Goal: Task Accomplishment & Management: Manage account settings

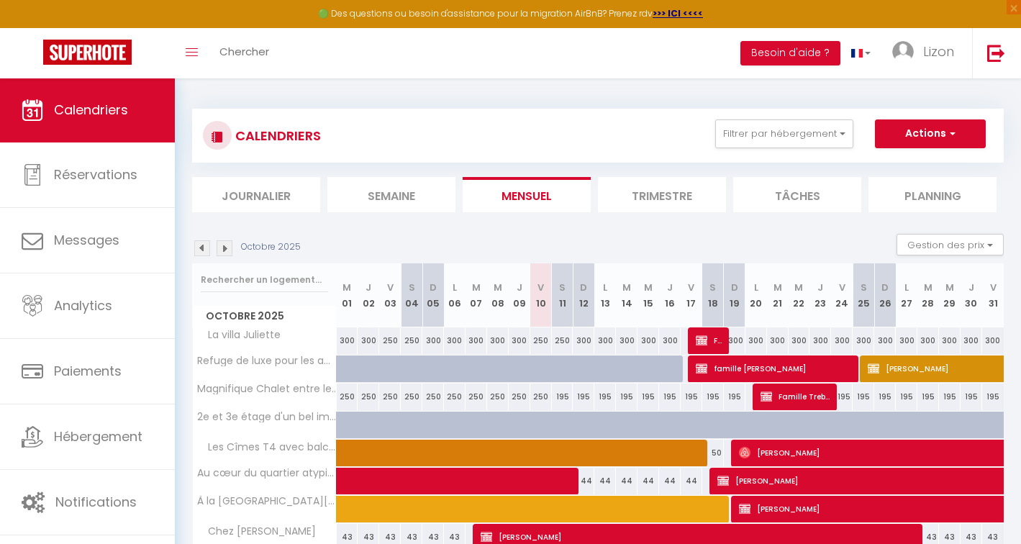
click at [222, 249] on img at bounding box center [225, 248] width 16 height 16
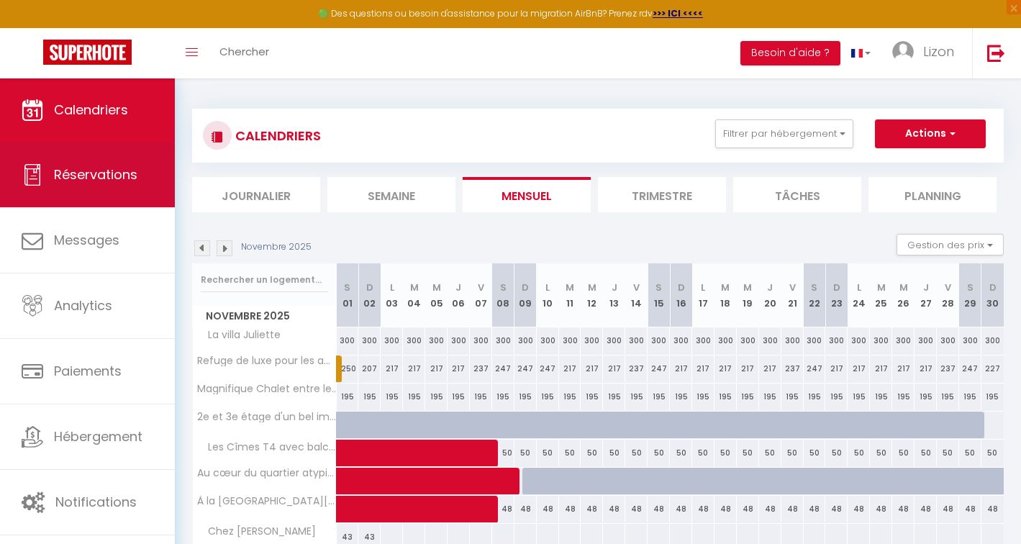
click at [106, 160] on link "Réservations" at bounding box center [87, 174] width 175 height 65
select select "not_cancelled"
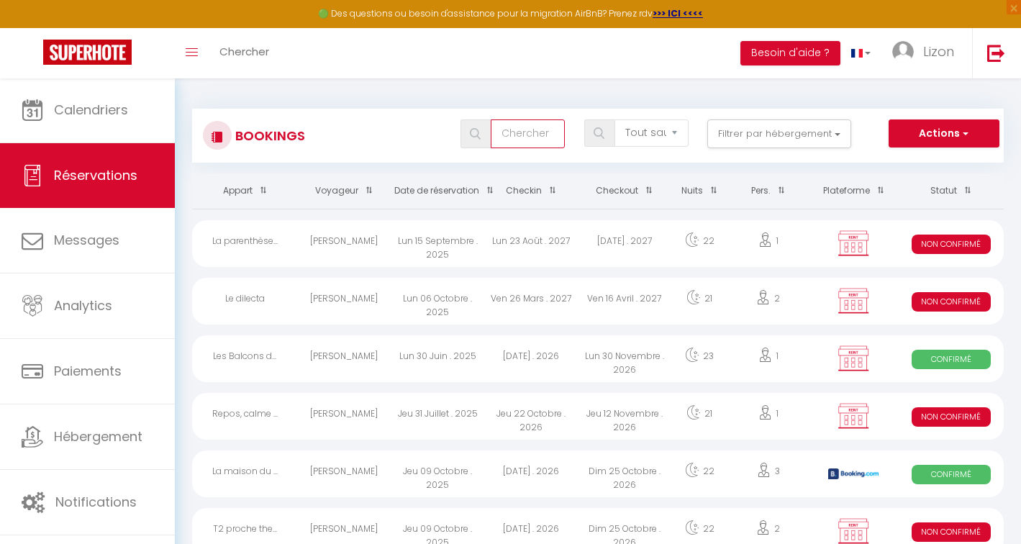
click at [513, 137] on input "text" at bounding box center [528, 133] width 75 height 29
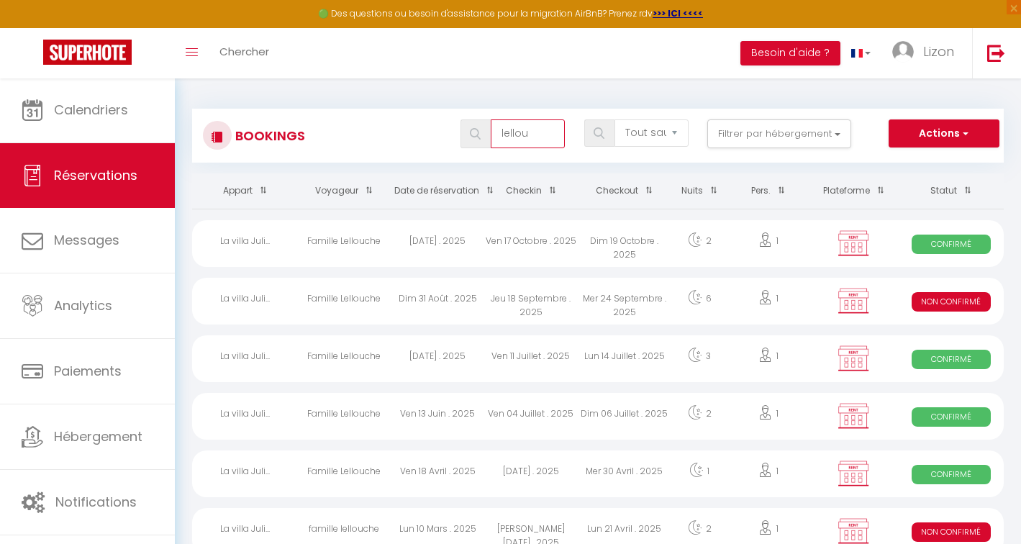
type input "lellou"
click at [386, 245] on div "Famille Lellouche" at bounding box center [345, 243] width 94 height 47
select select "OK"
select select "KO"
select select "0"
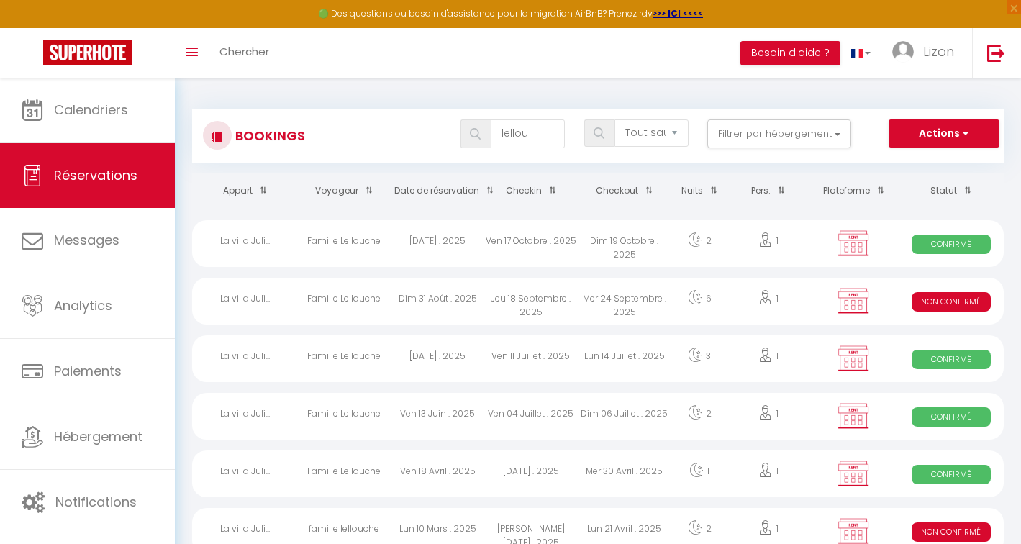
select select "0"
select select "1"
select select
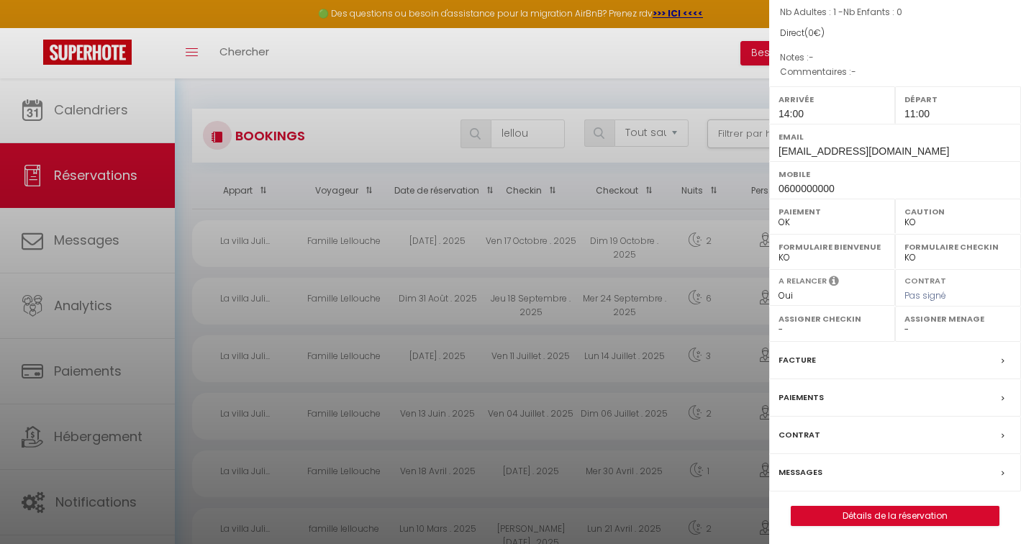
scroll to position [122, 0]
click at [910, 522] on button "Détails de la réservation" at bounding box center [895, 517] width 209 height 20
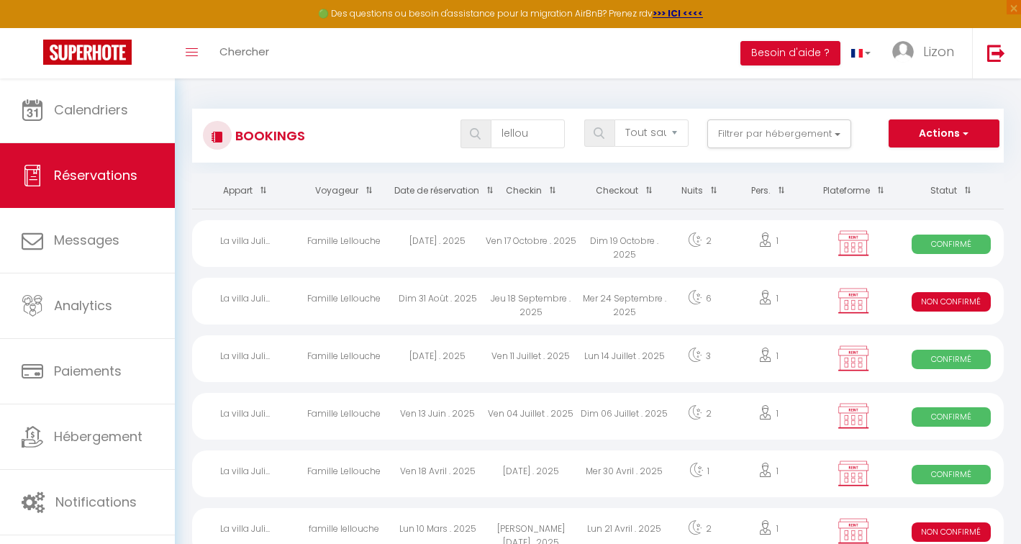
click at [594, 232] on div "Dim 19 Octobre . 2025" at bounding box center [625, 243] width 94 height 47
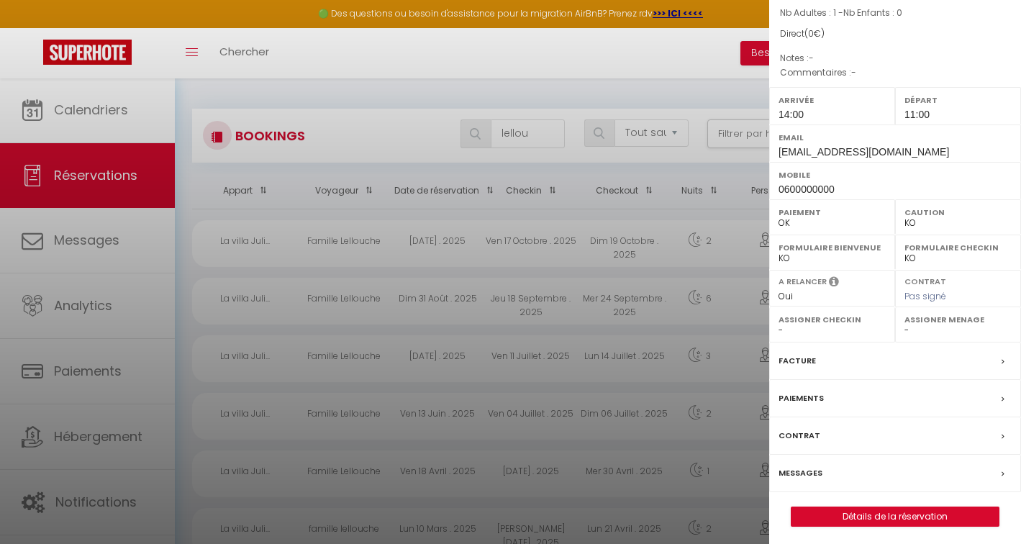
click at [896, 514] on link "Détails de la réservation" at bounding box center [894, 516] width 207 height 19
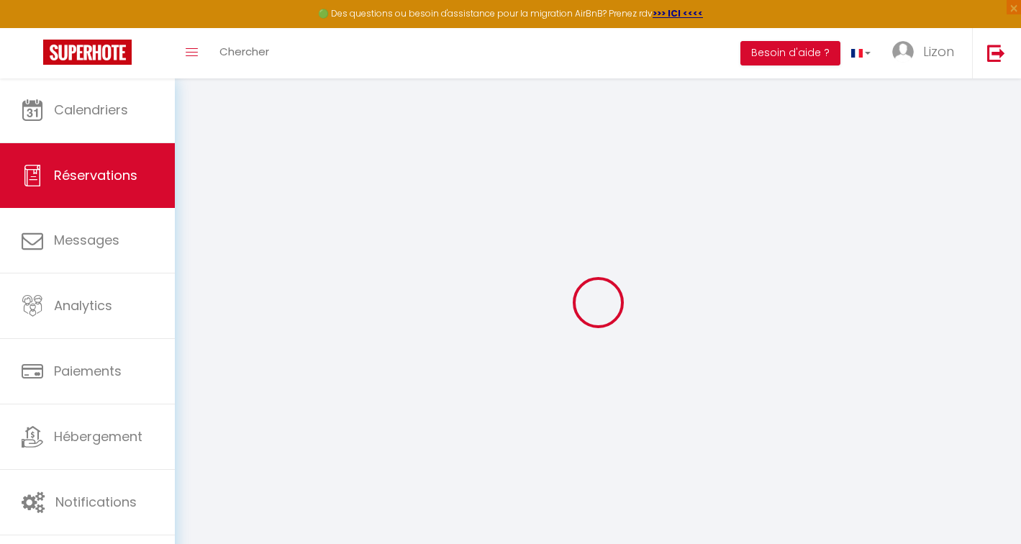
type input "Famille"
type input "Lellouche"
type input "test@test.fr"
type input "0600000000"
select select
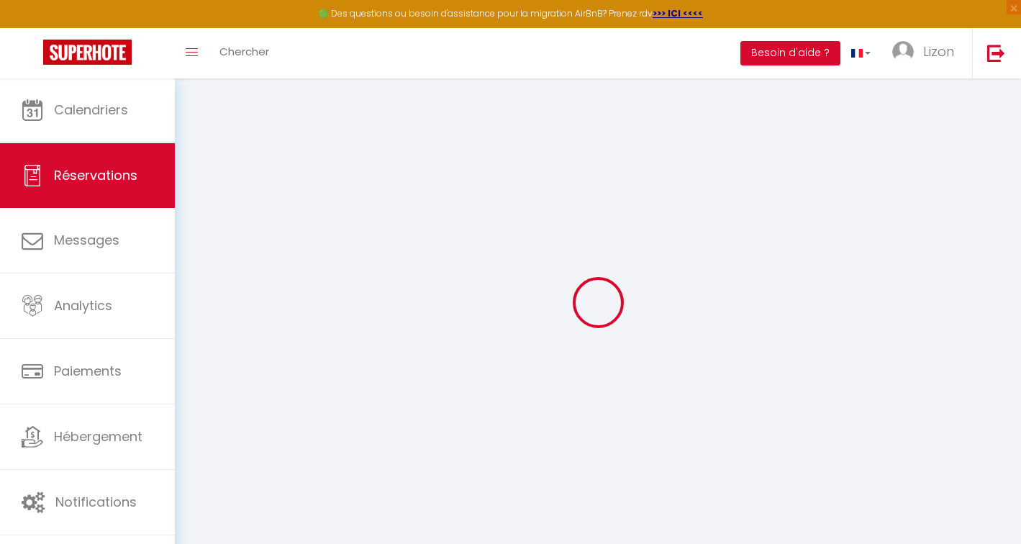
select select "49424"
select select "1"
type input "Ven 17 Octobre 2025"
select select
type input "Dim 19 Octobre 2025"
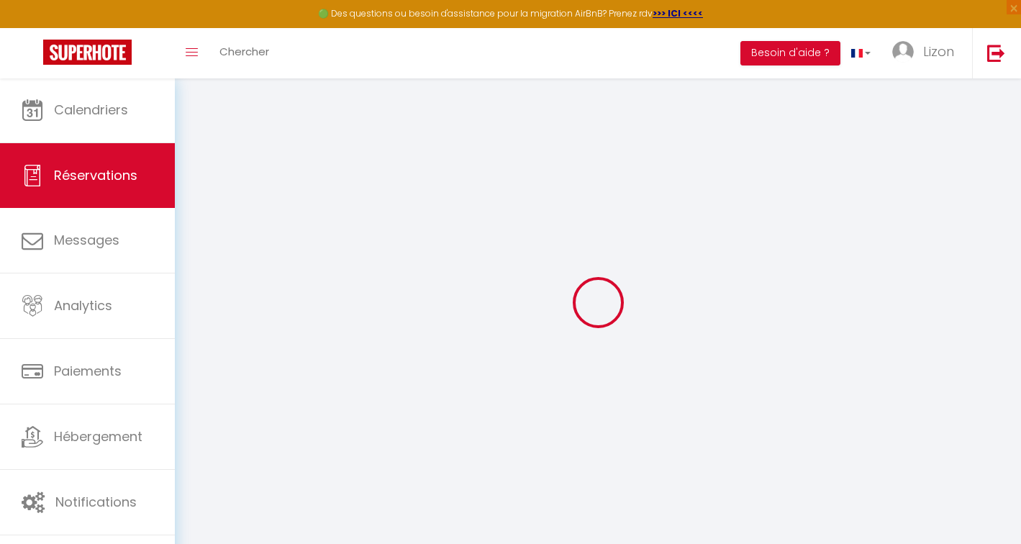
select select
type input "1"
select select "12"
select select
checkbox input "true"
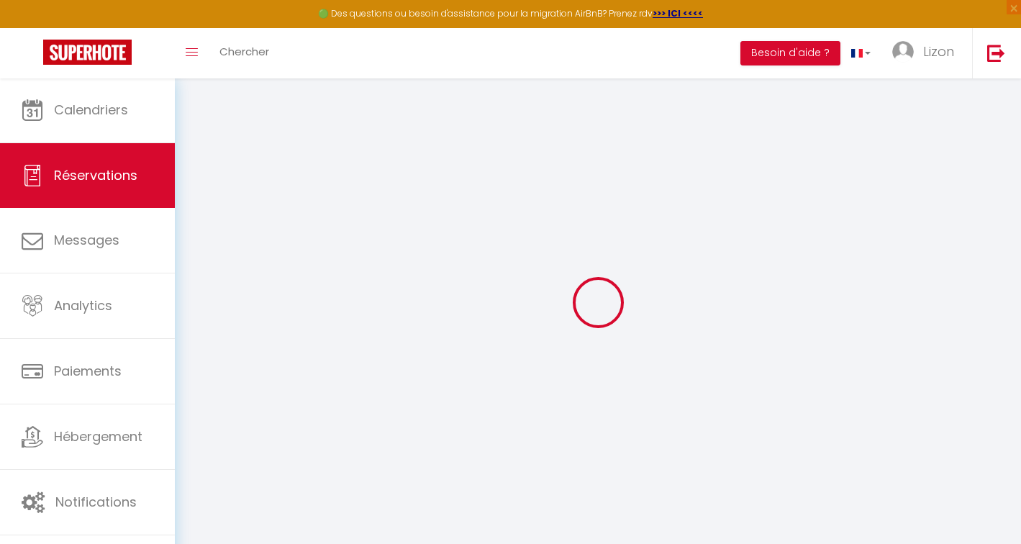
type input "0"
select select
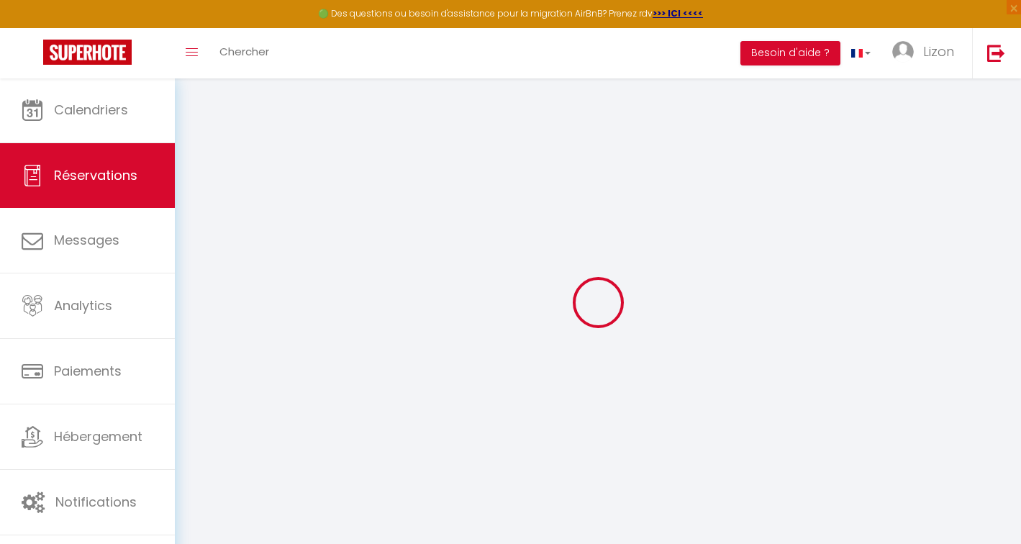
select select
select select "14"
checkbox input "true"
select select
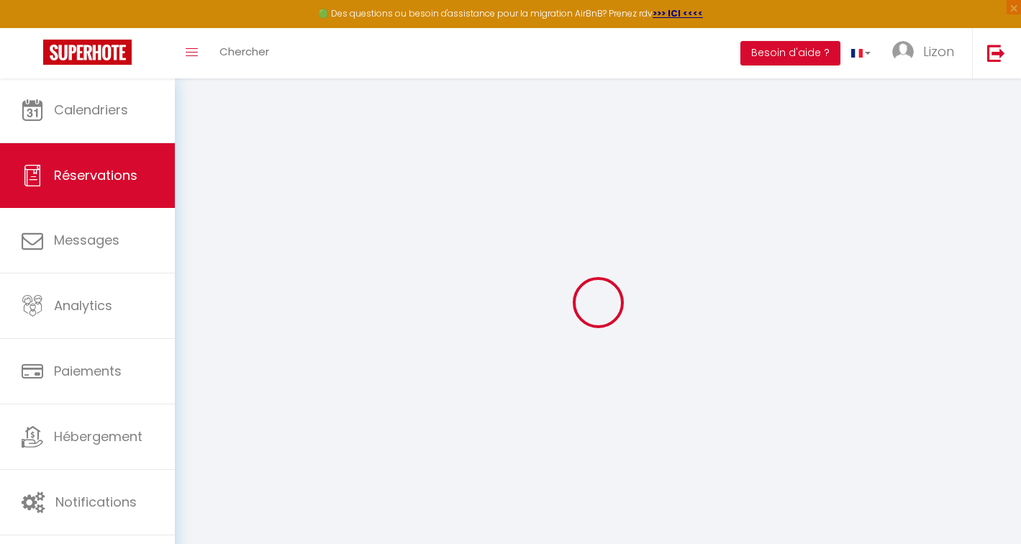
select select
checkbox input "true"
select select
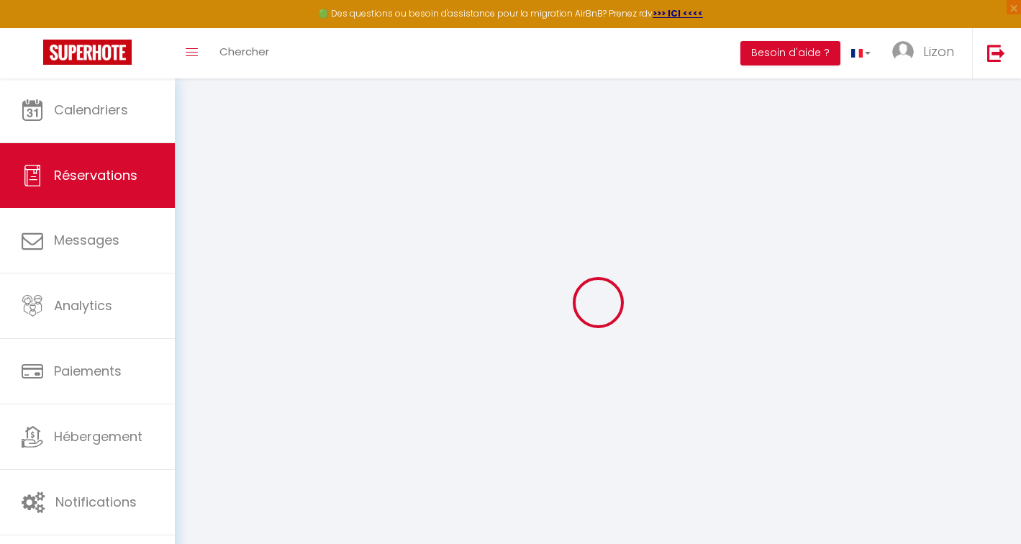
select select
checkbox input "true"
select select
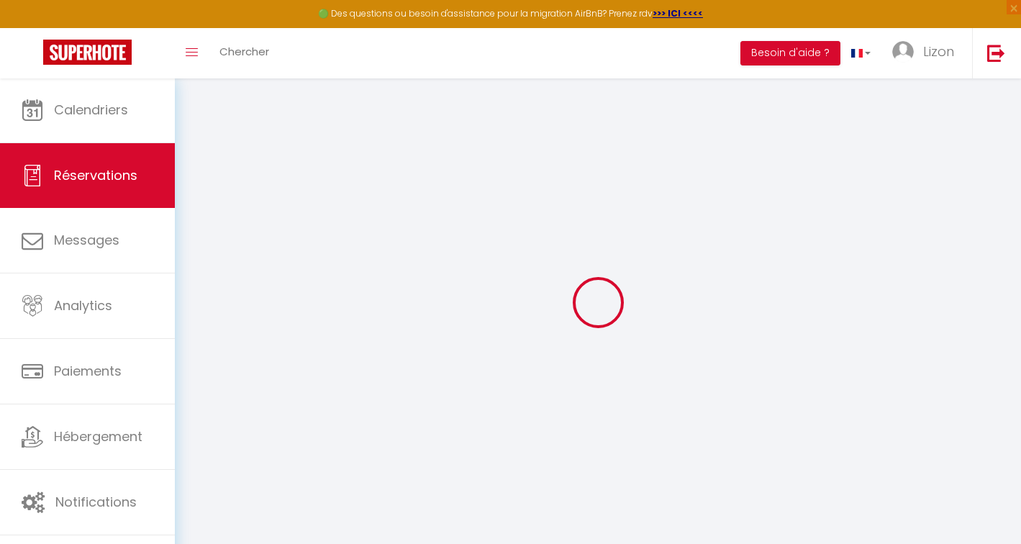
checkbox input "true"
select select
checkbox input "true"
select select "14:00"
select select "11:00"
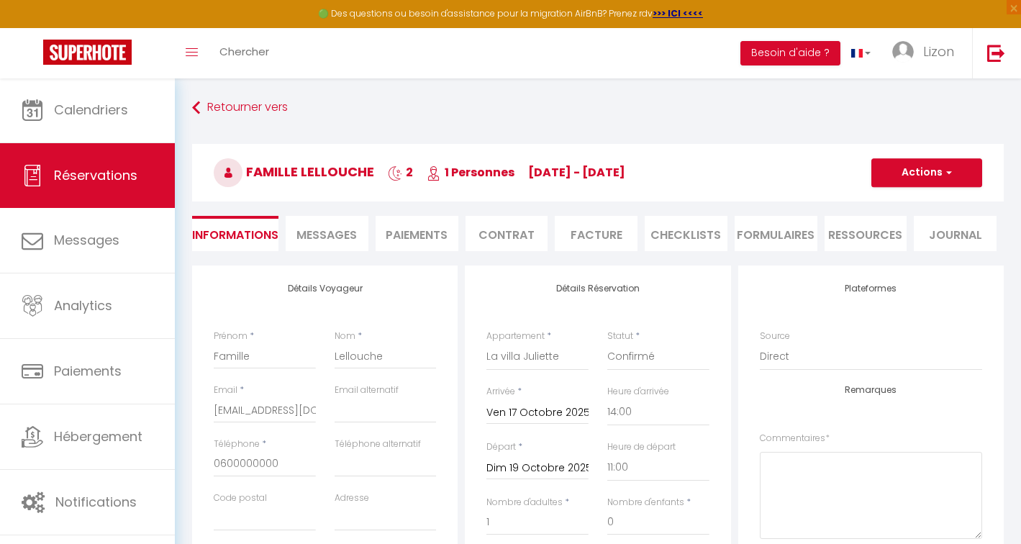
click at [904, 180] on button "Actions" at bounding box center [926, 172] width 111 height 29
click at [900, 219] on link "Dupliquer" at bounding box center [912, 223] width 114 height 19
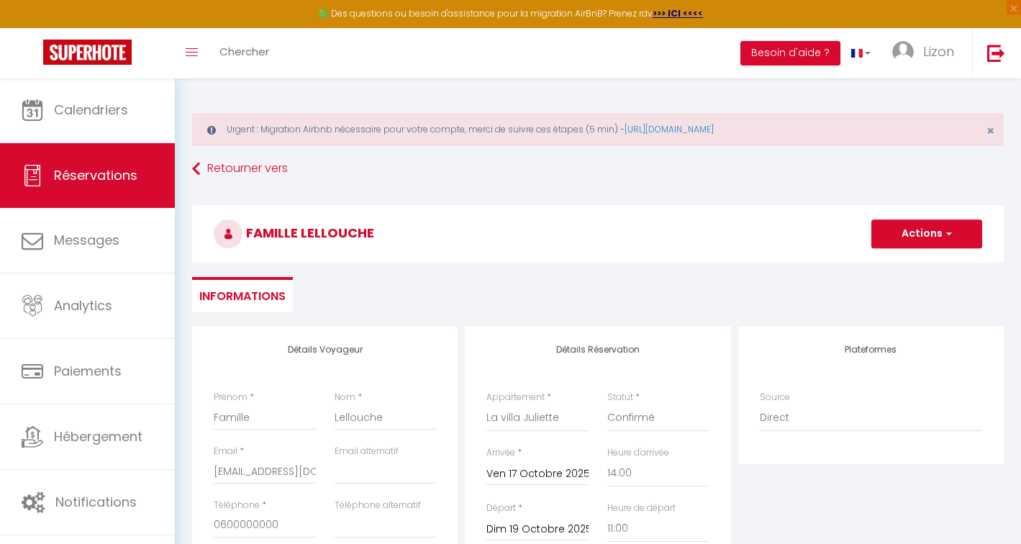
select select
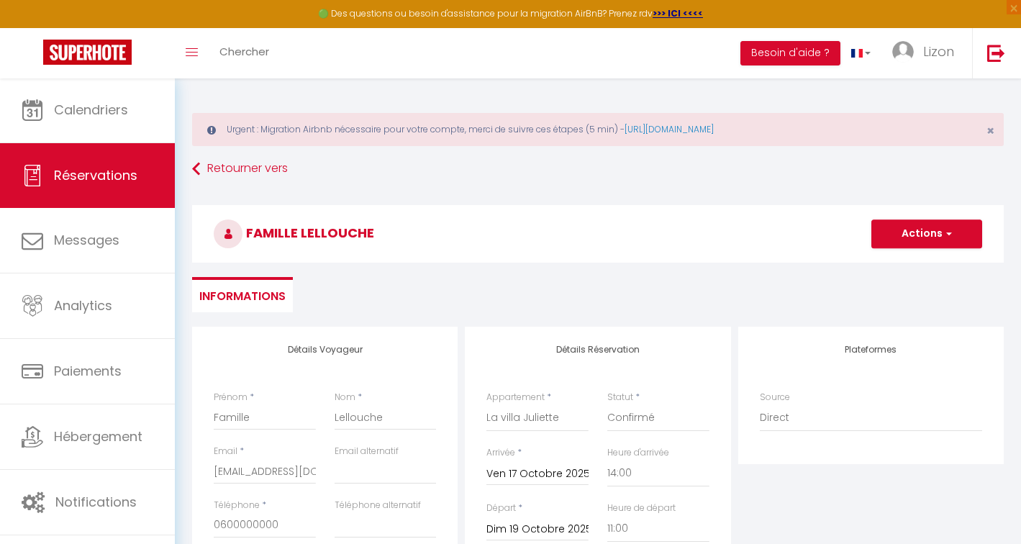
checkbox input "false"
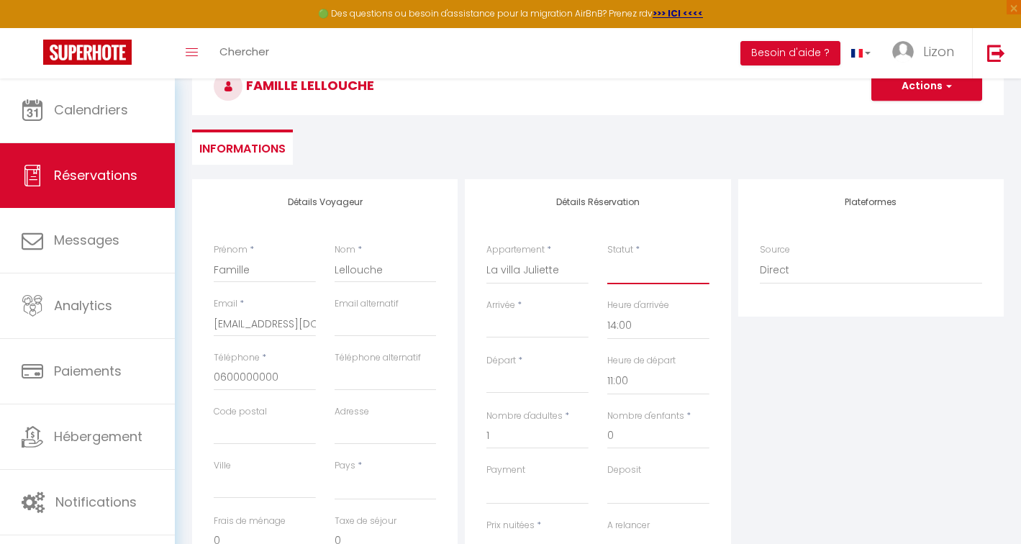
select select "2"
select select
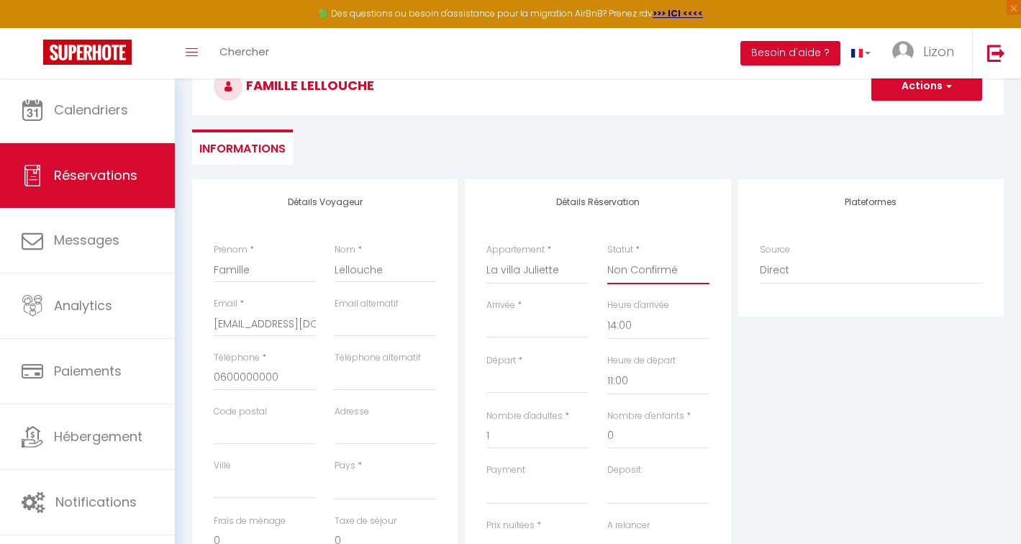
checkbox input "false"
select select "1"
select select
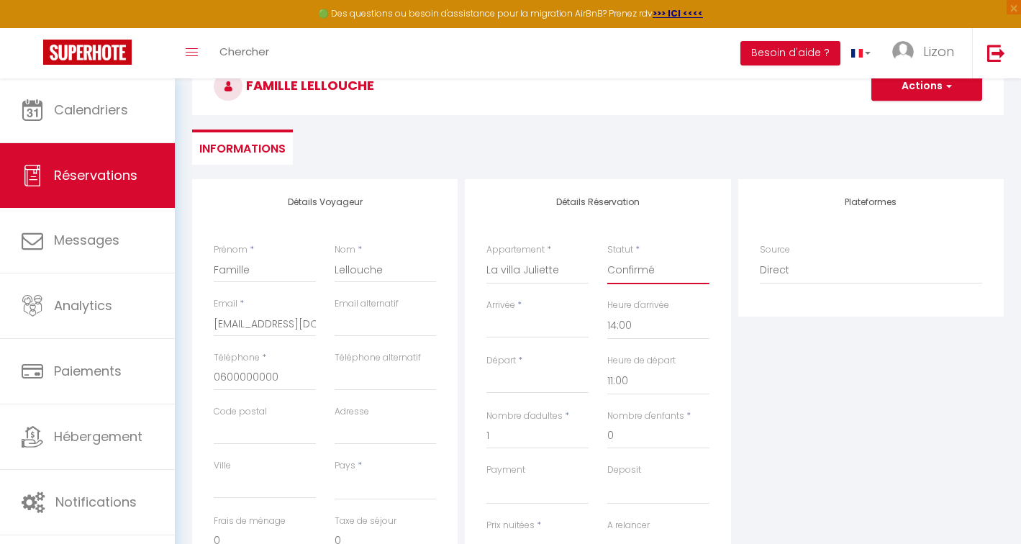
select select
checkbox input "false"
click at [531, 321] on input "Arrivée" at bounding box center [537, 326] width 102 height 19
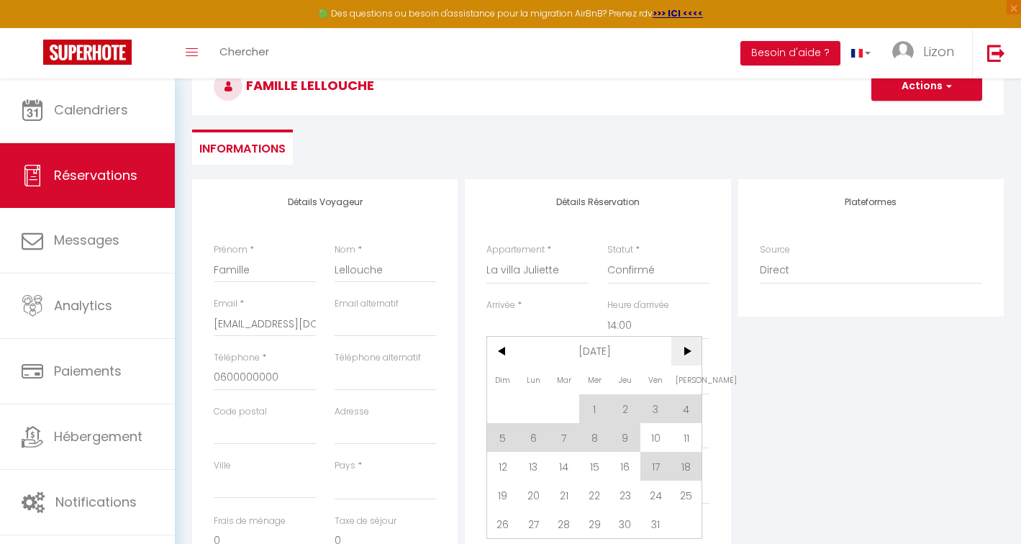
click at [692, 355] on span ">" at bounding box center [686, 351] width 31 height 29
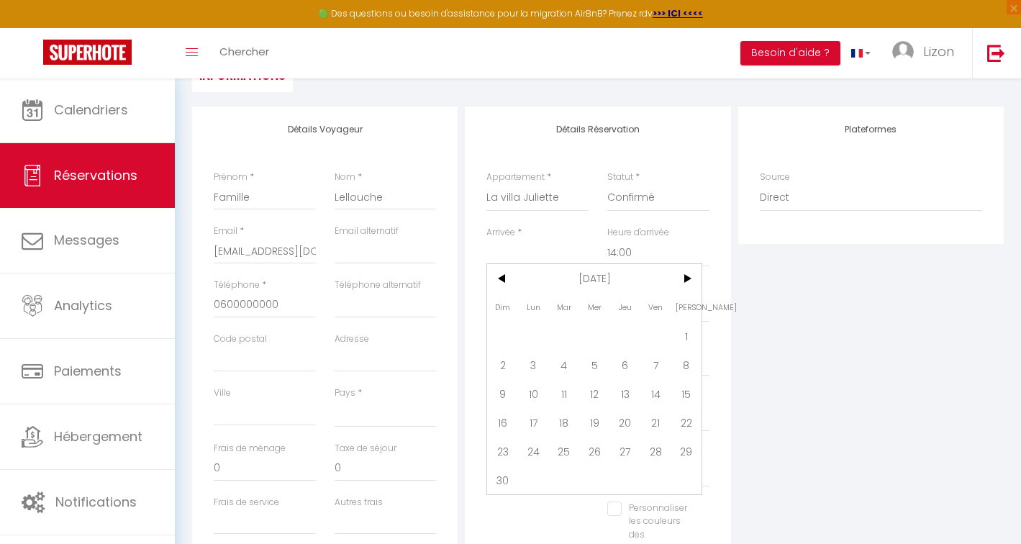
scroll to position [222, 0]
click at [536, 387] on span "10" at bounding box center [533, 391] width 31 height 29
select select
type input "Lun 10 Novembre 2025"
type input "Mar 11 Novembre 2025"
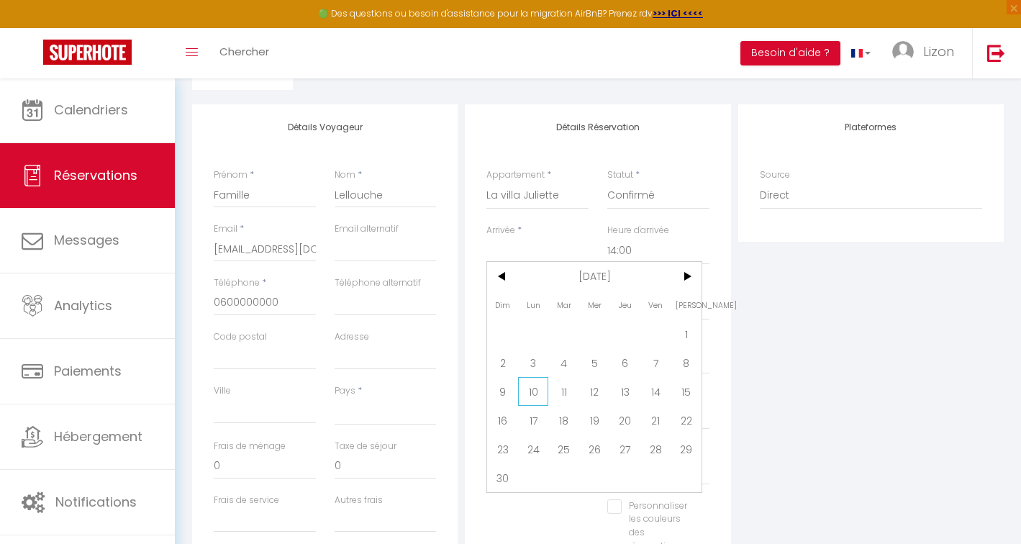
select select
type input "0"
select select
checkbox input "false"
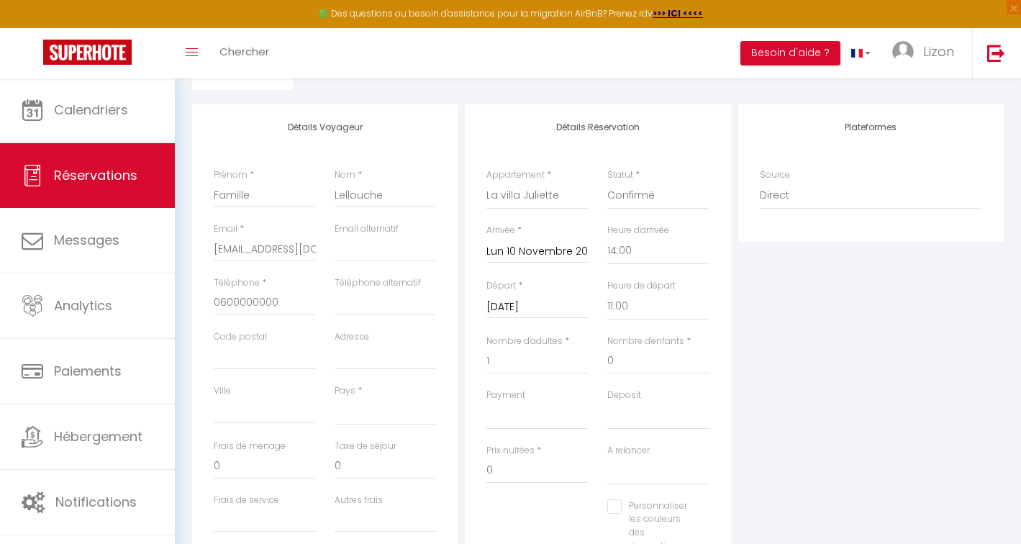
click at [557, 314] on input "Mar 11 Novembre 2025" at bounding box center [537, 307] width 102 height 19
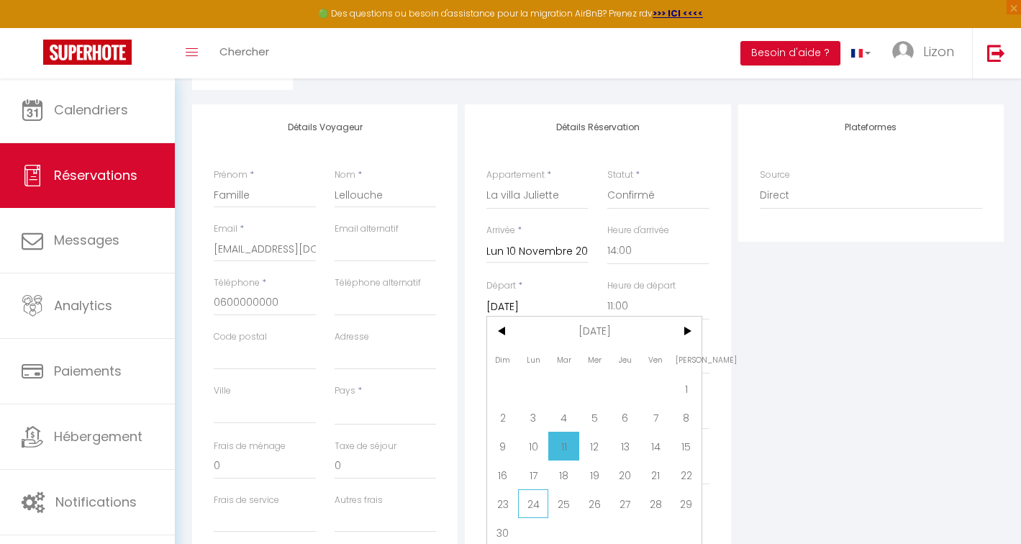
click at [528, 495] on span "24" at bounding box center [533, 503] width 31 height 29
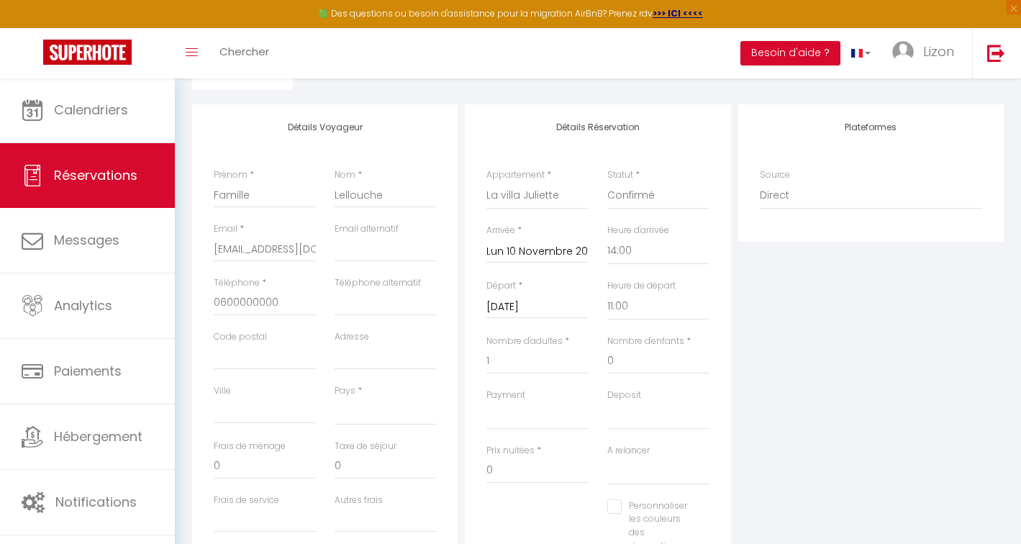
select select
type input "190"
type input "28"
type input "Lun 24 Novembre 2025"
select select
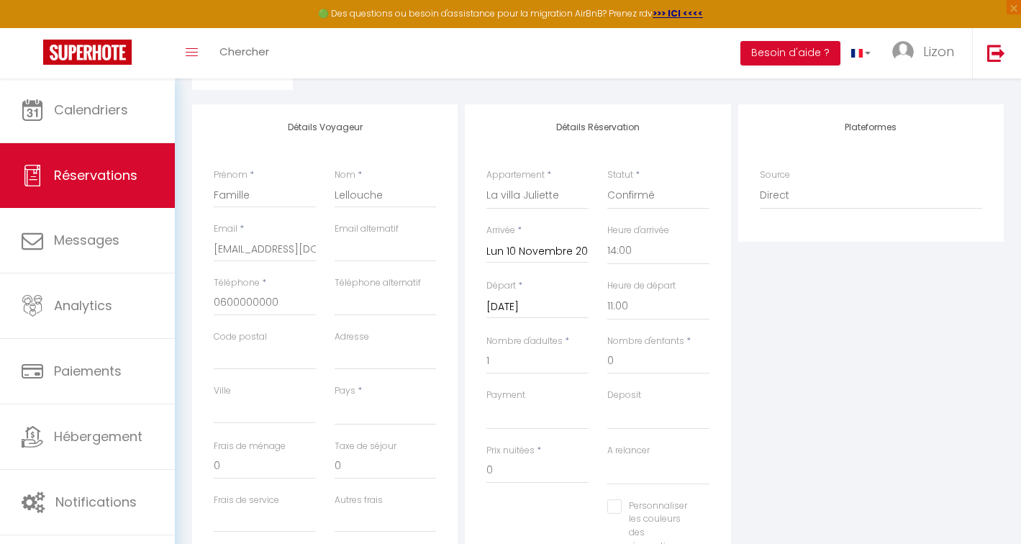
select select
type input "4200"
select select
checkbox input "false"
click at [517, 459] on input "4200" at bounding box center [537, 471] width 102 height 26
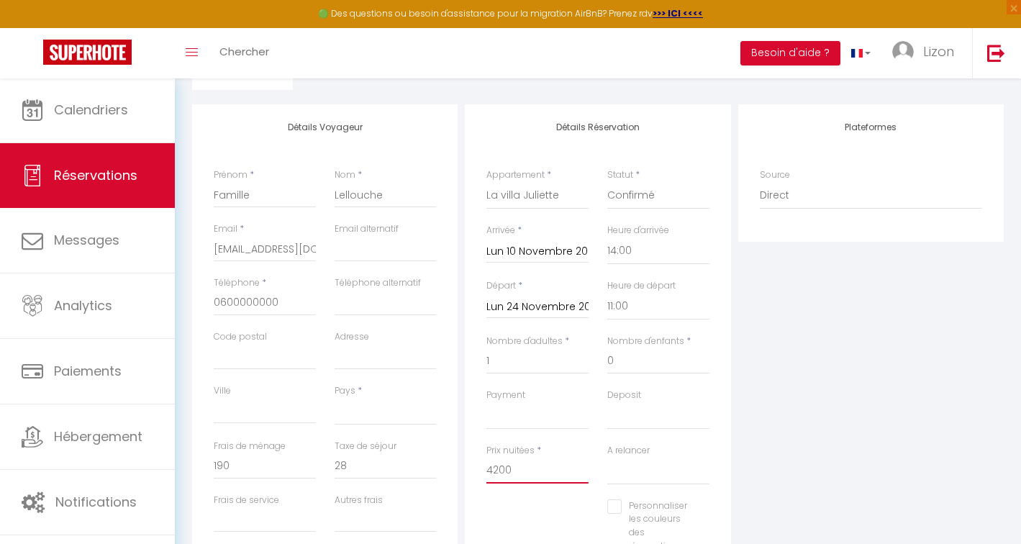
click at [517, 459] on input "4200" at bounding box center [537, 471] width 102 height 26
type input "0"
select select
type input "0"
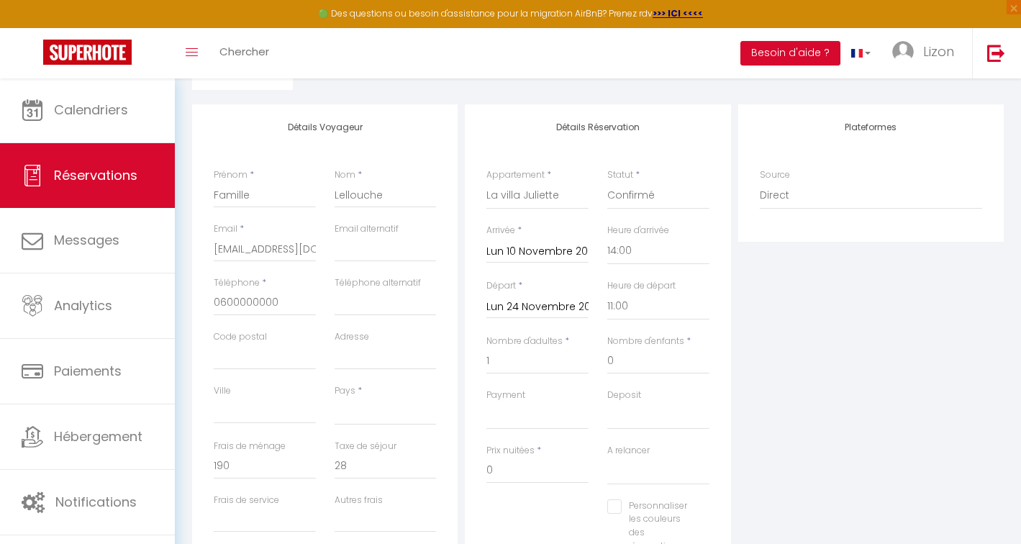
select select
click at [712, 444] on div "A relancer Oui Non" at bounding box center [658, 471] width 121 height 55
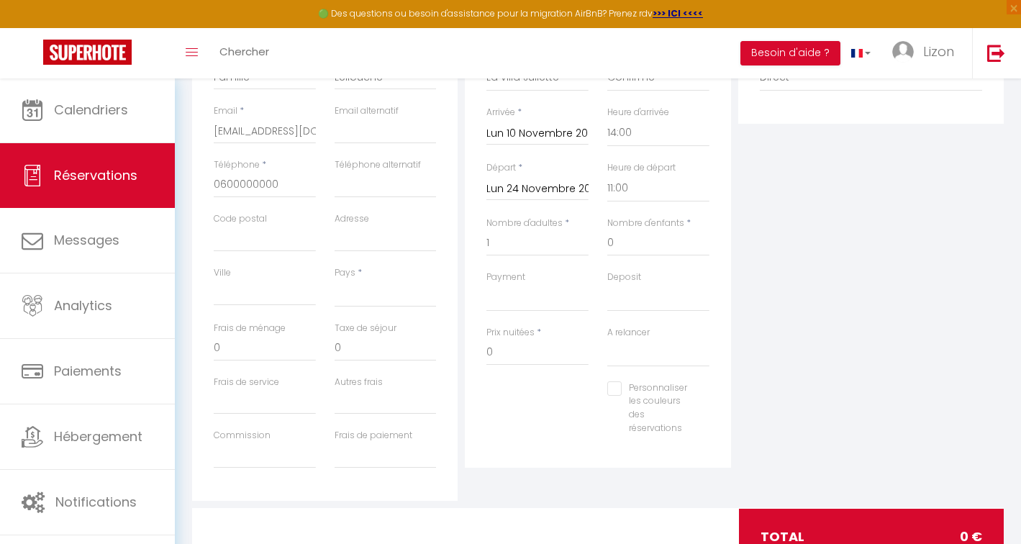
scroll to position [335, 0]
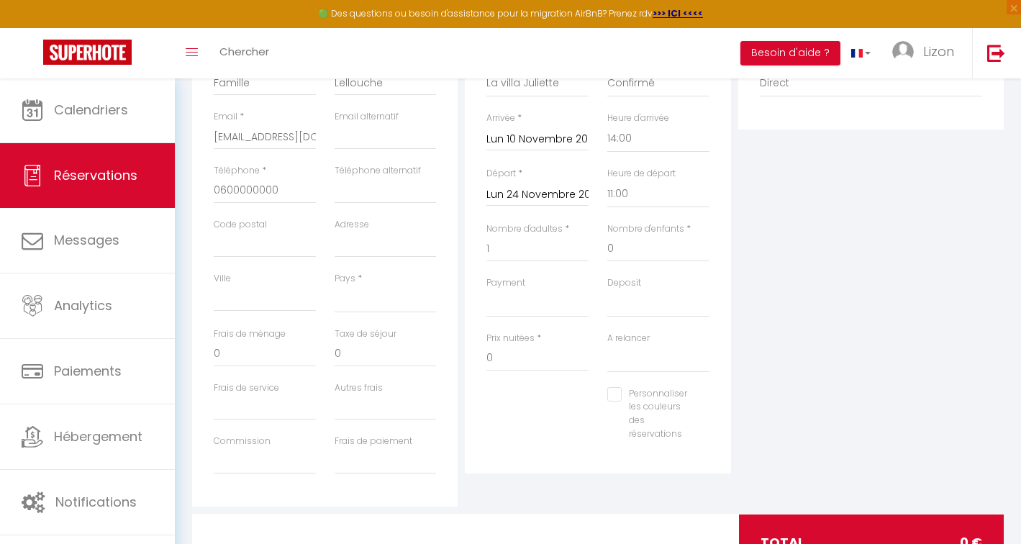
click at [614, 391] on input "Personnaliser les couleurs des réservations" at bounding box center [649, 394] width 84 height 14
checkbox input "true"
select select
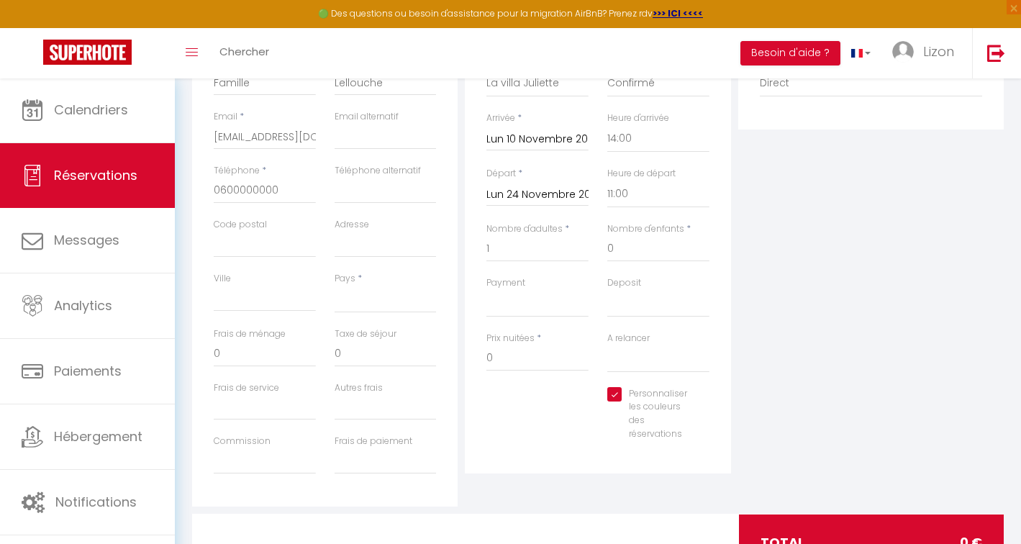
select select
click at [707, 406] on span at bounding box center [711, 412] width 12 height 12
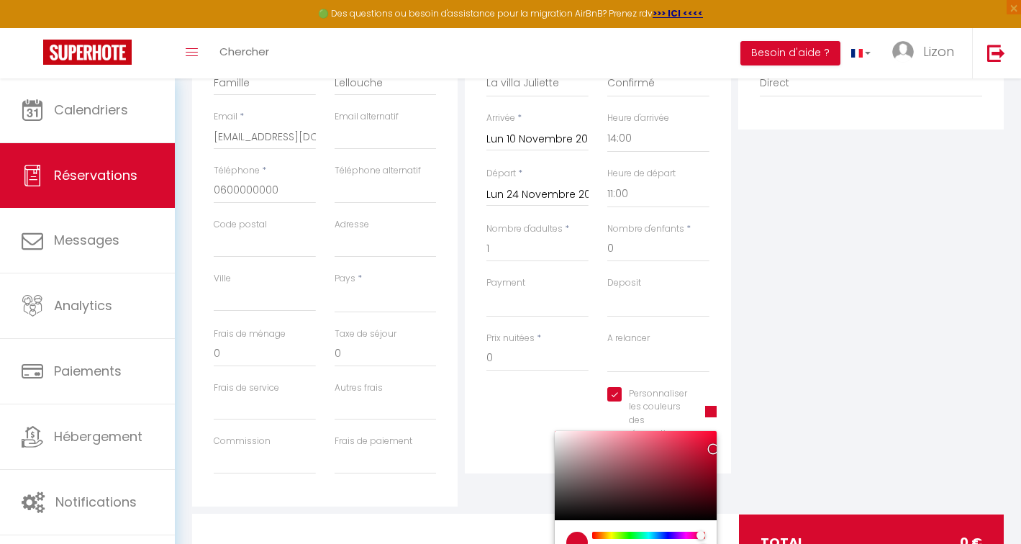
select select
type input "#D7D109"
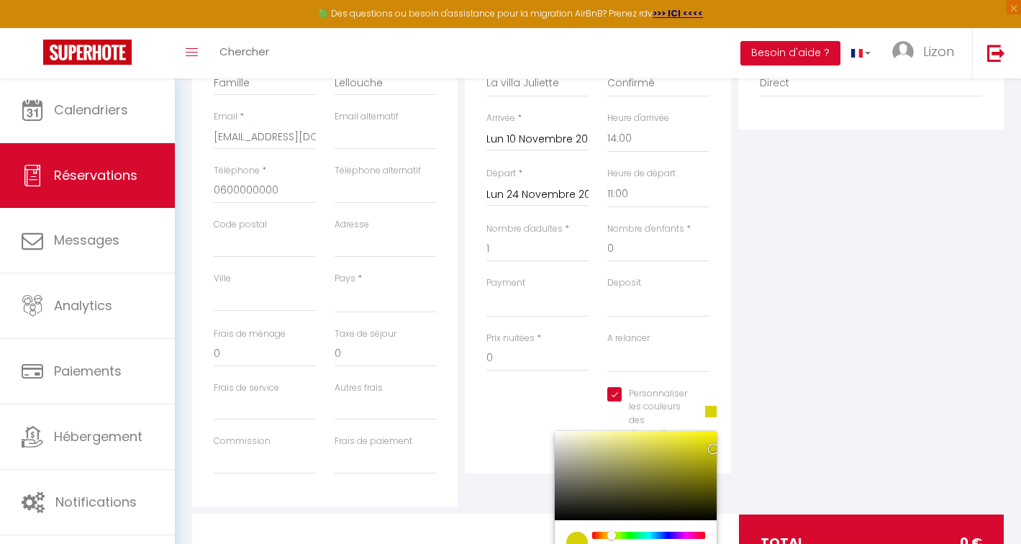
click at [610, 532] on div at bounding box center [649, 535] width 110 height 7
click at [847, 432] on div "Plateformes Source Direct Airbnb.com Booking.com Chalet montagne Expedia Gite d…" at bounding box center [871, 249] width 273 height 514
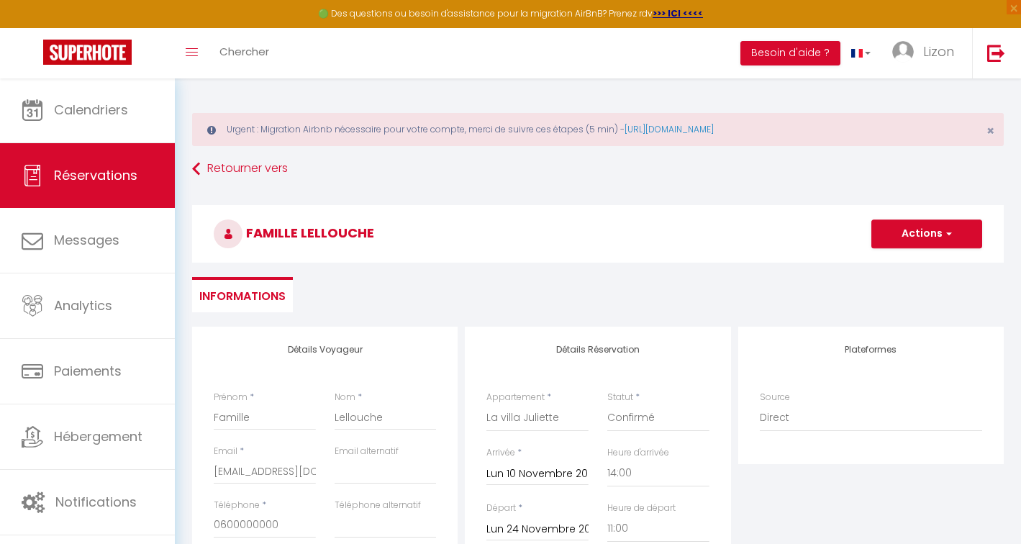
scroll to position [-1, 0]
click at [905, 232] on button "Actions" at bounding box center [926, 233] width 111 height 29
click at [890, 260] on link "Enregistrer" at bounding box center [912, 265] width 114 height 19
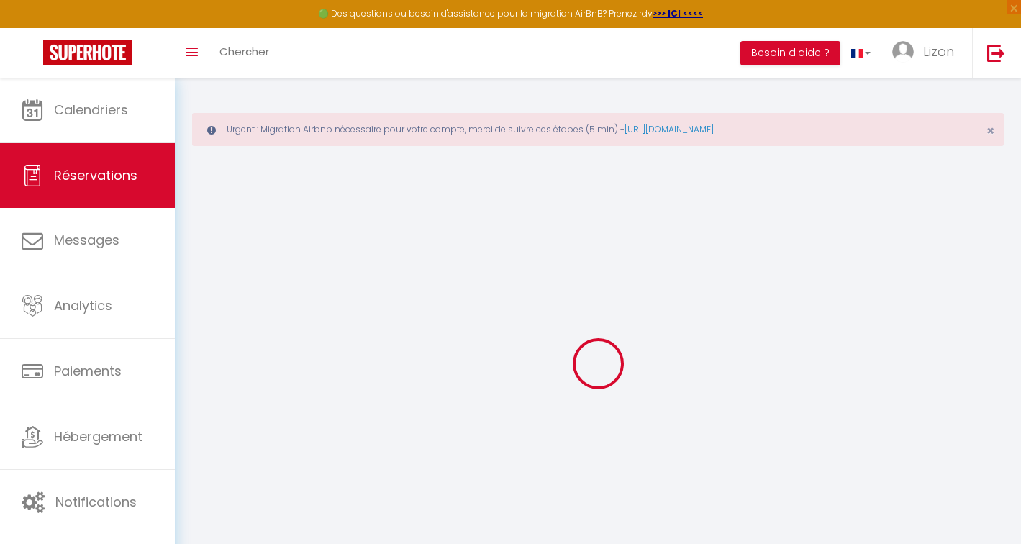
select select "not_cancelled"
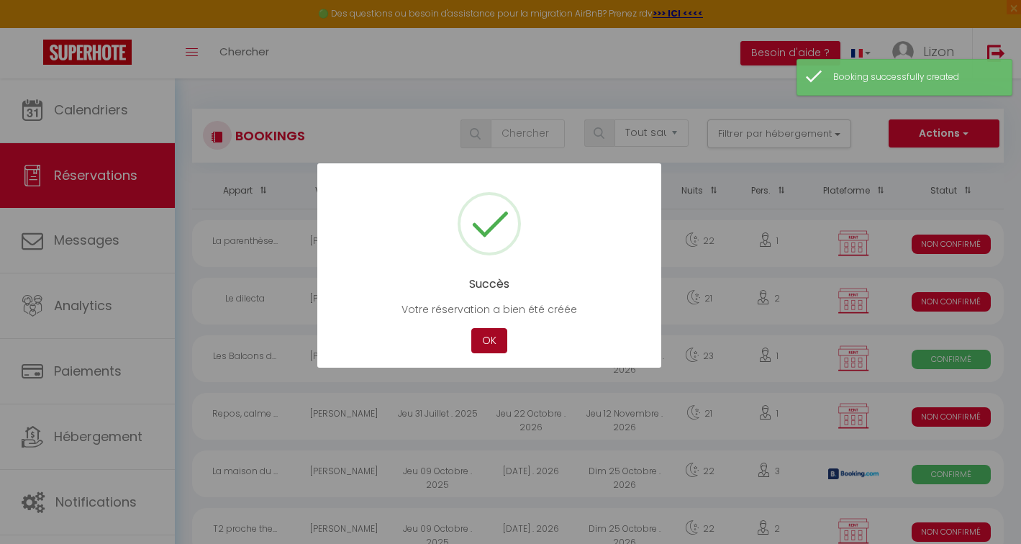
click at [481, 338] on button "OK" at bounding box center [489, 340] width 36 height 25
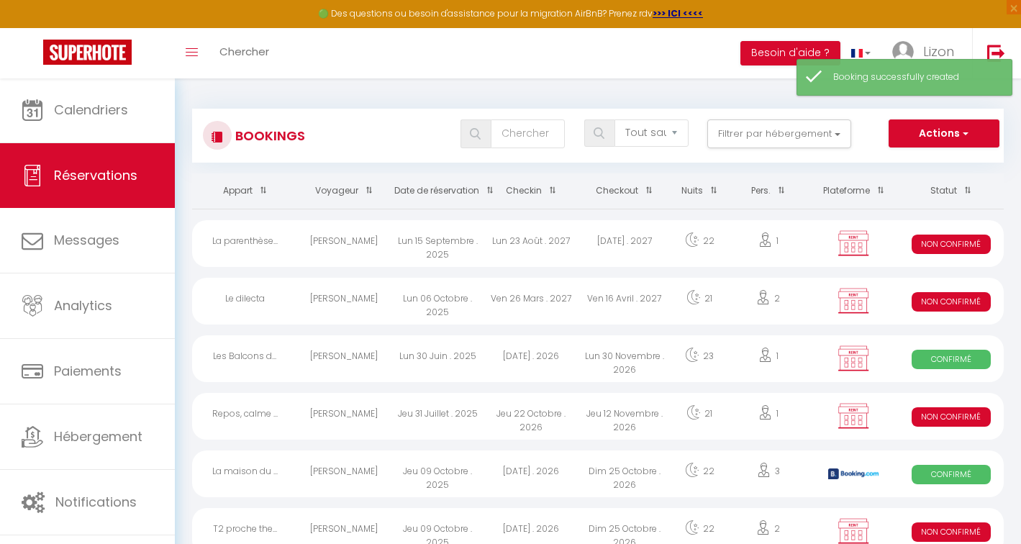
click at [905, 125] on button "Actions" at bounding box center [944, 133] width 111 height 29
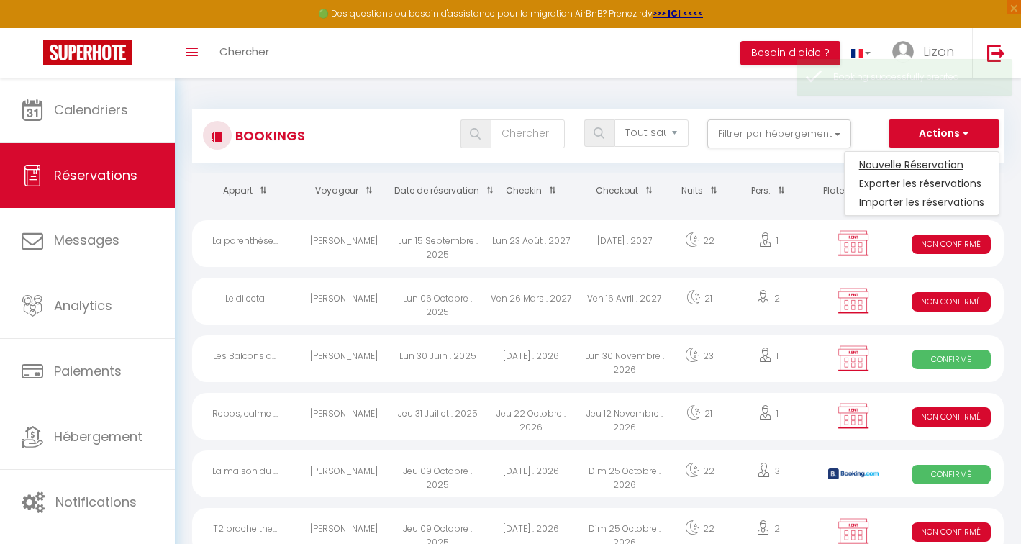
click at [886, 163] on link "Nouvelle Réservation" at bounding box center [922, 164] width 154 height 19
select select
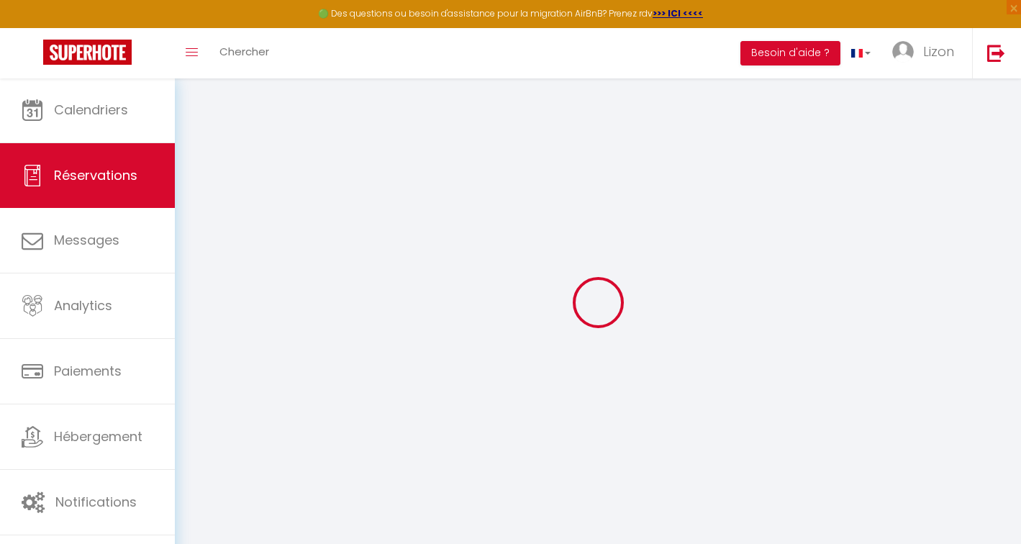
select select
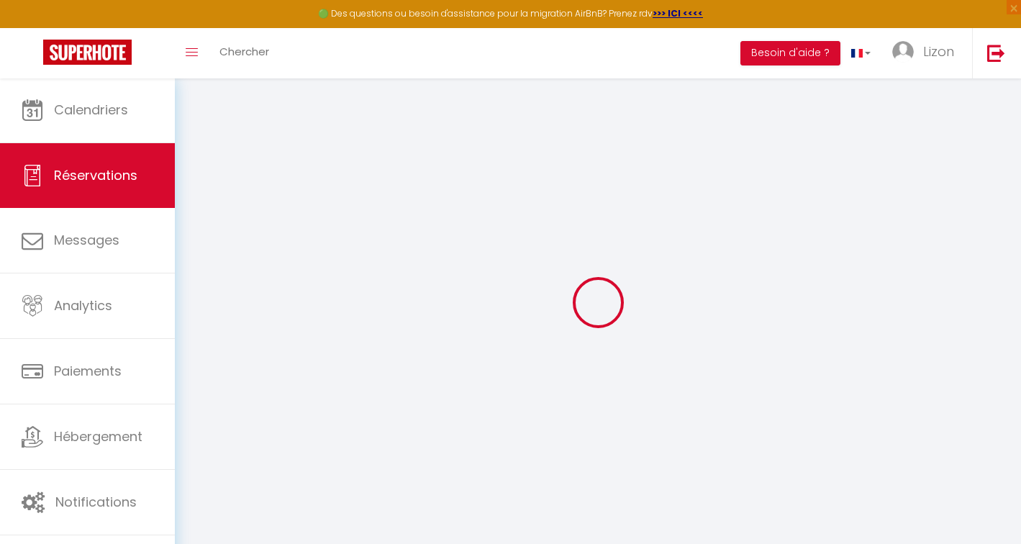
select select
checkbox input "false"
select select
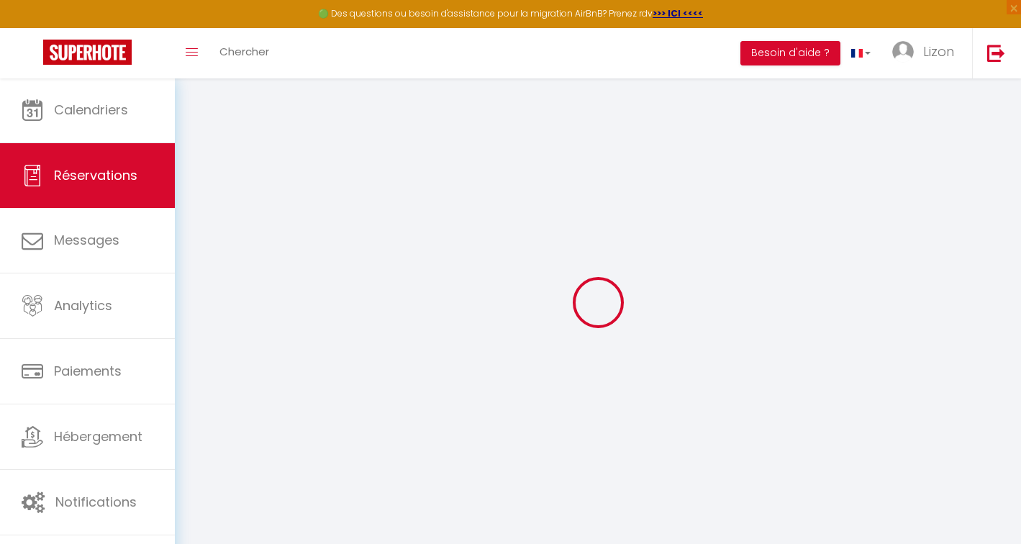
select select
checkbox input "false"
select select
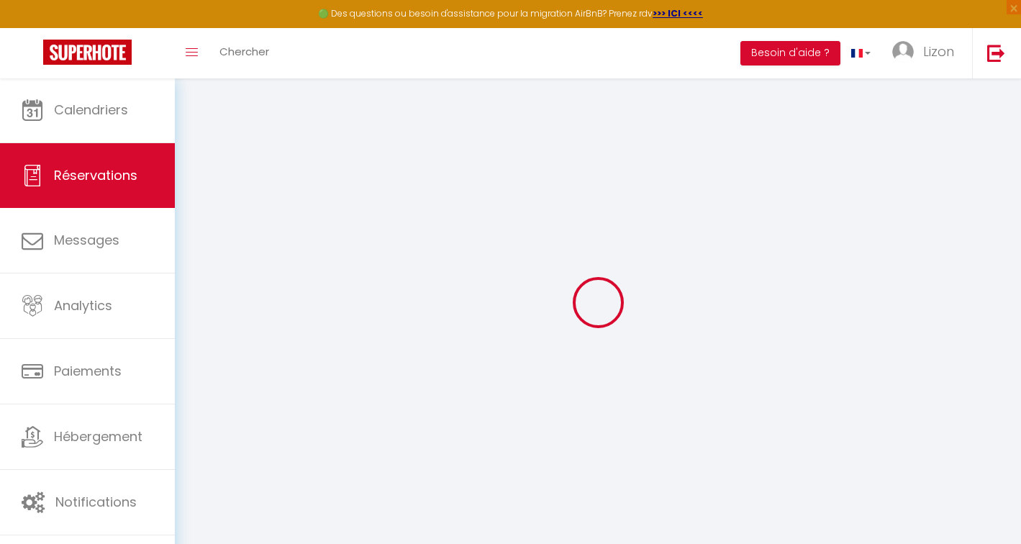
select select
checkbox input "false"
select select
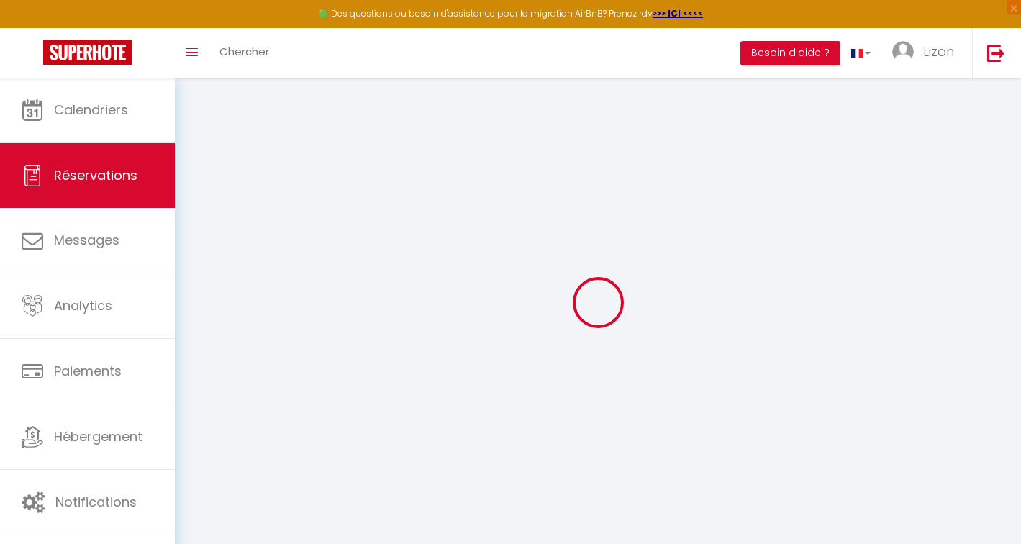
select select
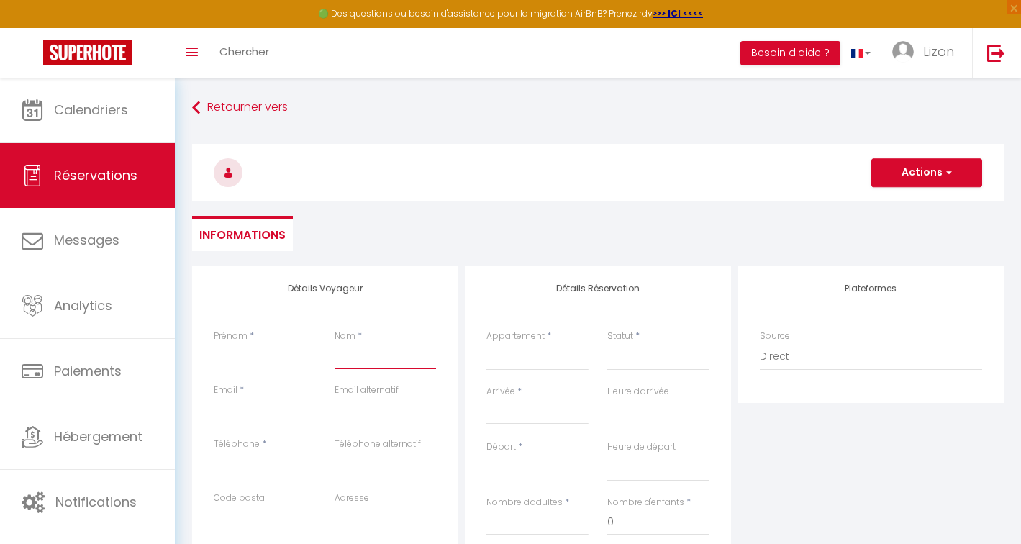
type input "H"
select select
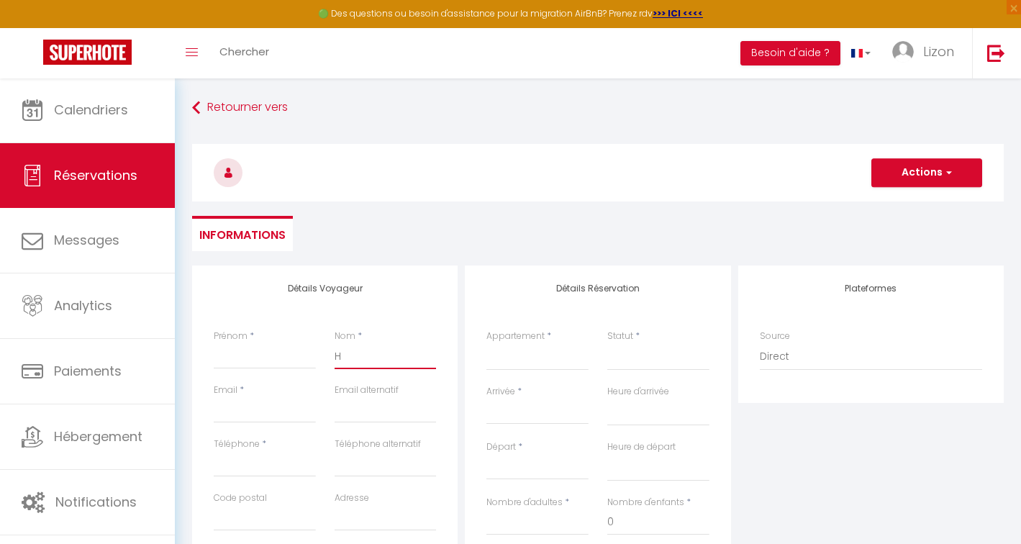
select select
checkbox input "false"
type input "Ho"
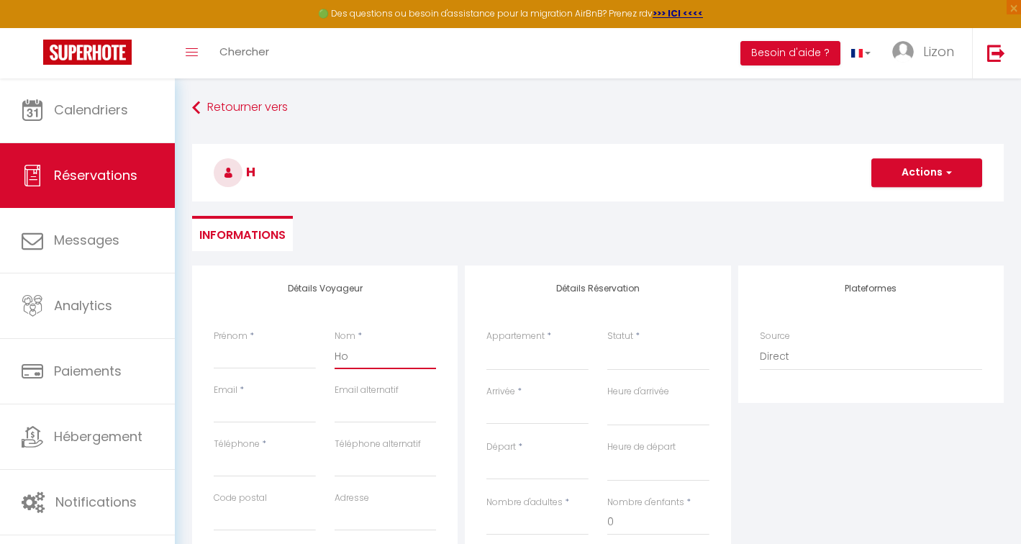
select select
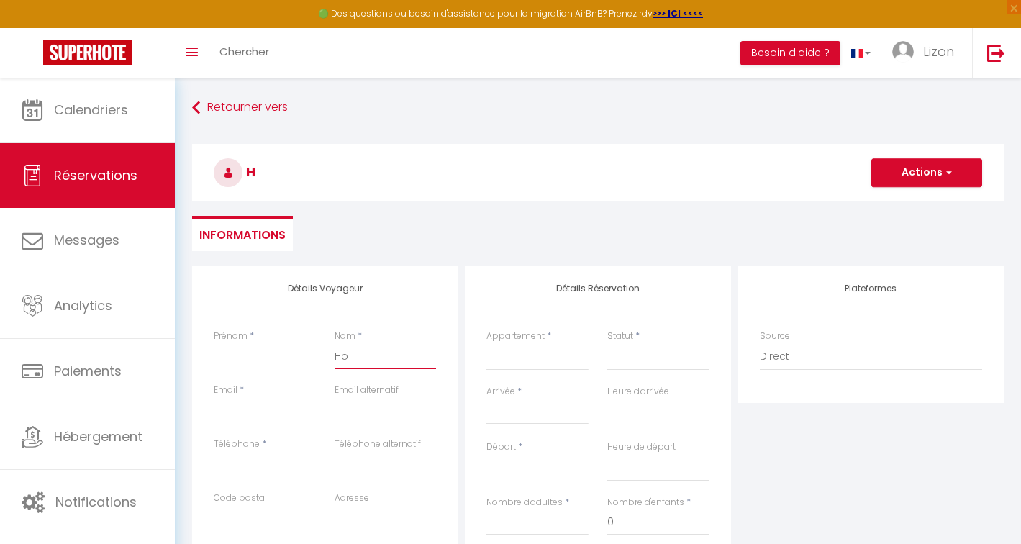
select select
checkbox input "false"
type input "Hom"
select select
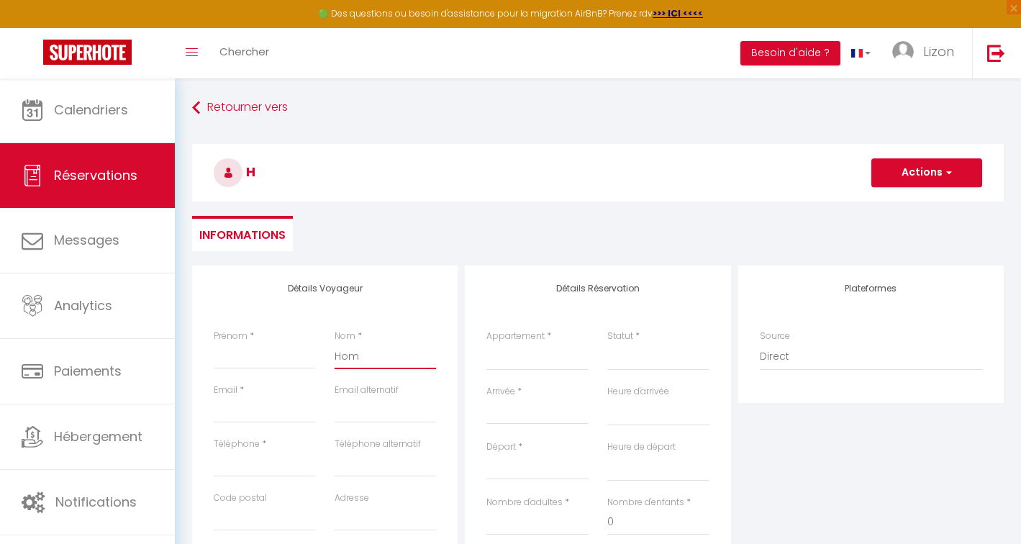
select select
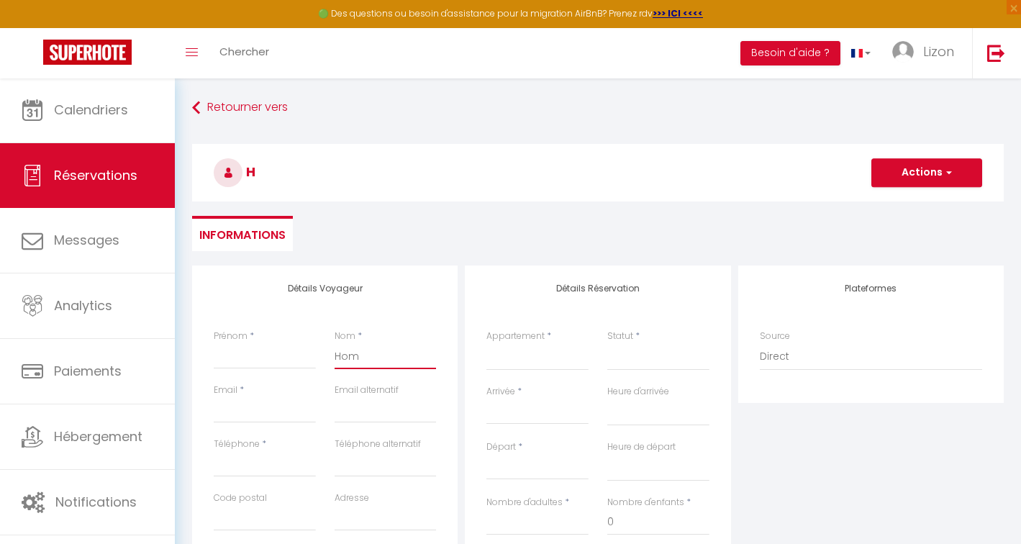
select select
checkbox input "false"
type input "Home"
select select
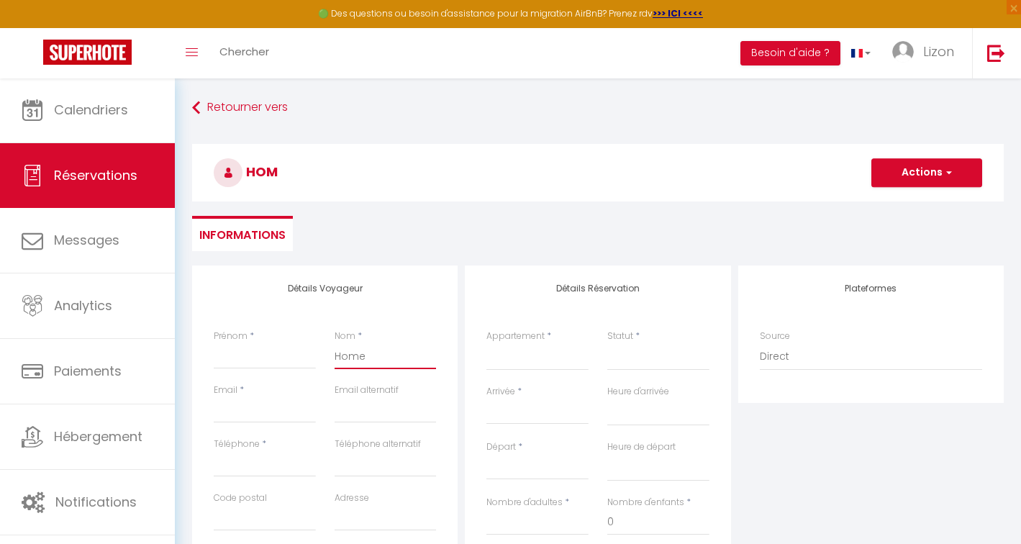
select select
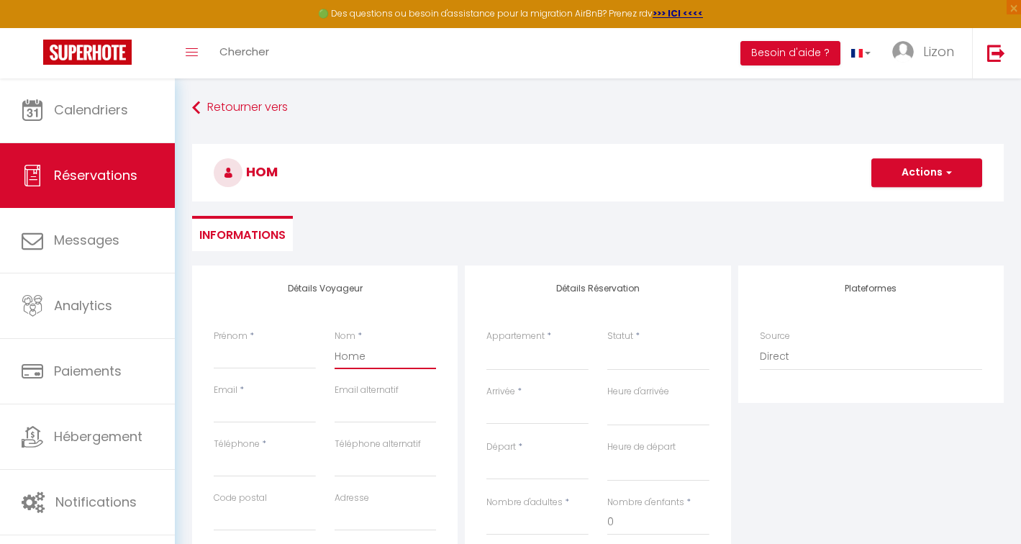
checkbox input "false"
type input "Home"
select select
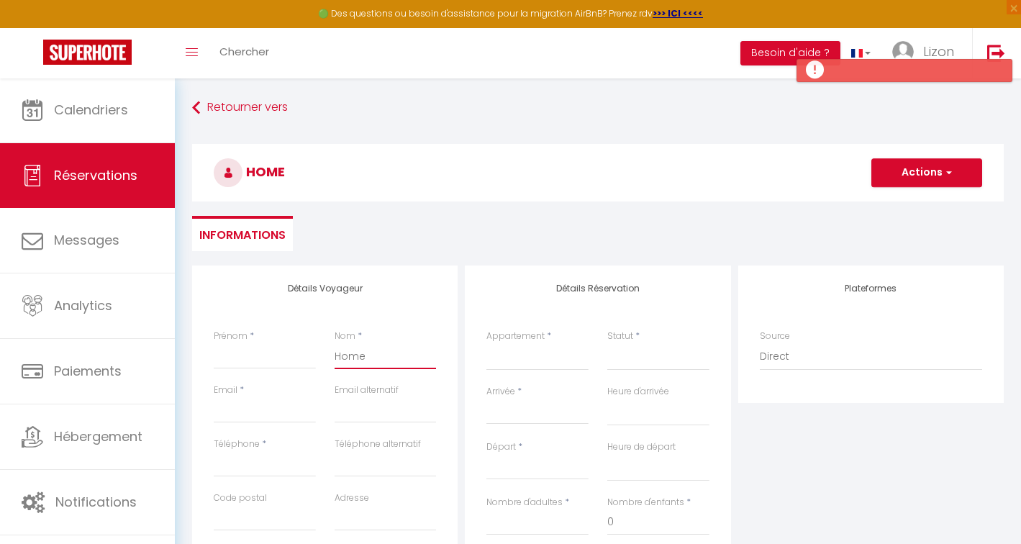
select select
checkbox input "false"
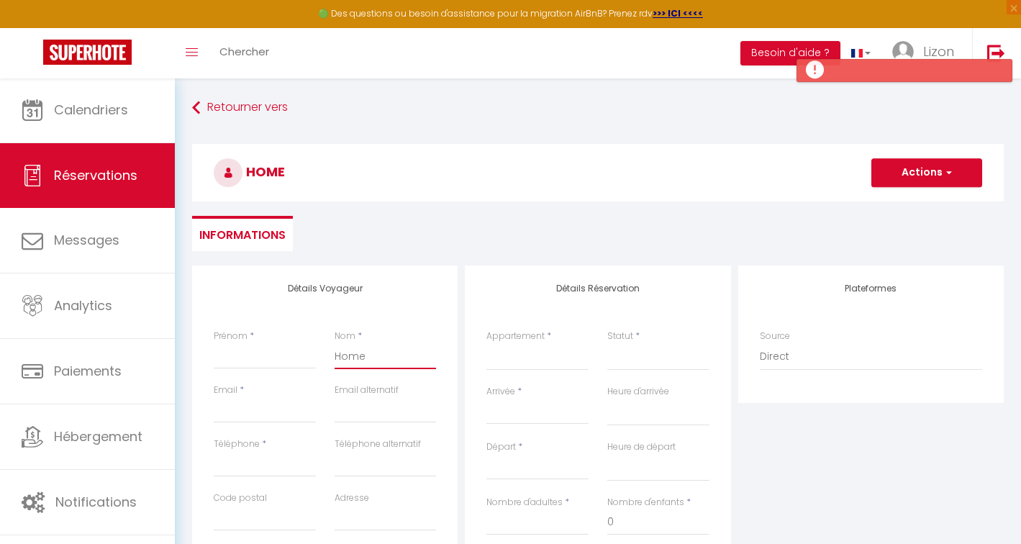
type input "Home e"
select select
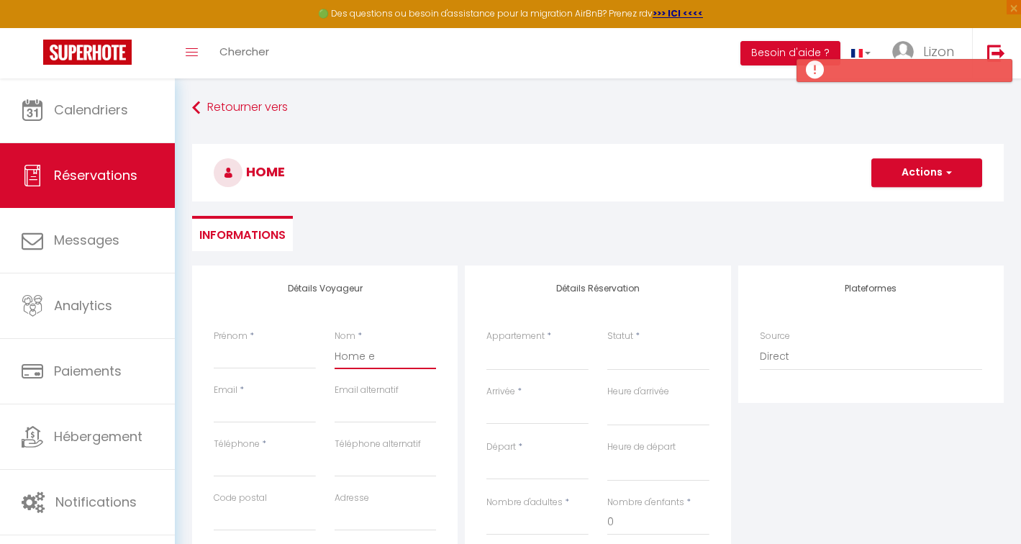
select select
checkbox input "false"
type input "Home ex"
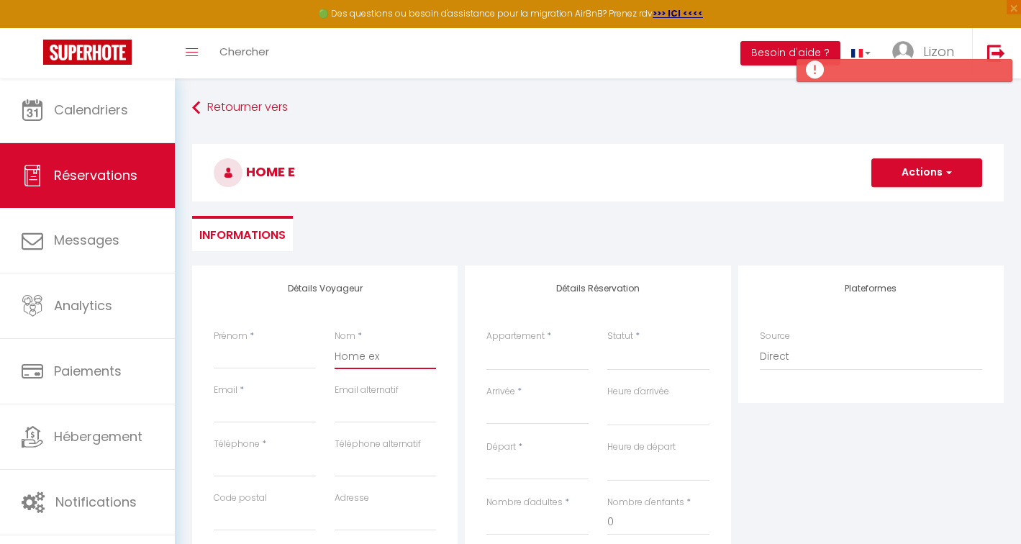
select select
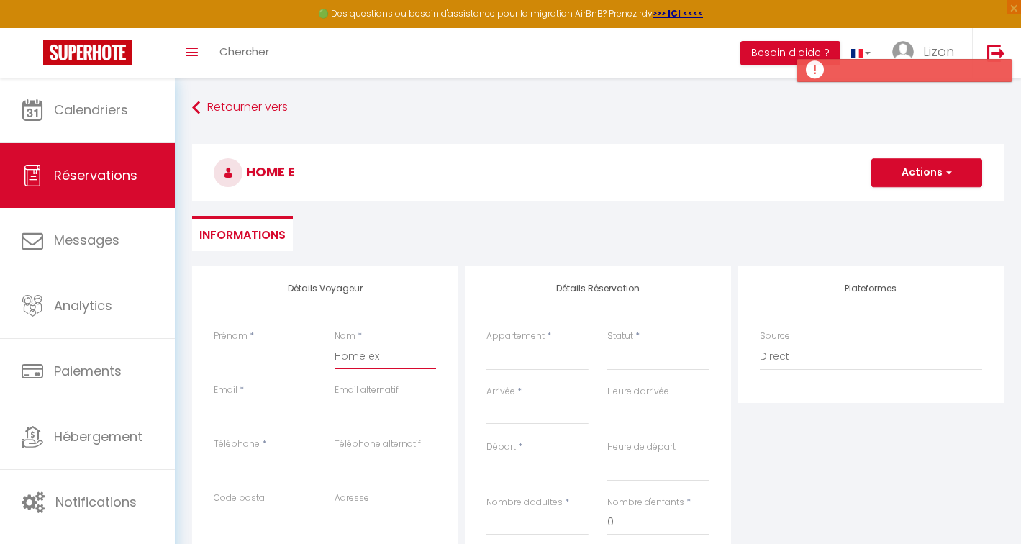
select select
checkbox input "false"
type input "Home exc"
select select
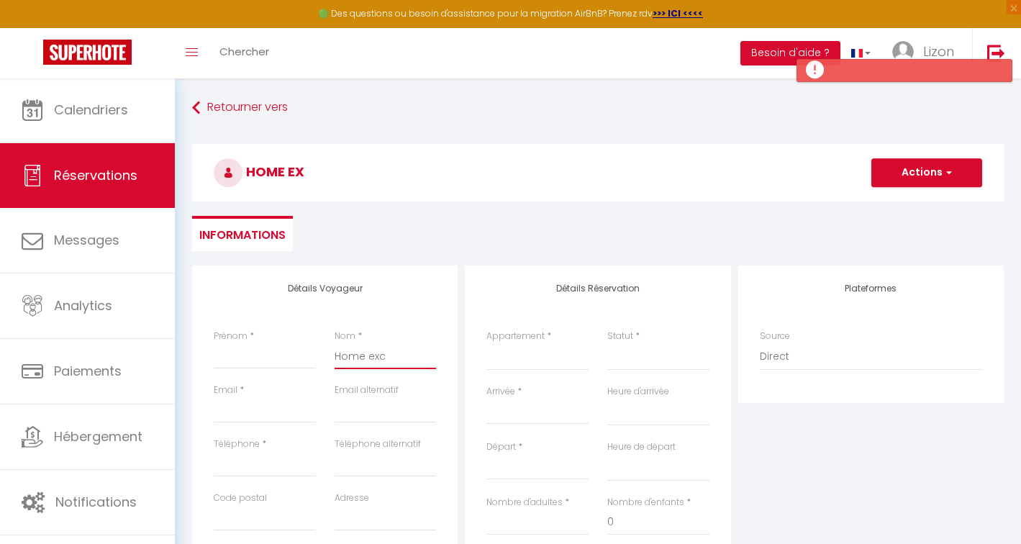
select select
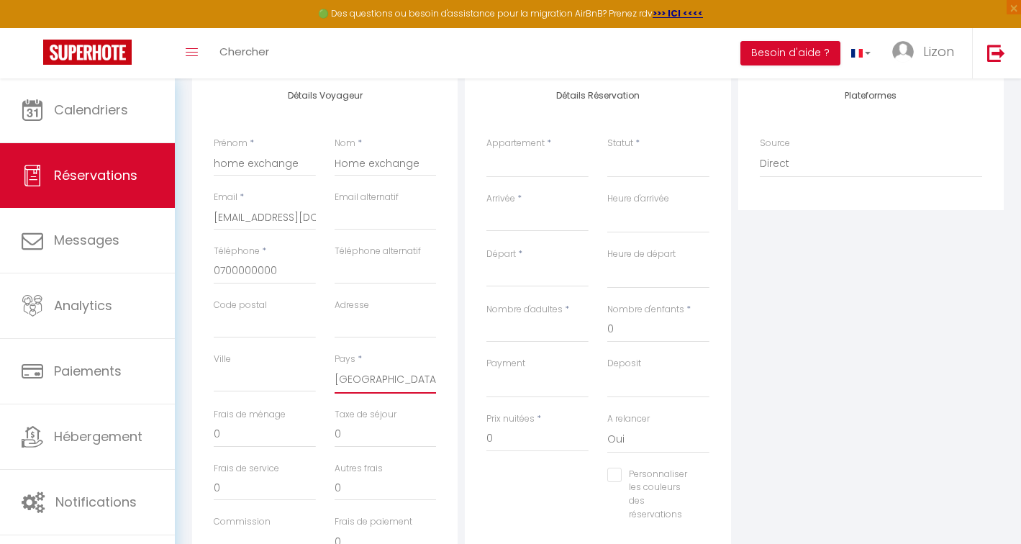
scroll to position [181, 0]
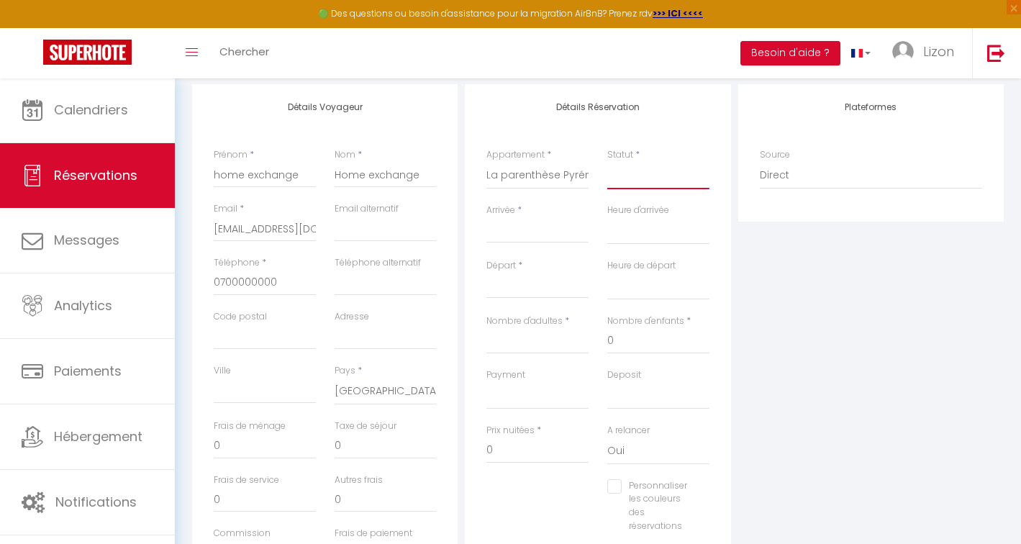
click at [636, 168] on select "Confirmé Non Confirmé Annulé Annulé par le voyageur No Show Request" at bounding box center [658, 175] width 102 height 27
click at [539, 222] on input "Arrivée" at bounding box center [537, 231] width 102 height 19
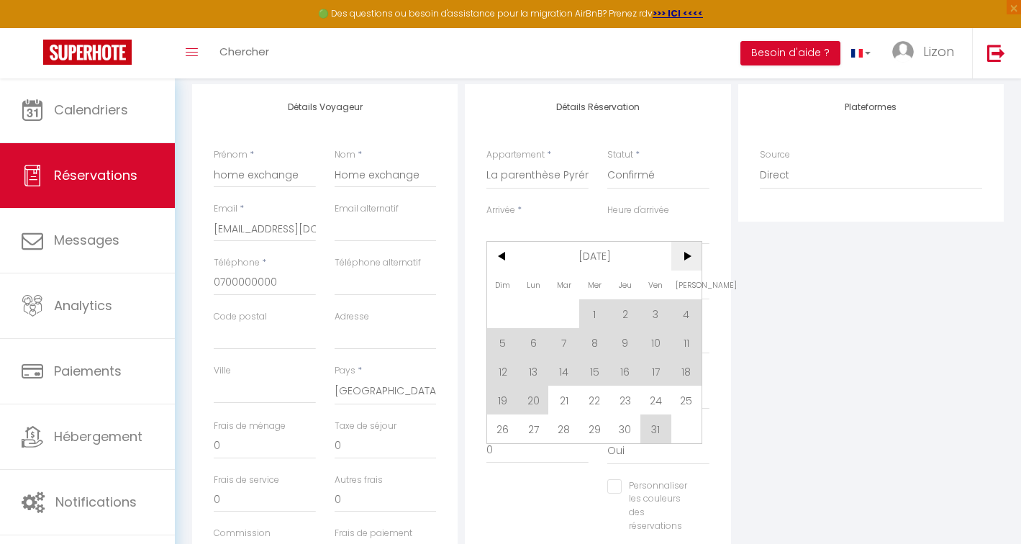
click at [686, 250] on span ">" at bounding box center [686, 256] width 31 height 29
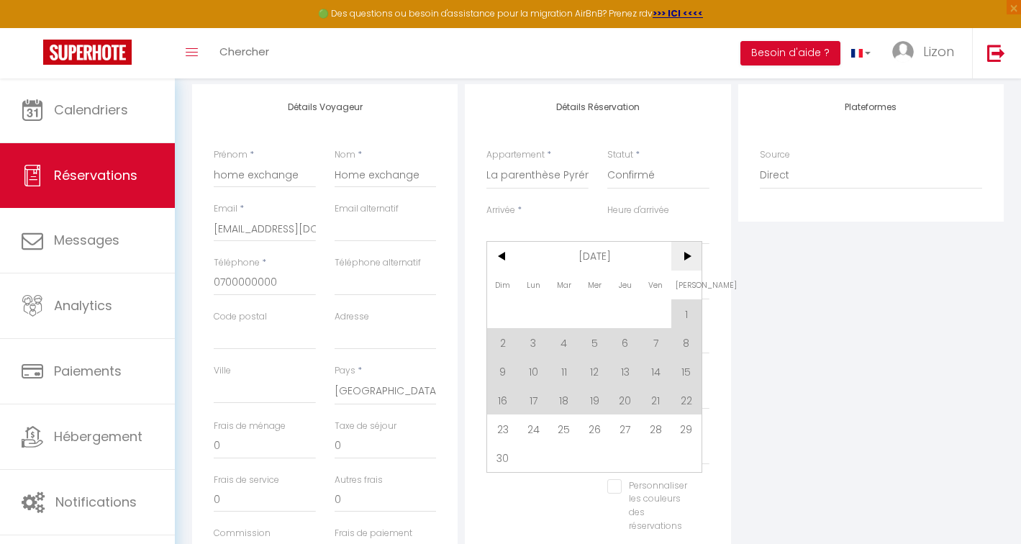
click at [686, 250] on span ">" at bounding box center [686, 256] width 31 height 29
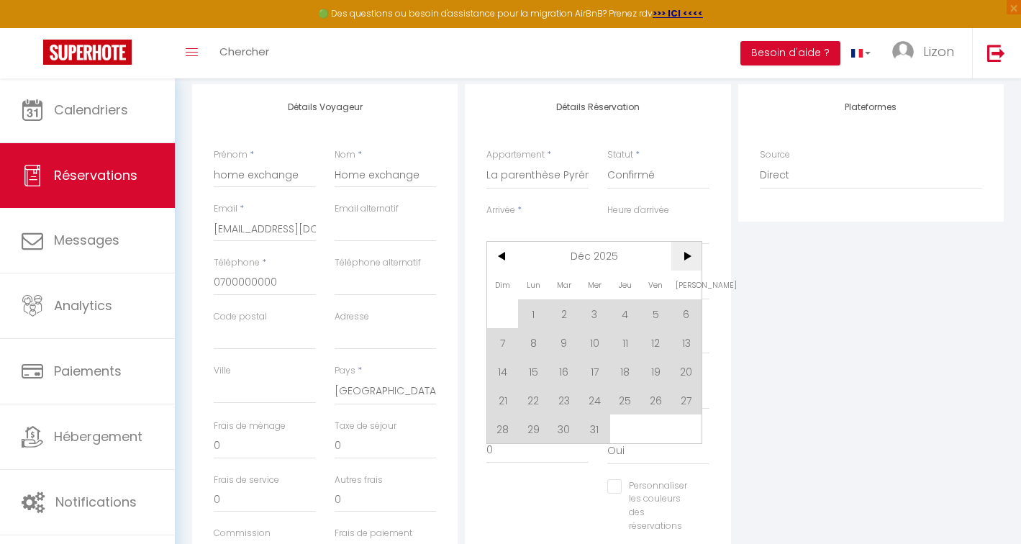
click at [686, 250] on span ">" at bounding box center [686, 256] width 31 height 29
click at [685, 305] on span "7" at bounding box center [686, 313] width 31 height 29
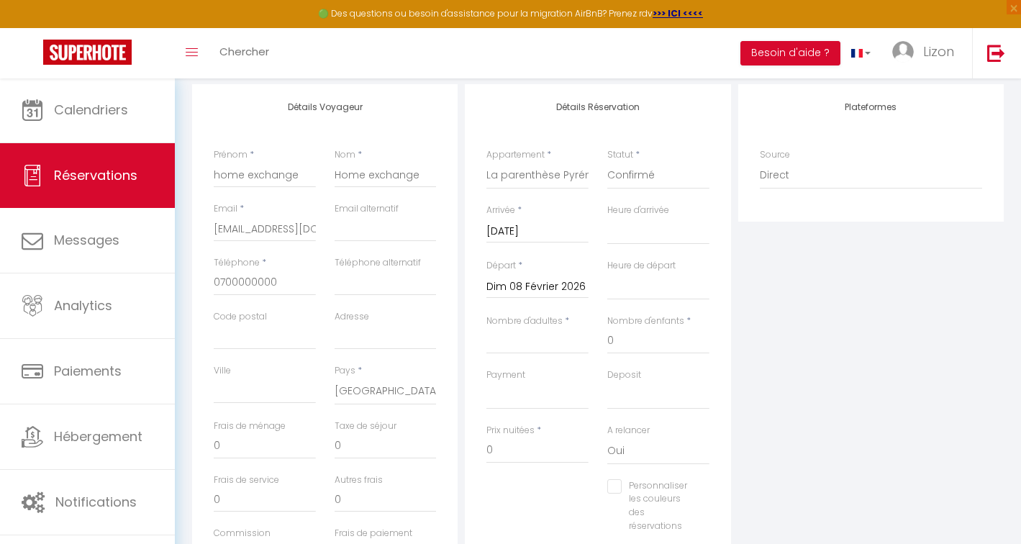
click at [528, 279] on input "Dim 08 Février 2026" at bounding box center [537, 287] width 102 height 19
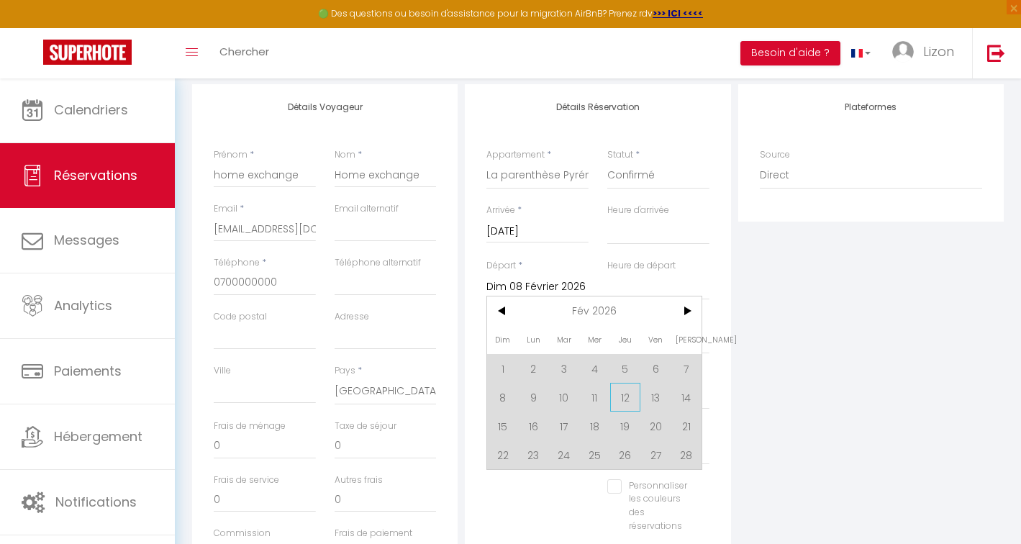
click at [623, 401] on span "12" at bounding box center [625, 397] width 31 height 29
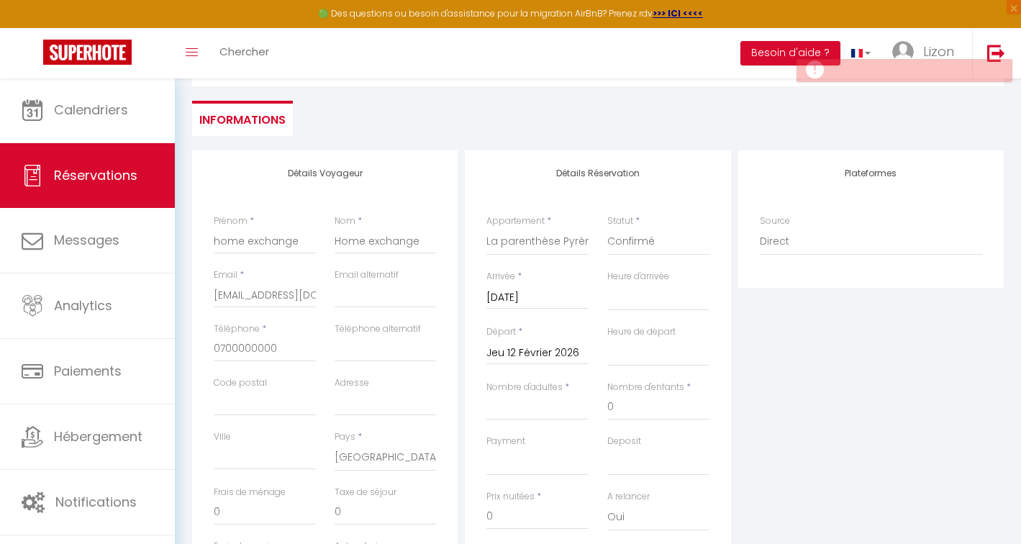
scroll to position [250, 0]
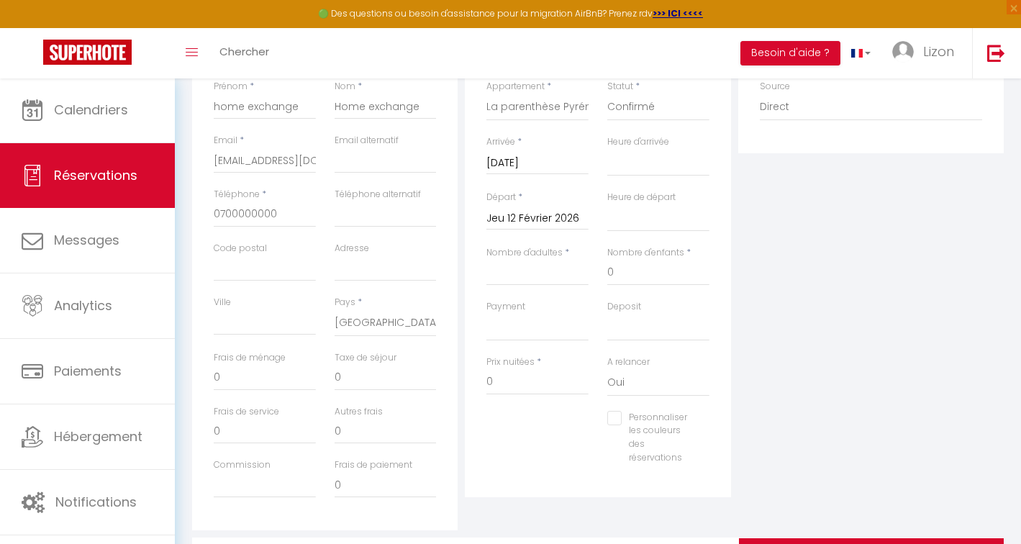
click at [619, 412] on input "Personnaliser les couleurs des réservations" at bounding box center [649, 418] width 84 height 14
click at [705, 430] on span at bounding box center [711, 436] width 12 height 12
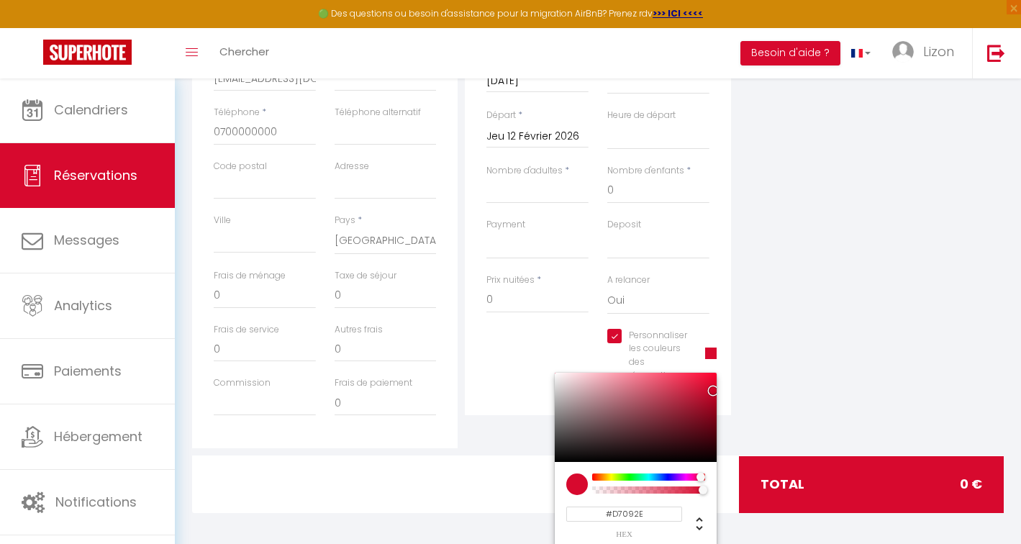
scroll to position [331, 0]
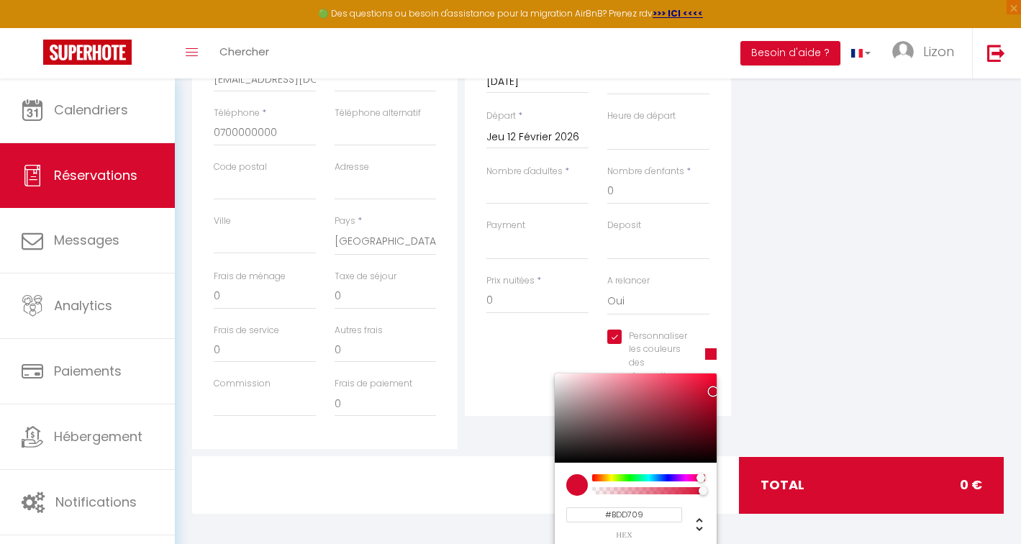
click at [613, 474] on div at bounding box center [649, 477] width 110 height 7
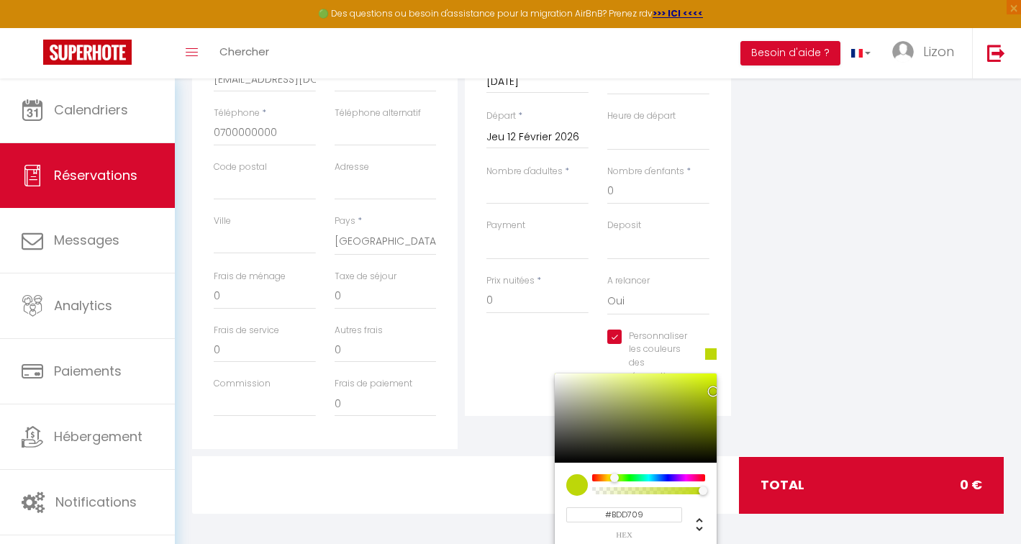
click at [817, 413] on div "Plateformes Source Direct Airbnb.com Booking.com Chalet montagne Expedia Gite d…" at bounding box center [871, 192] width 273 height 514
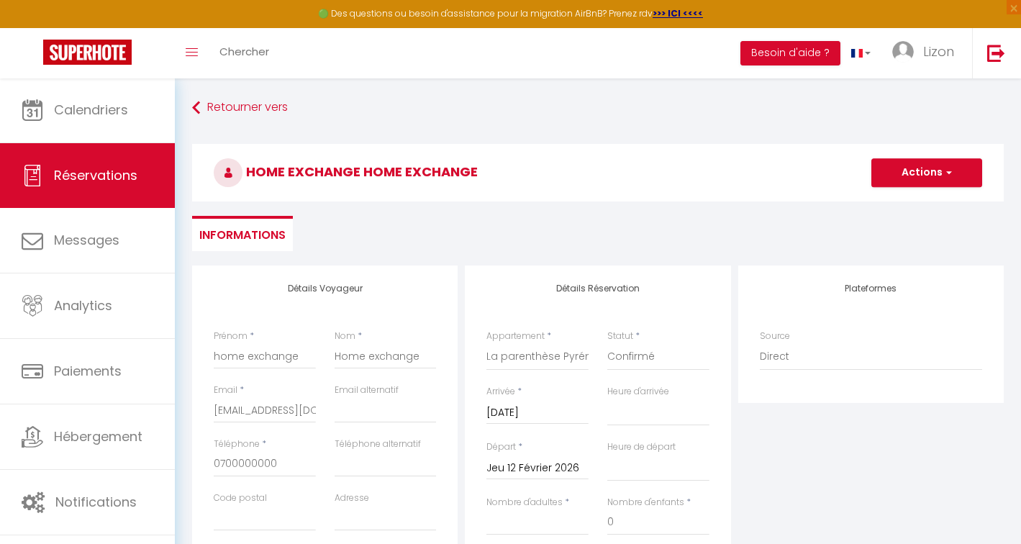
scroll to position [0, 0]
click at [908, 171] on button "Actions" at bounding box center [926, 172] width 111 height 29
click at [885, 201] on link "Enregistrer" at bounding box center [912, 204] width 114 height 19
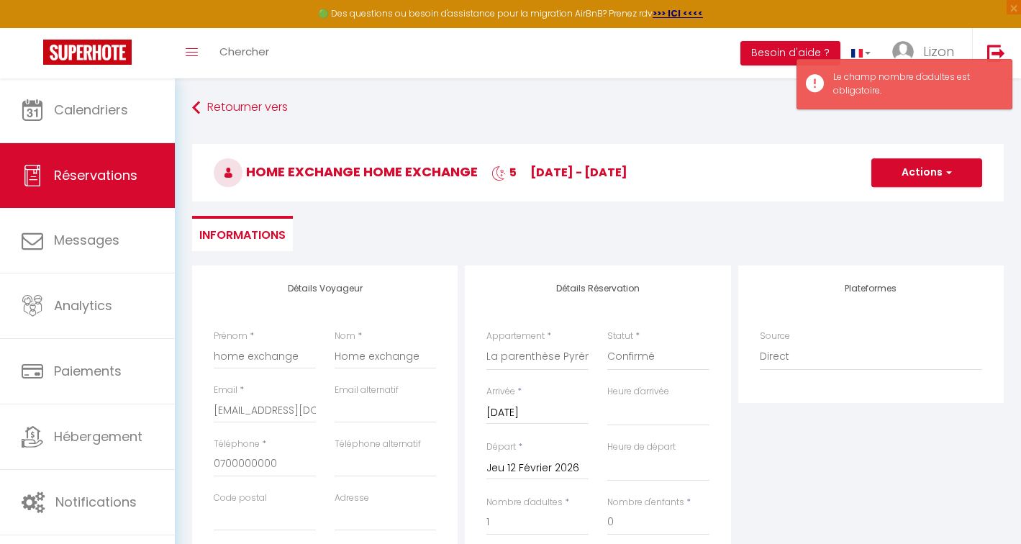
click at [911, 174] on button "Actions" at bounding box center [926, 172] width 111 height 29
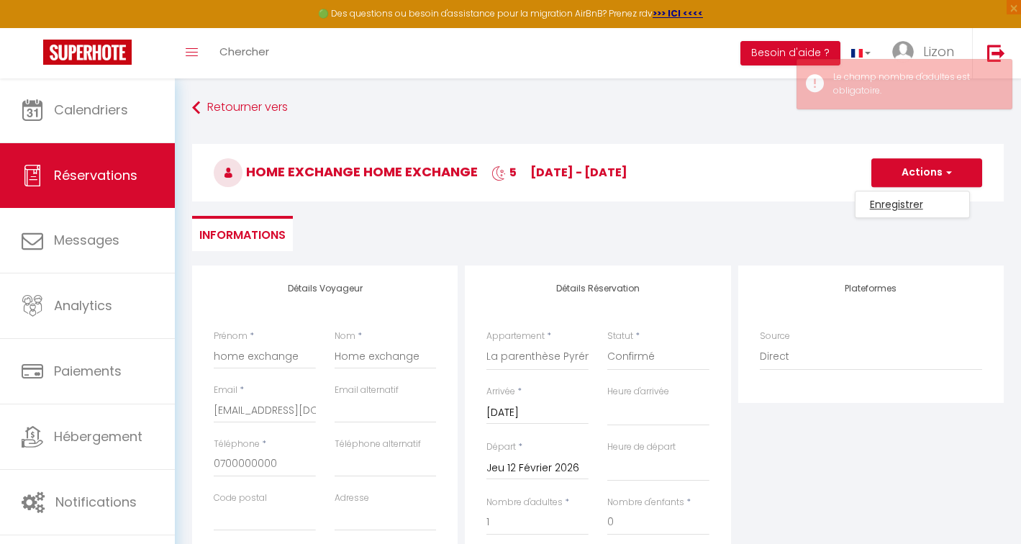
click at [896, 200] on link "Enregistrer" at bounding box center [912, 204] width 114 height 19
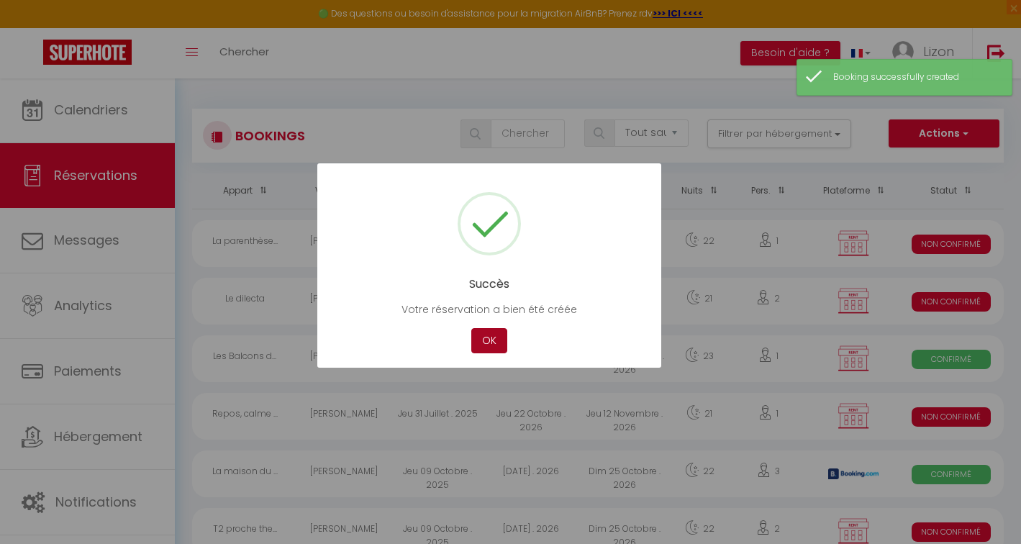
click at [487, 337] on button "OK" at bounding box center [489, 340] width 36 height 25
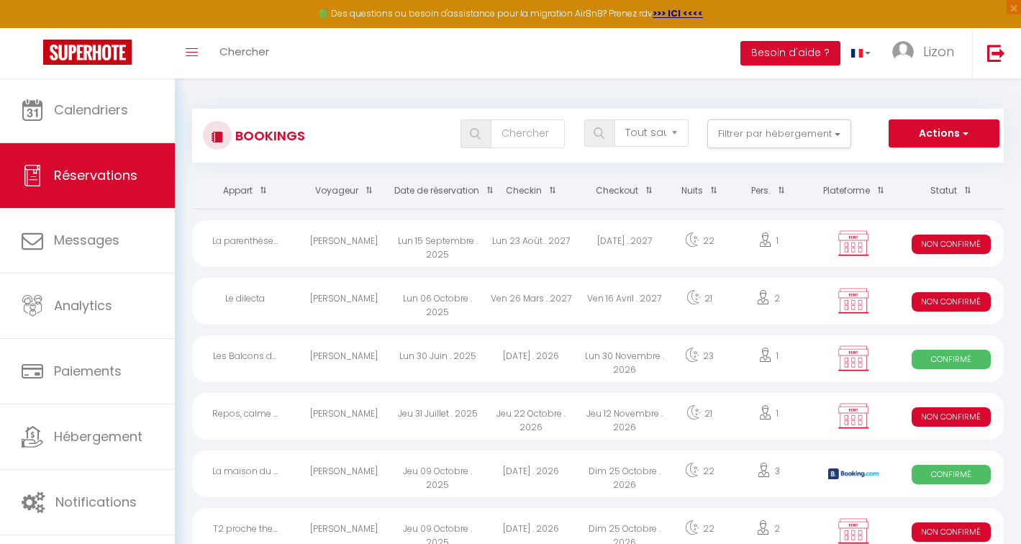
click at [904, 138] on button "Actions" at bounding box center [944, 133] width 111 height 29
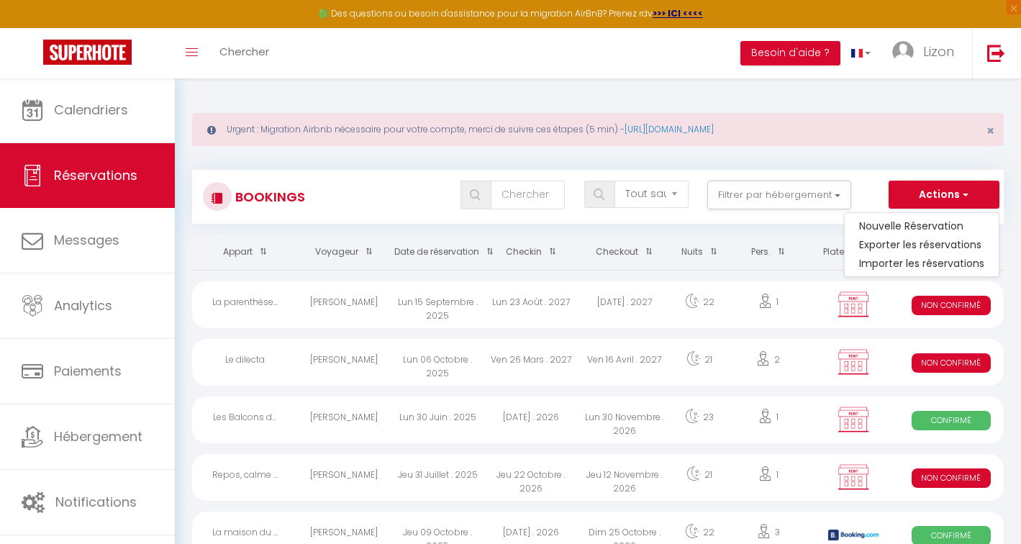
click at [529, 133] on div "Urgent : Migration Airbnb nécessaire pour votre compte, merci de suivre ces éta…" at bounding box center [598, 129] width 812 height 33
click at [507, 191] on input "text" at bounding box center [528, 195] width 75 height 29
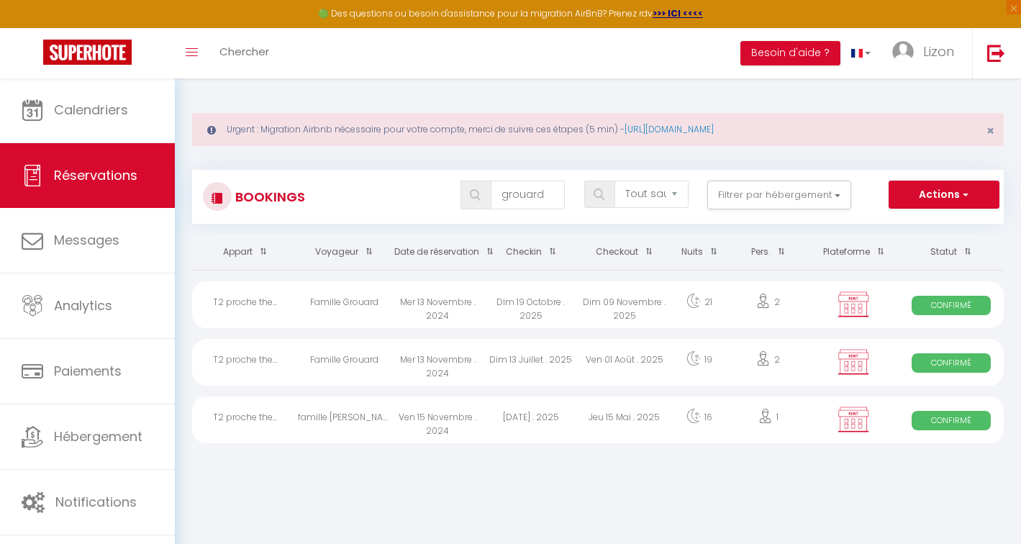
click at [414, 299] on div "Mer 13 Novembre . 2024" at bounding box center [438, 304] width 94 height 47
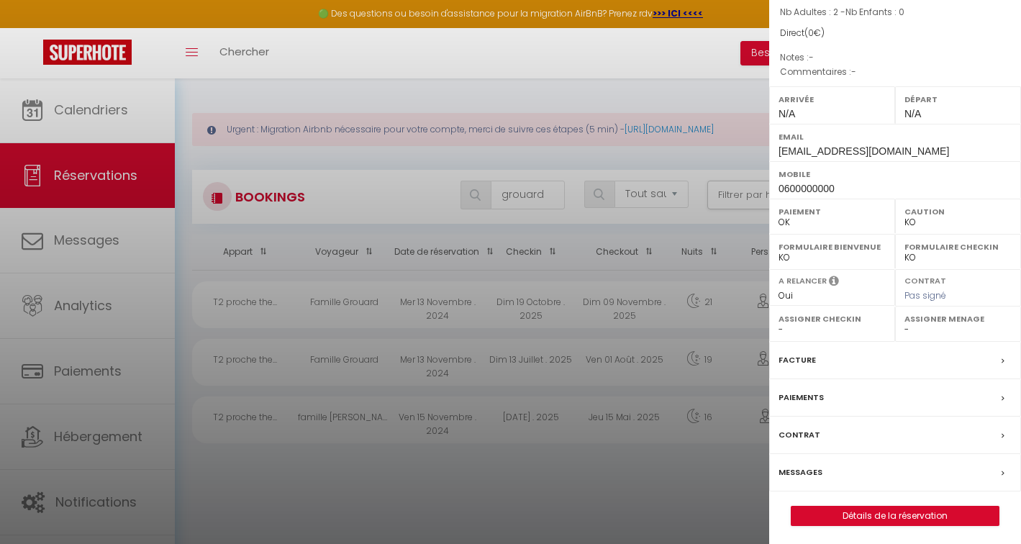
scroll to position [137, 0]
click at [848, 517] on link "Détails de la réservation" at bounding box center [894, 516] width 207 height 19
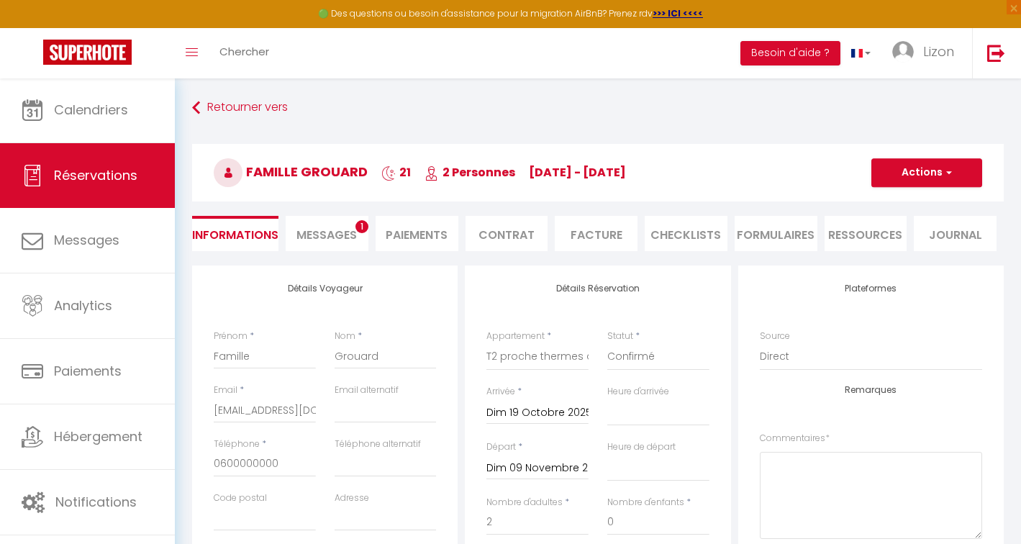
click at [953, 178] on button "Actions" at bounding box center [926, 172] width 111 height 29
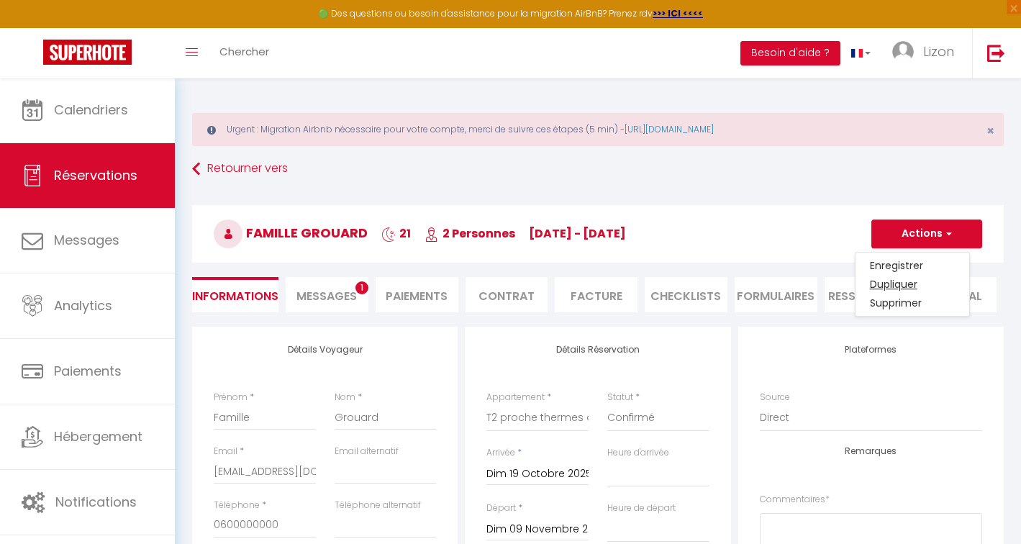
click at [894, 283] on link "Dupliquer" at bounding box center [912, 284] width 114 height 19
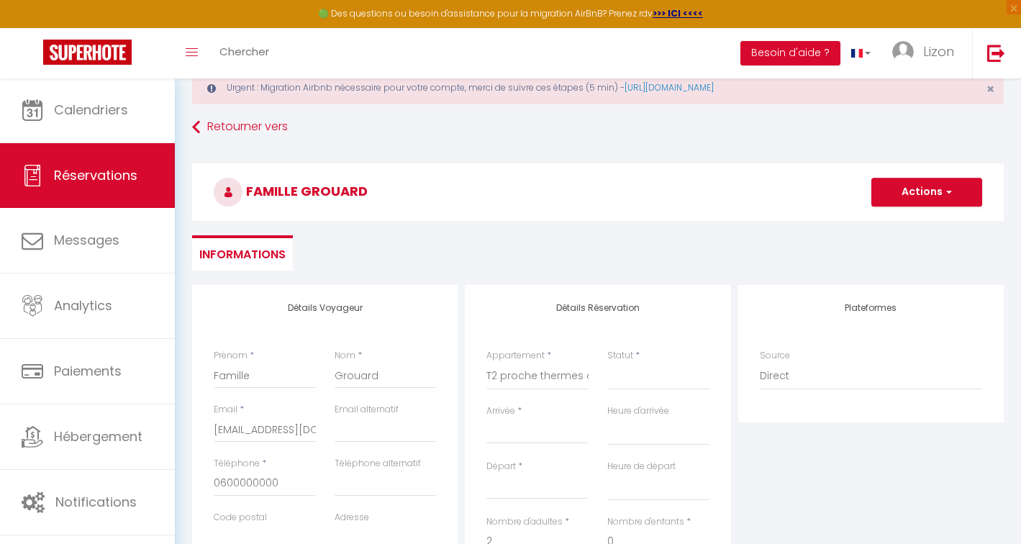
scroll to position [110, 0]
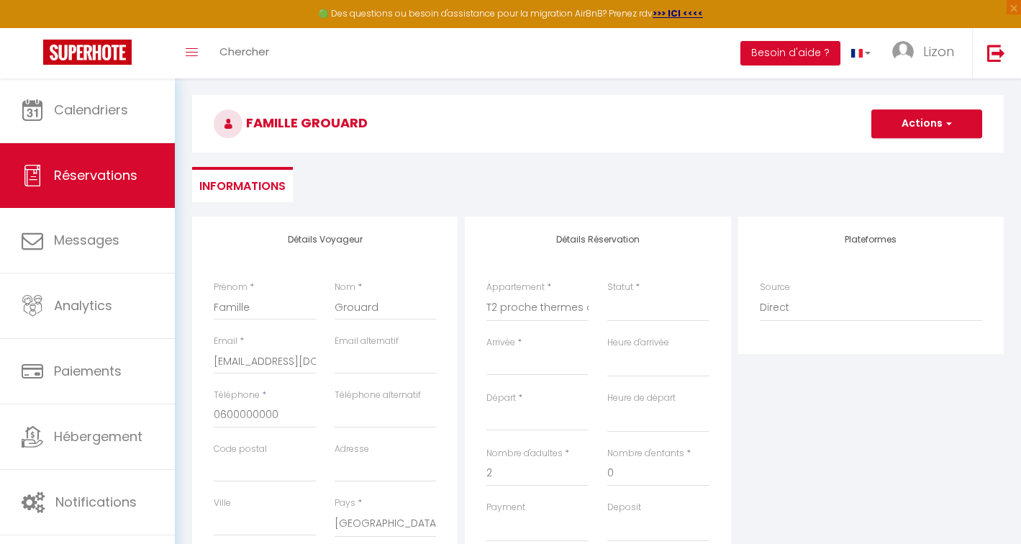
click at [528, 347] on div "Arrivée * < Oct 2025 > Dim Lun Mar Mer Jeu Ven Sam 1 2 3 4 5 6 7 8 9 10 11 12 1…" at bounding box center [537, 356] width 102 height 40
click at [527, 351] on div "< Oct 2025 > Dim Lun Mar Mer Jeu Ven Sam 1 2 3 4 5 6 7 8 9 10 11 12 13 14 15 16…" at bounding box center [537, 363] width 102 height 26
click at [522, 359] on input "Arrivée" at bounding box center [537, 364] width 102 height 19
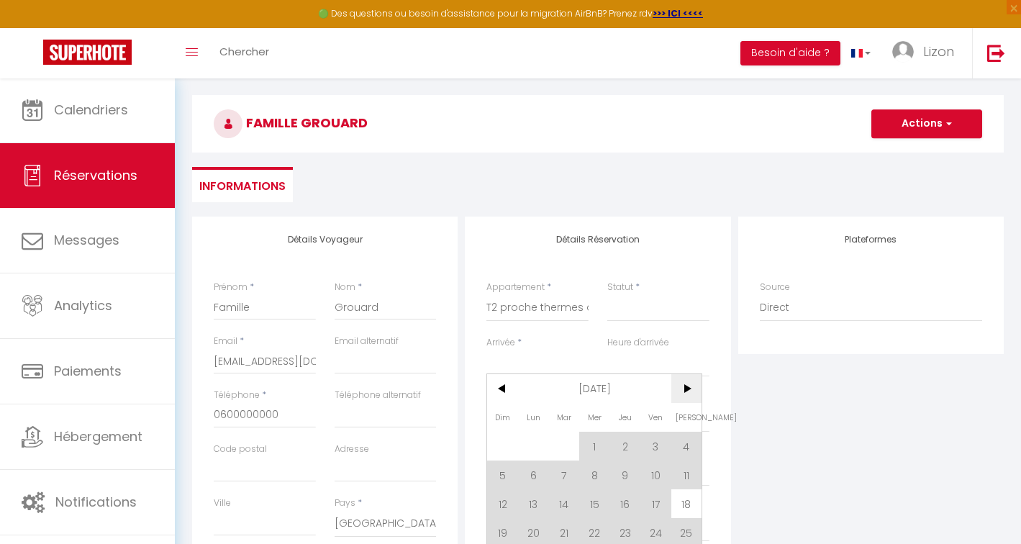
click at [689, 392] on span ">" at bounding box center [686, 388] width 31 height 29
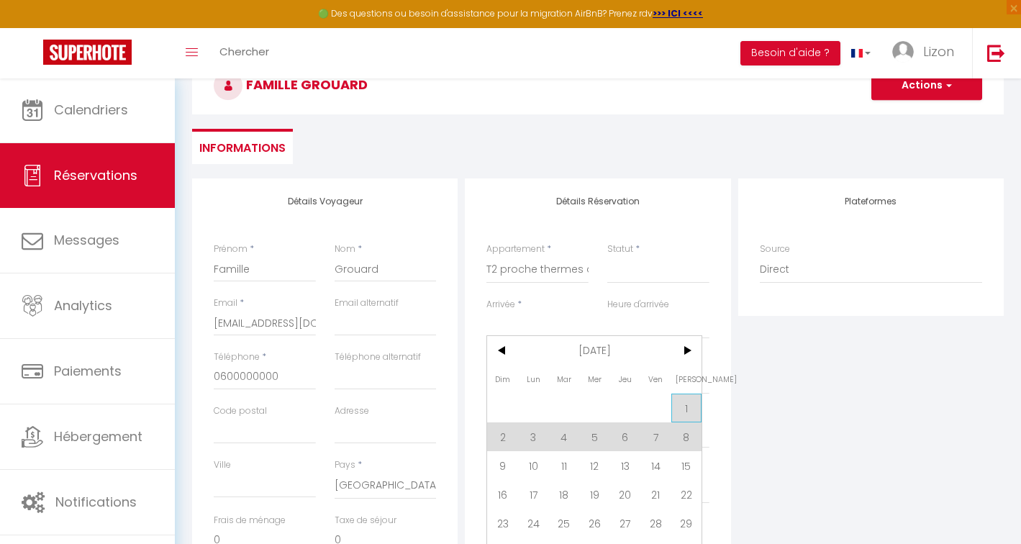
scroll to position [181, 0]
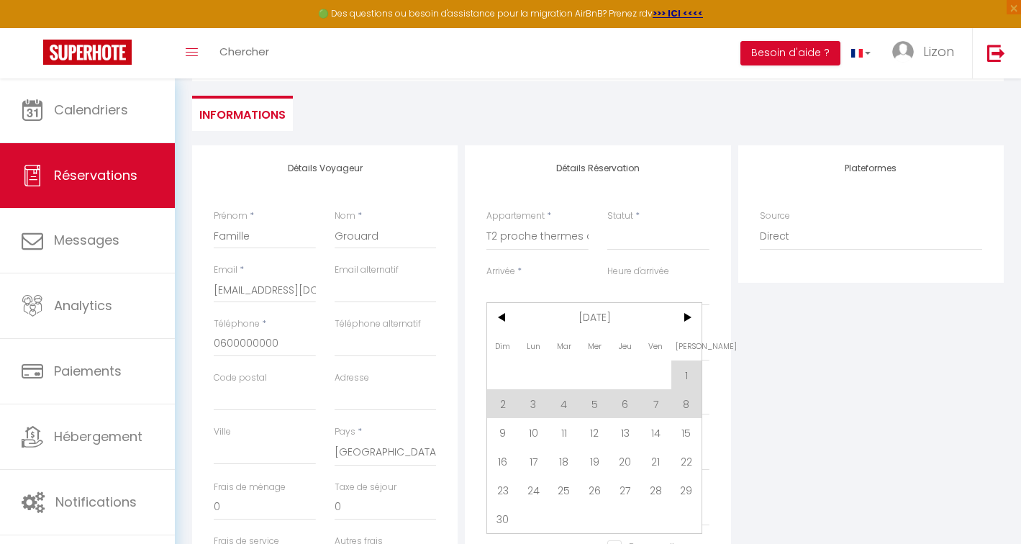
click at [532, 431] on span "10" at bounding box center [533, 432] width 31 height 29
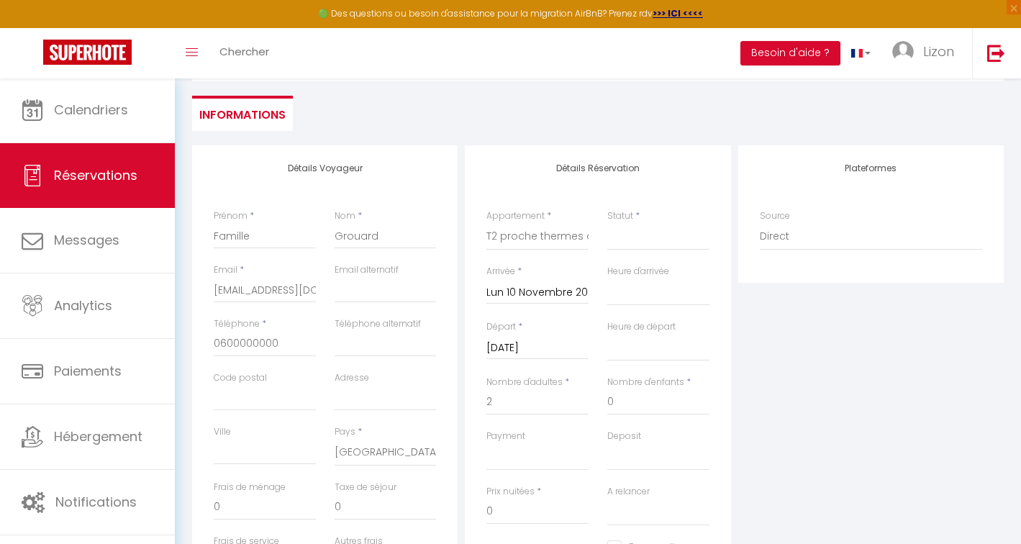
click at [507, 344] on input "Mar 11 Novembre 2025" at bounding box center [537, 348] width 102 height 19
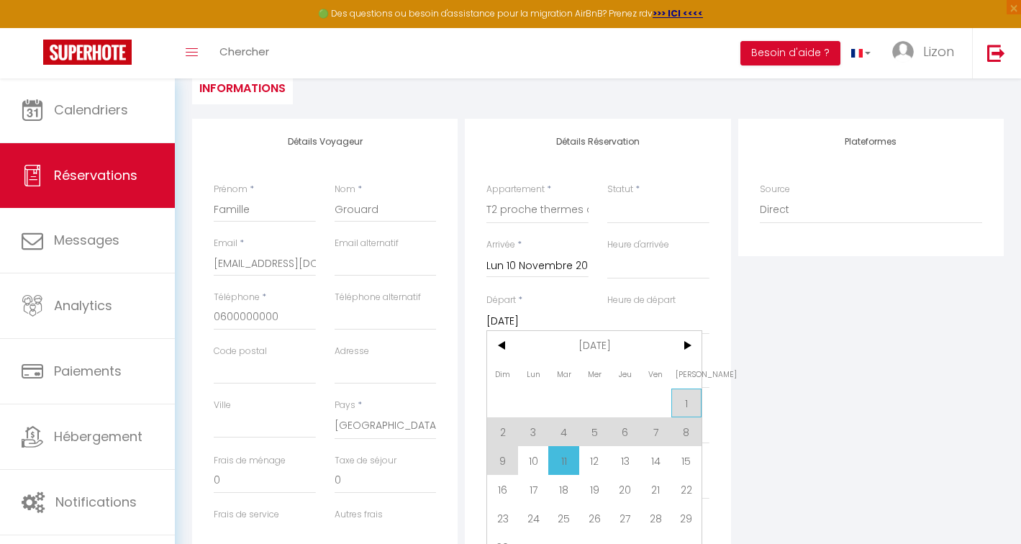
scroll to position [294, 0]
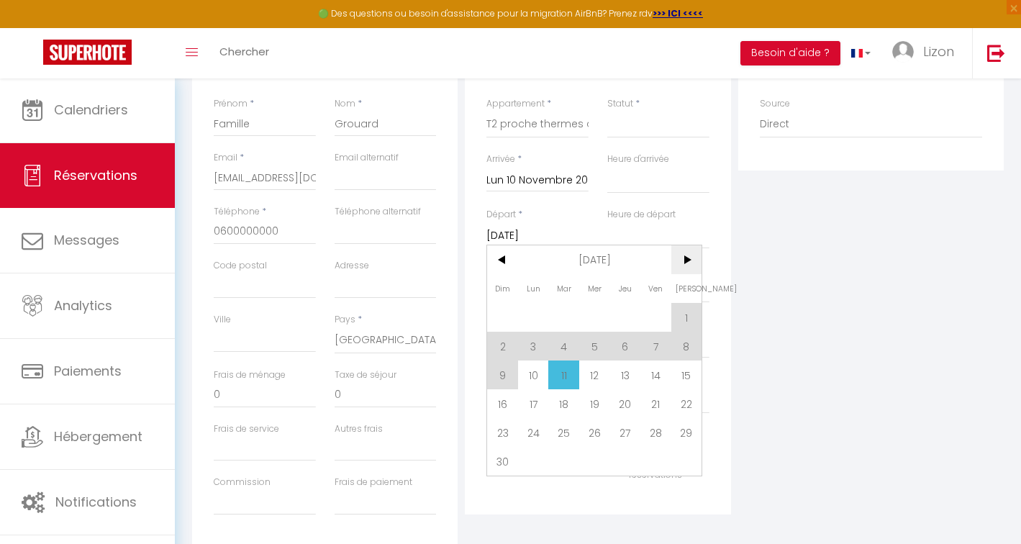
click at [696, 262] on span ">" at bounding box center [686, 259] width 31 height 29
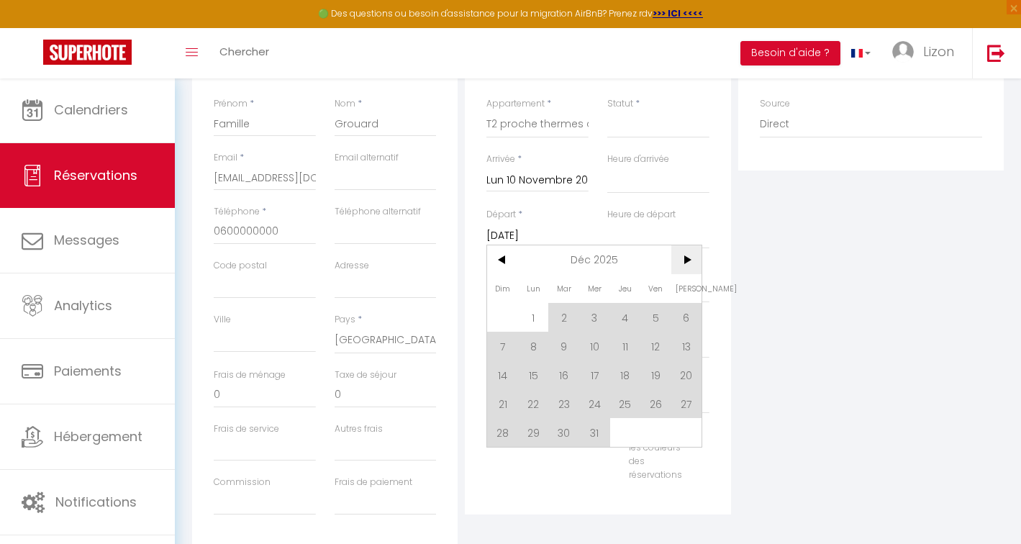
click at [696, 262] on span ">" at bounding box center [686, 259] width 31 height 29
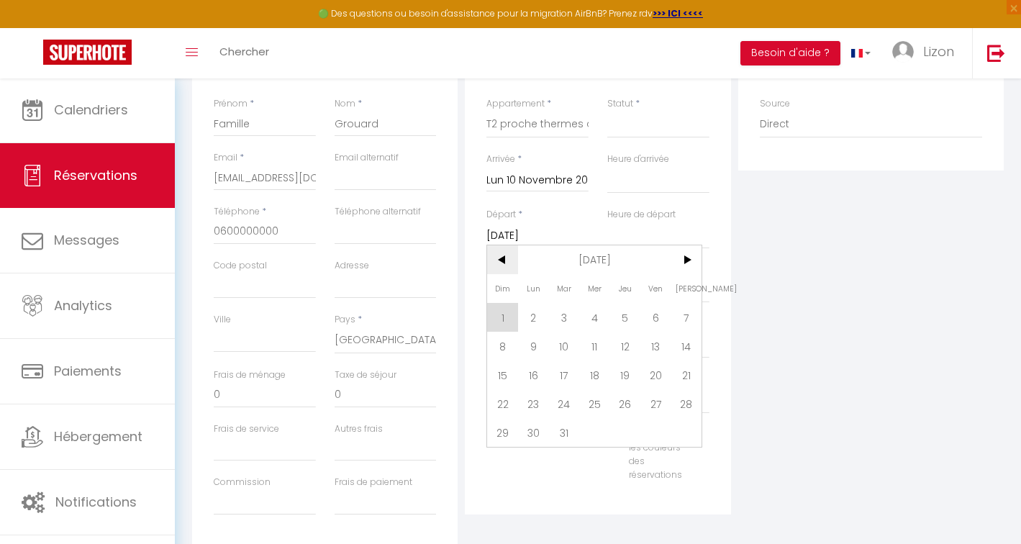
click at [495, 268] on span "<" at bounding box center [502, 259] width 31 height 29
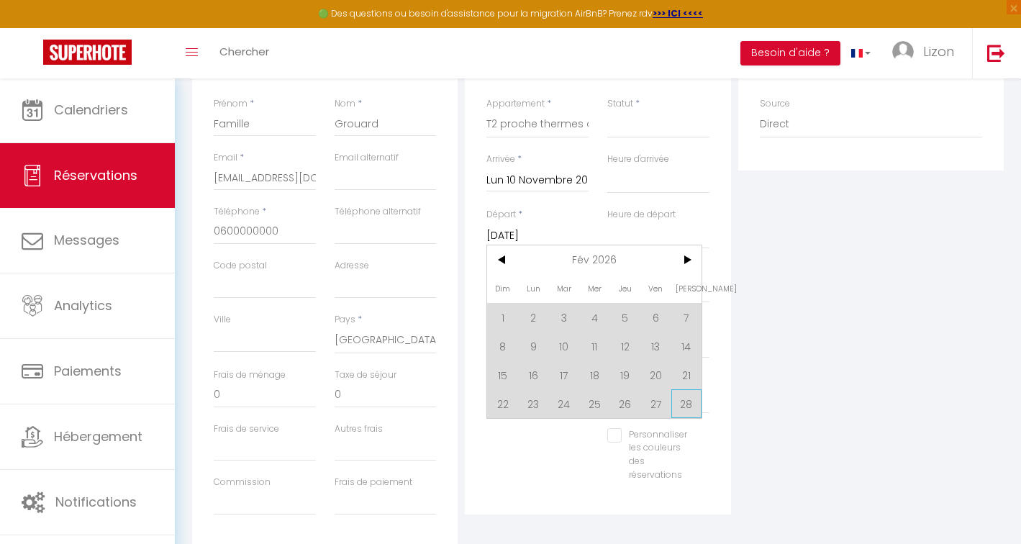
click at [681, 401] on span "28" at bounding box center [686, 403] width 31 height 29
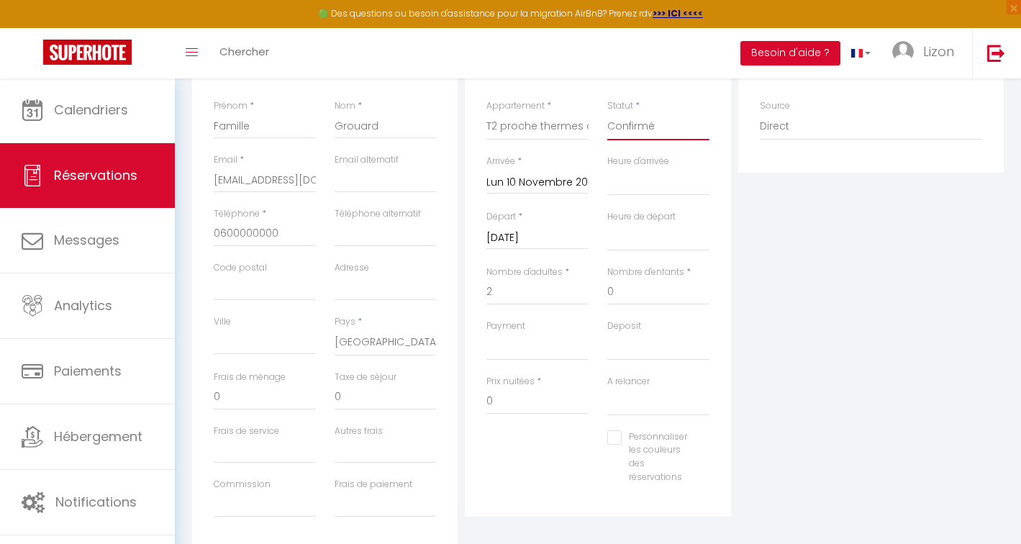
scroll to position [317, 0]
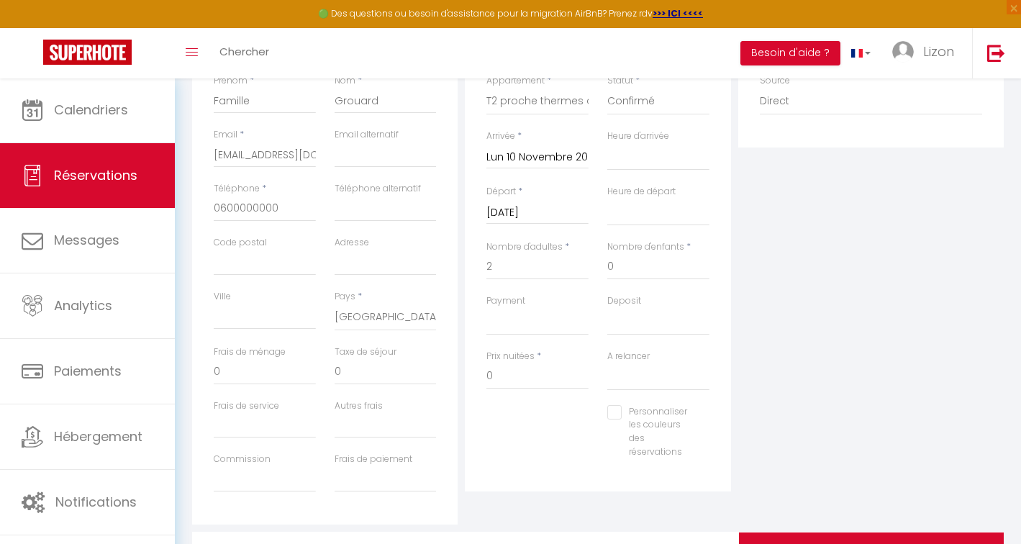
click at [619, 405] on input "Personnaliser les couleurs des réservations" at bounding box center [649, 412] width 84 height 14
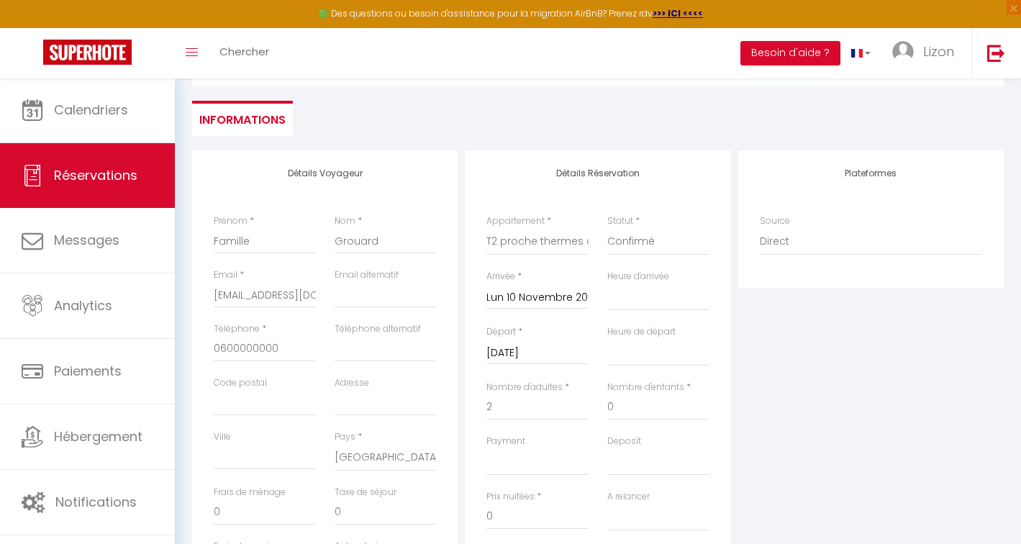
scroll to position [87, 0]
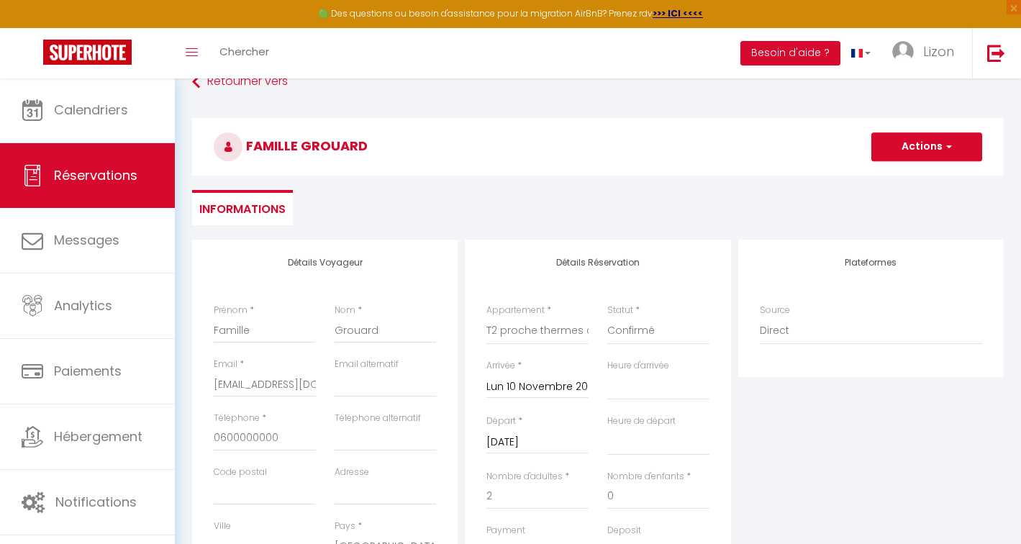
click at [895, 135] on button "Actions" at bounding box center [926, 146] width 111 height 29
click at [894, 174] on link "Enregistrer" at bounding box center [912, 178] width 114 height 19
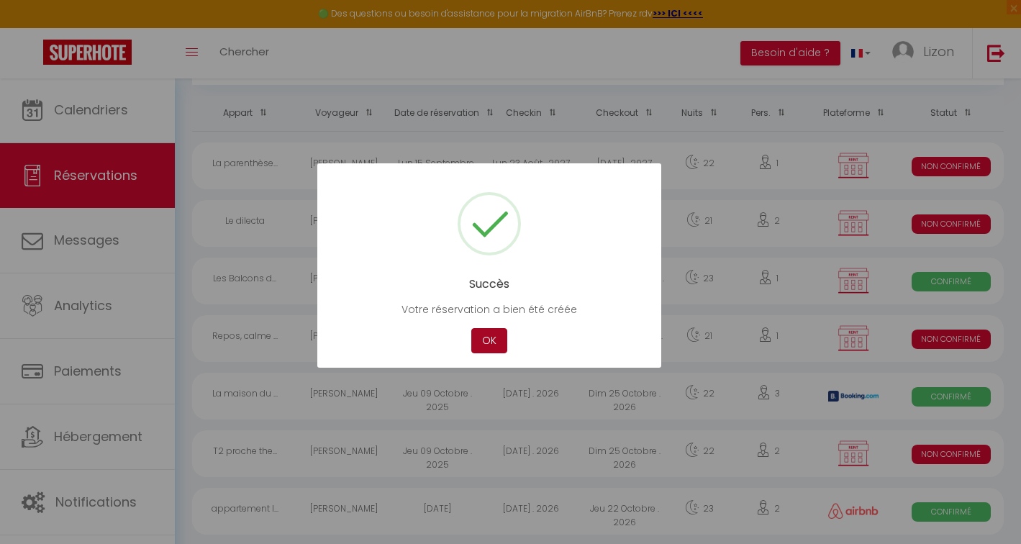
click at [494, 341] on button "OK" at bounding box center [489, 340] width 36 height 25
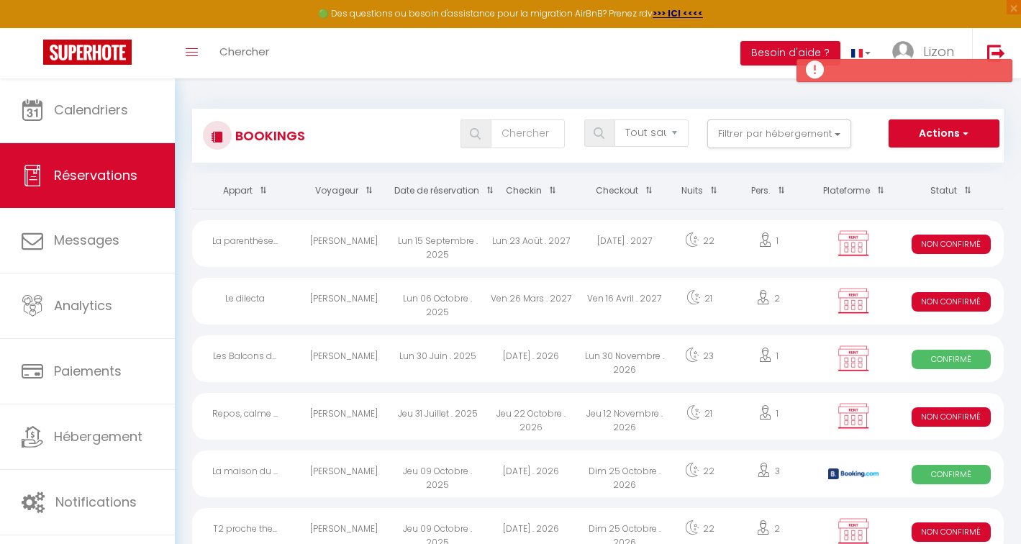
click at [679, 21] on div "🟢 Des questions ou besoin d'assistance pour la migration AirBnB? Prenez rdv >>>…" at bounding box center [510, 14] width 1021 height 28
click at [678, 14] on strong ">>> ICI <<<<" at bounding box center [678, 13] width 50 height 12
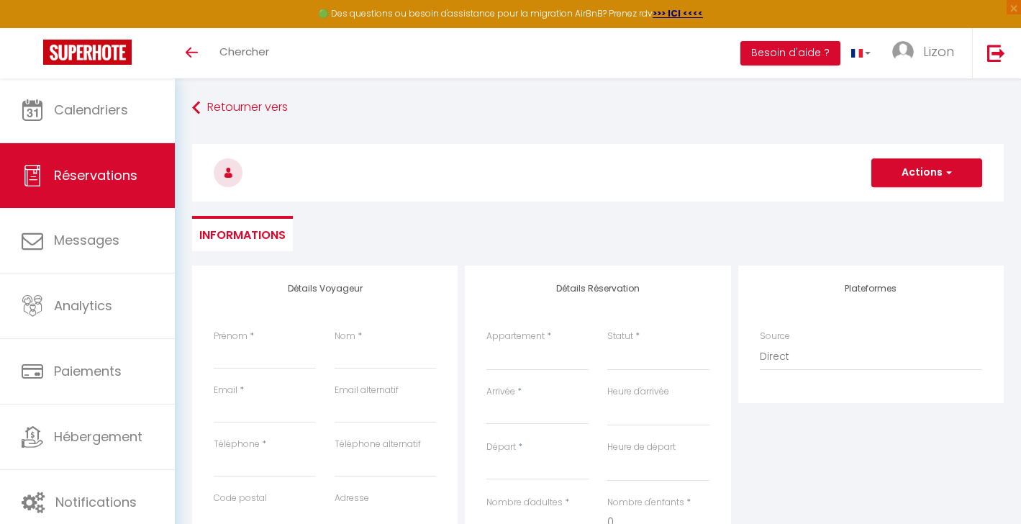
select select
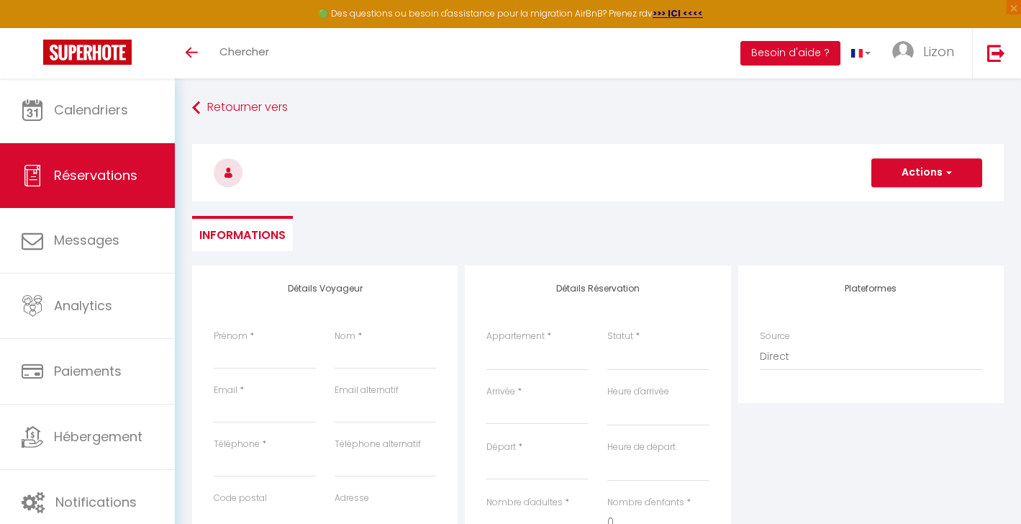
select select
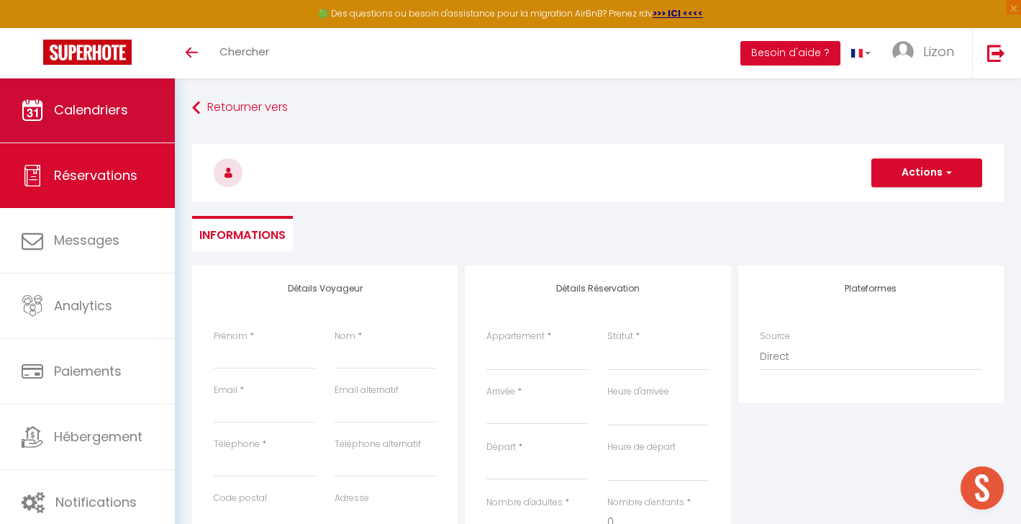
click at [136, 118] on link "Calendriers" at bounding box center [87, 110] width 175 height 65
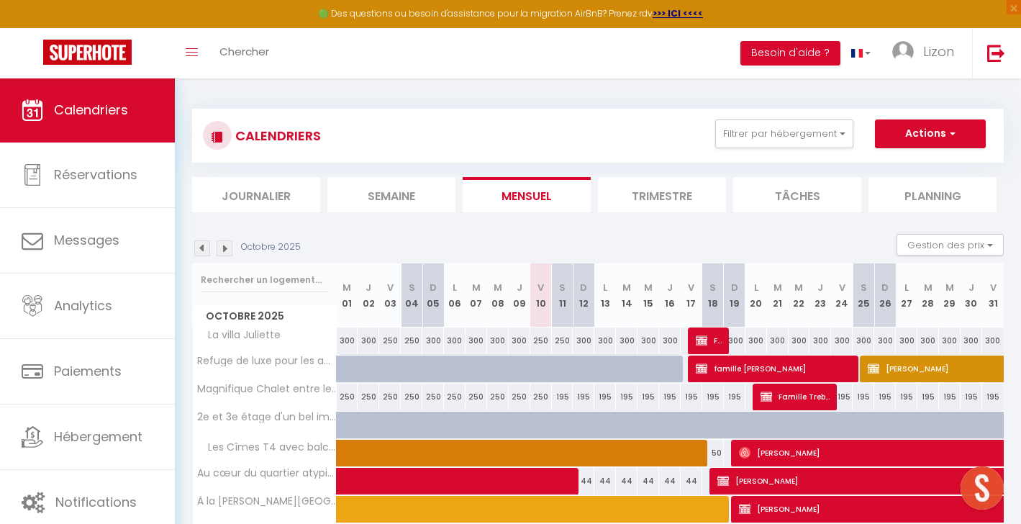
click at [199, 245] on img at bounding box center [202, 248] width 16 height 16
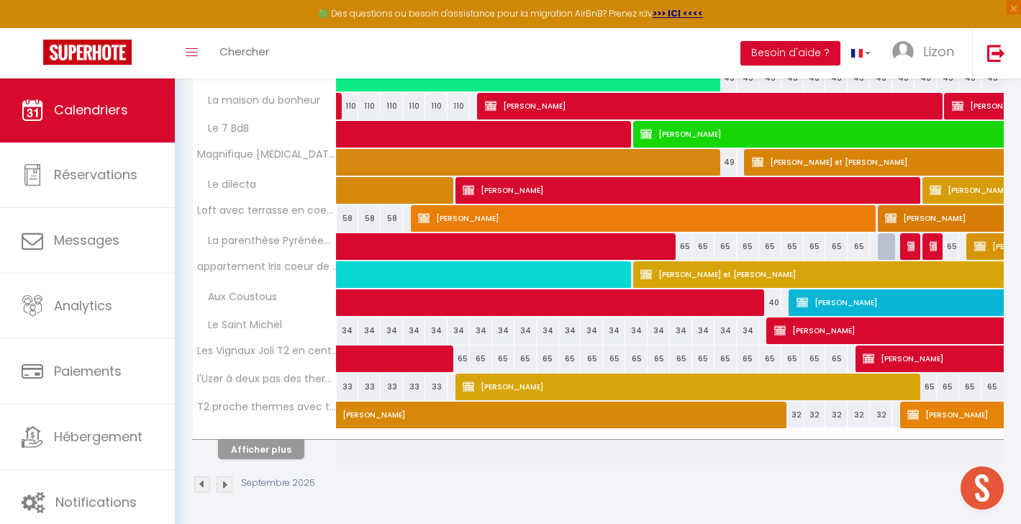
scroll to position [519, 0]
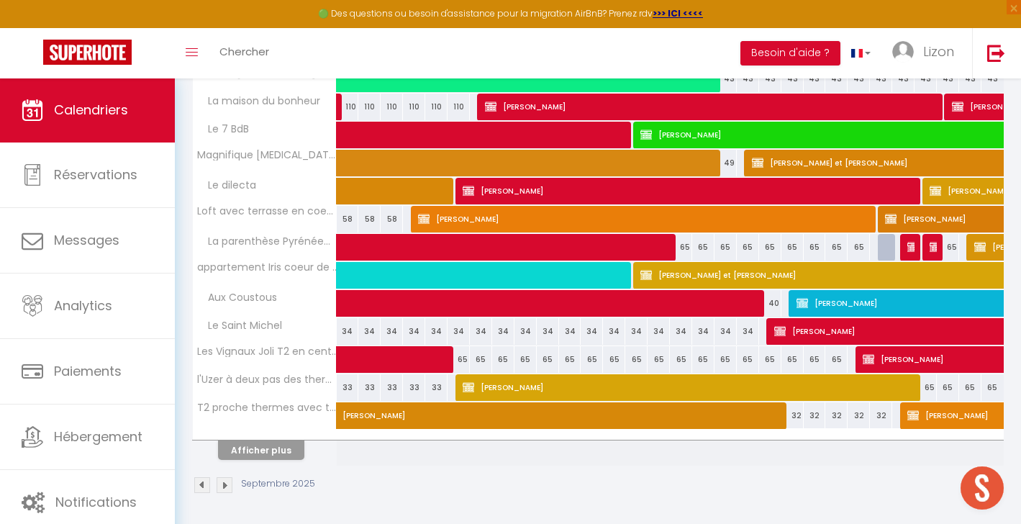
click at [242, 448] on button "Afficher plus" at bounding box center [261, 449] width 86 height 19
select select
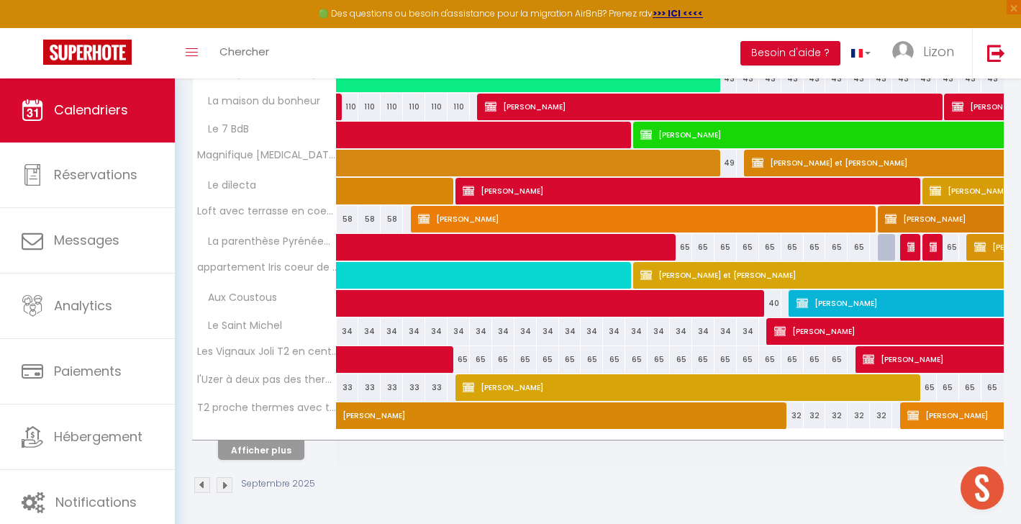
select select
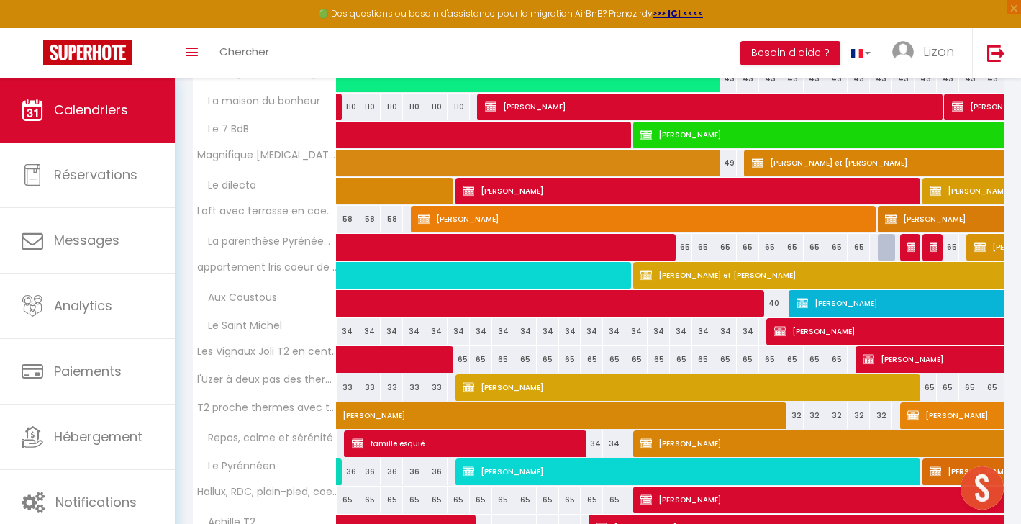
click at [357, 298] on span at bounding box center [666, 303] width 629 height 27
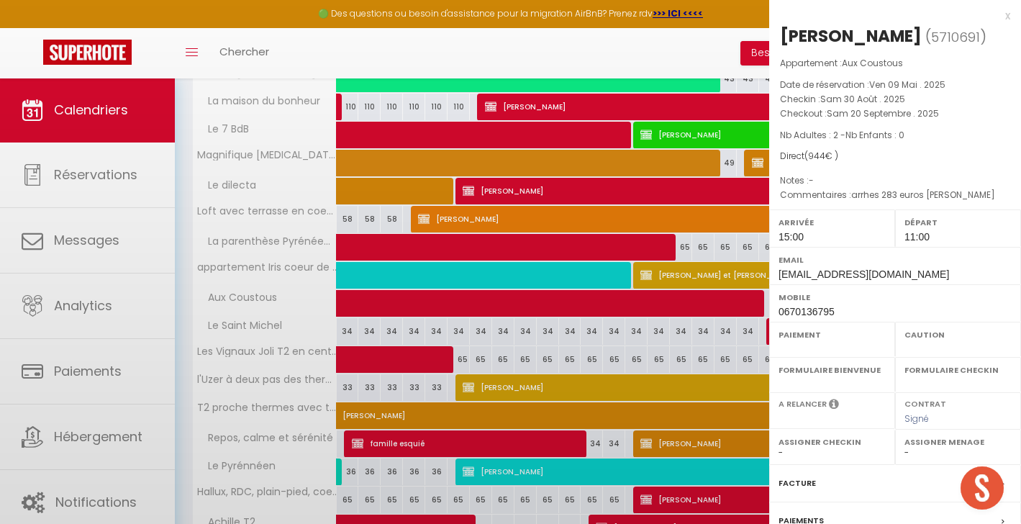
select select "KO"
select select "0"
select select "1"
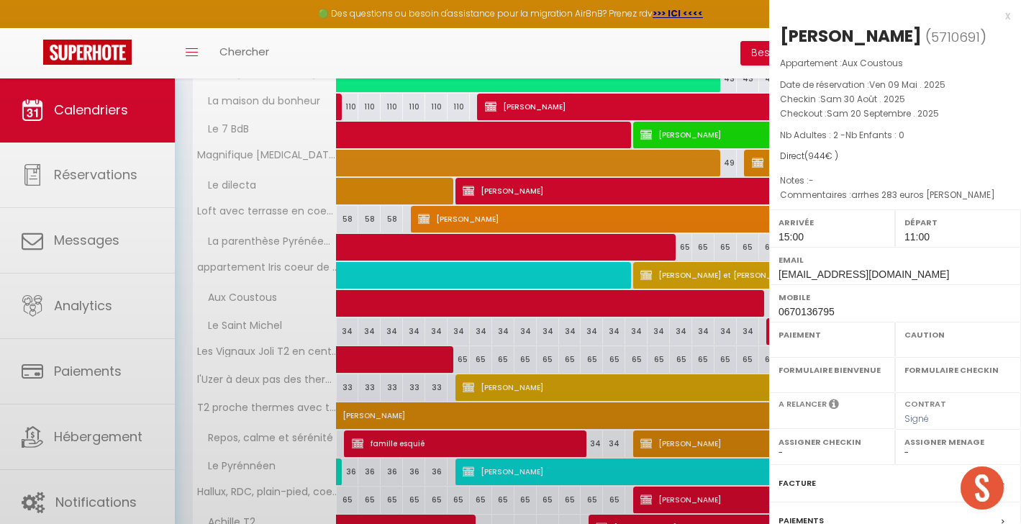
select select
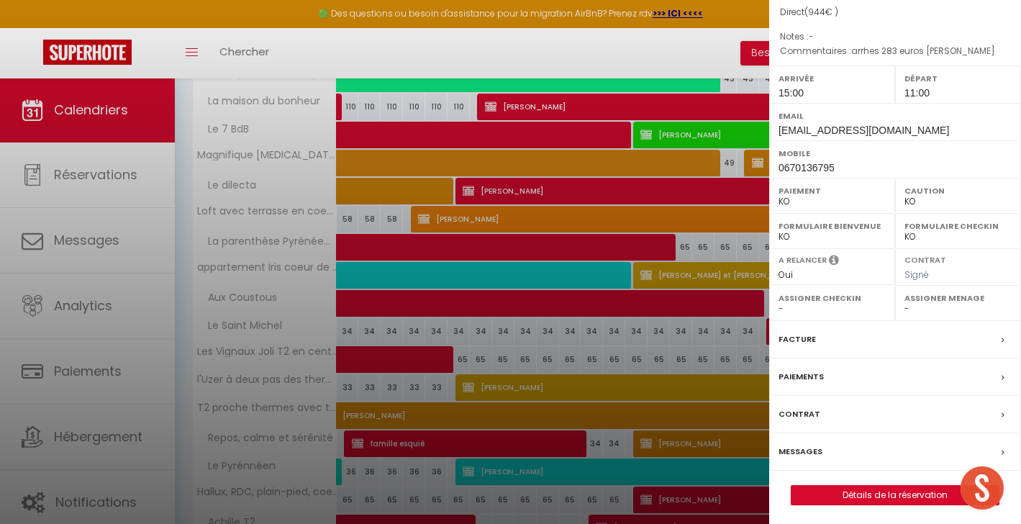
scroll to position [142, 0]
click at [927, 488] on link "Détails de la réservation" at bounding box center [894, 496] width 207 height 19
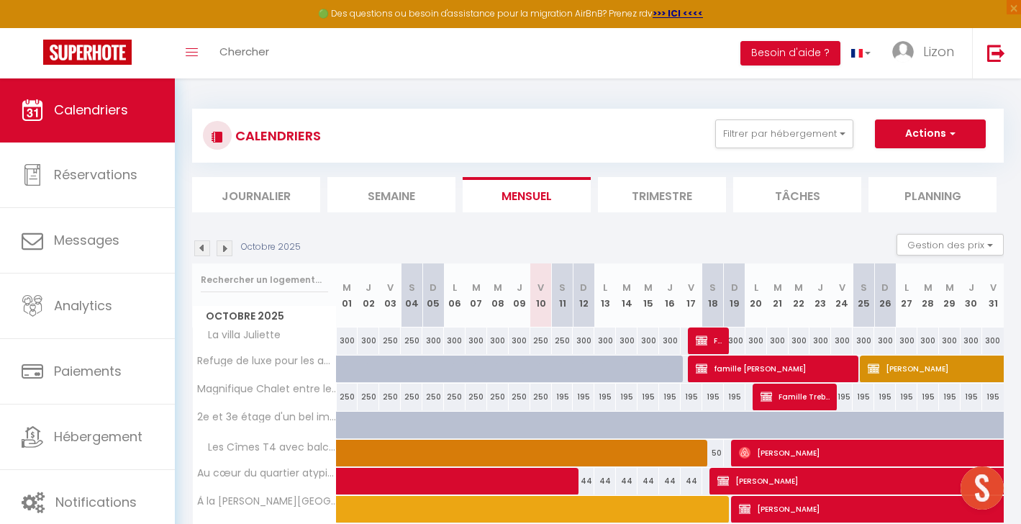
click at [200, 248] on img at bounding box center [202, 248] width 16 height 16
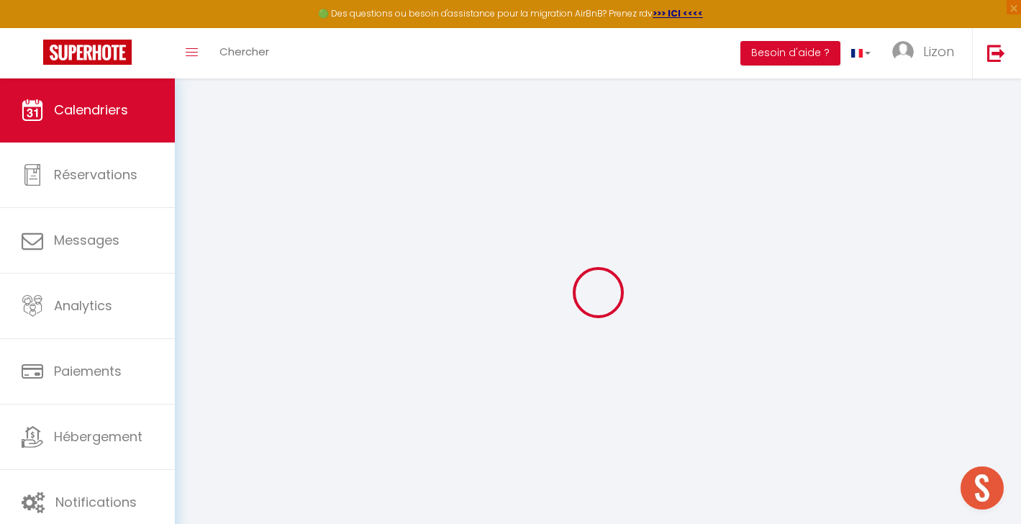
select select
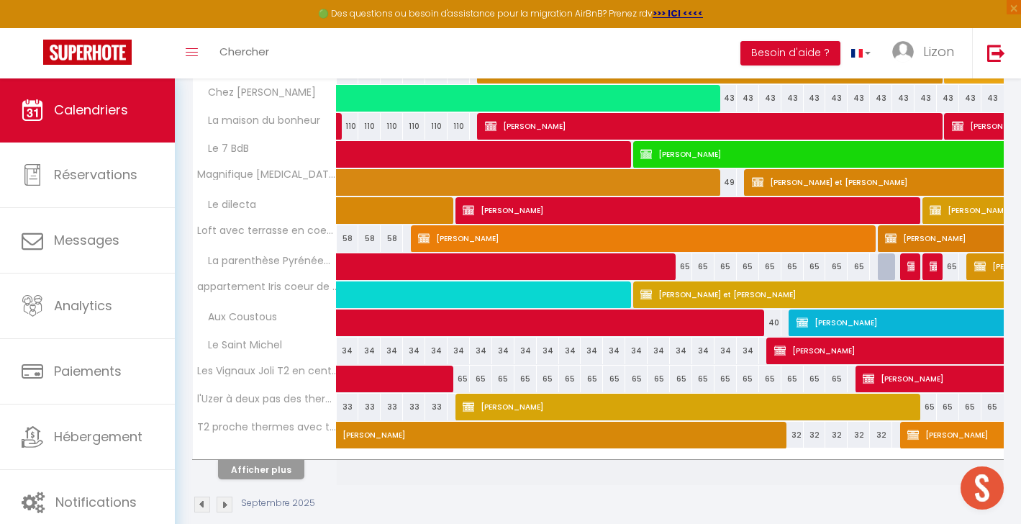
scroll to position [441, 0]
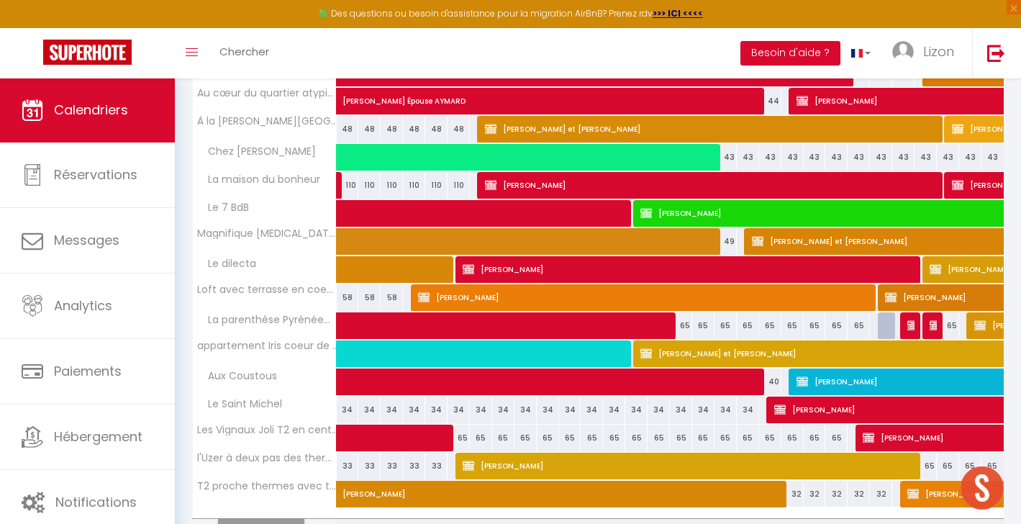
click at [258, 465] on th "l'Uzer à deux pas des thermes" at bounding box center [265, 466] width 144 height 27
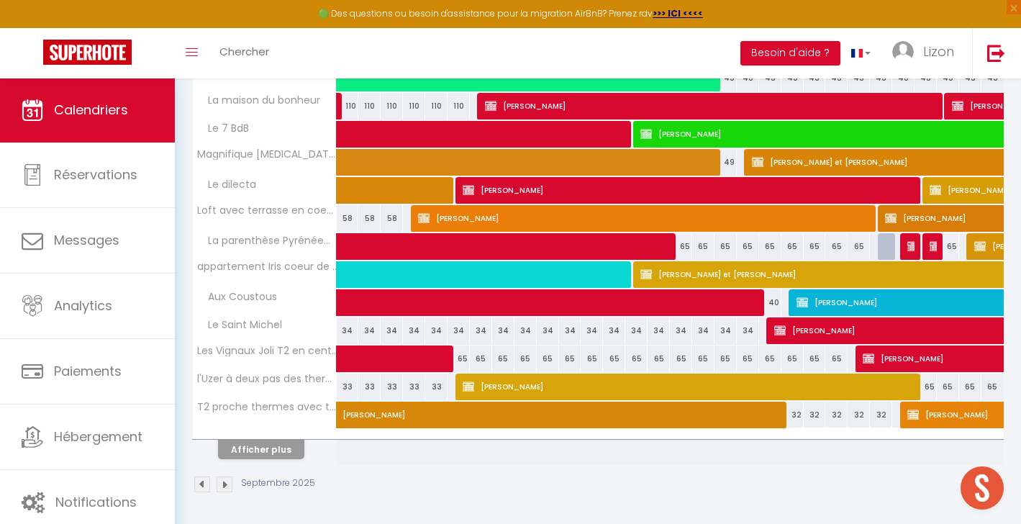
scroll to position [519, 0]
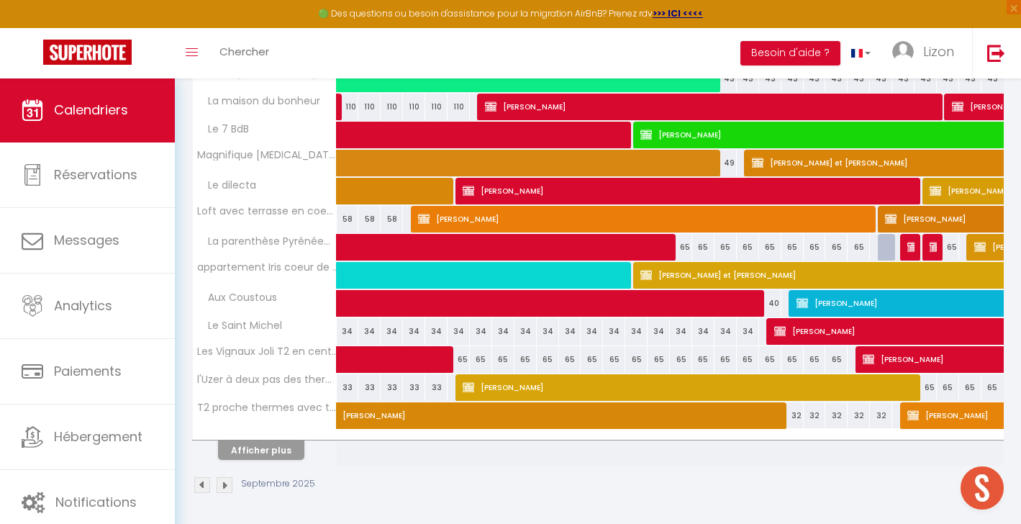
click at [279, 449] on button "Afficher plus" at bounding box center [261, 449] width 86 height 19
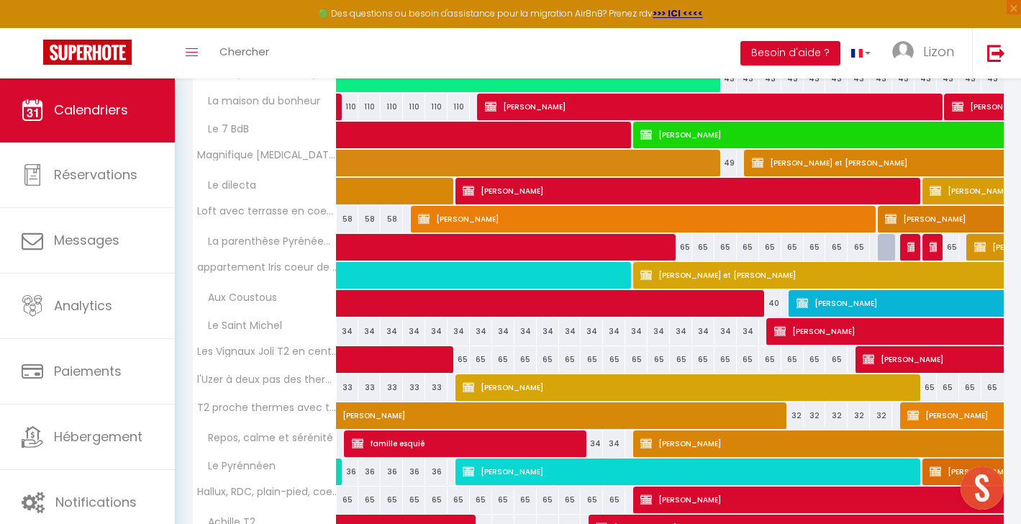
select select
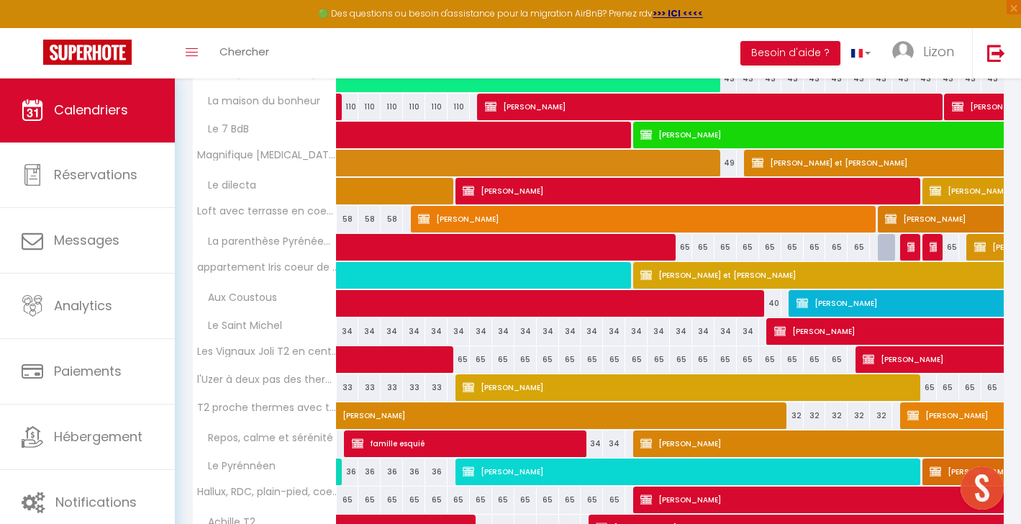
select select
click at [383, 358] on span at bounding box center [434, 359] width 165 height 27
select select "OK"
select select "KO"
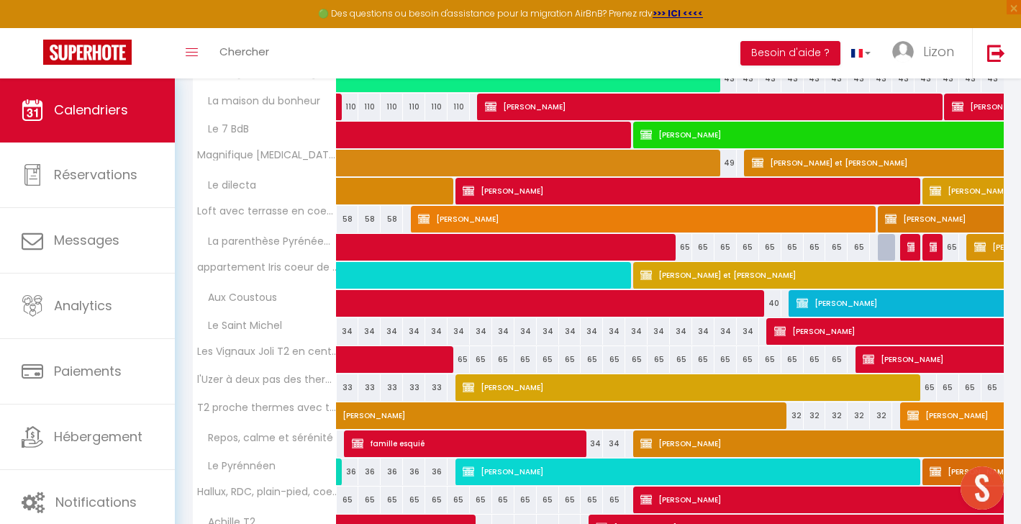
select select "0"
select select "1"
select select
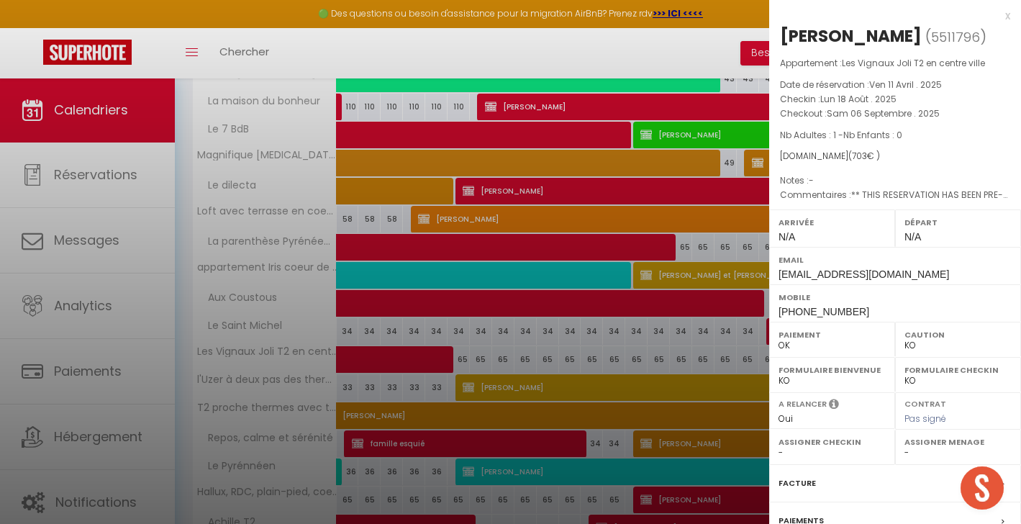
click at [358, 128] on div at bounding box center [510, 262] width 1021 height 524
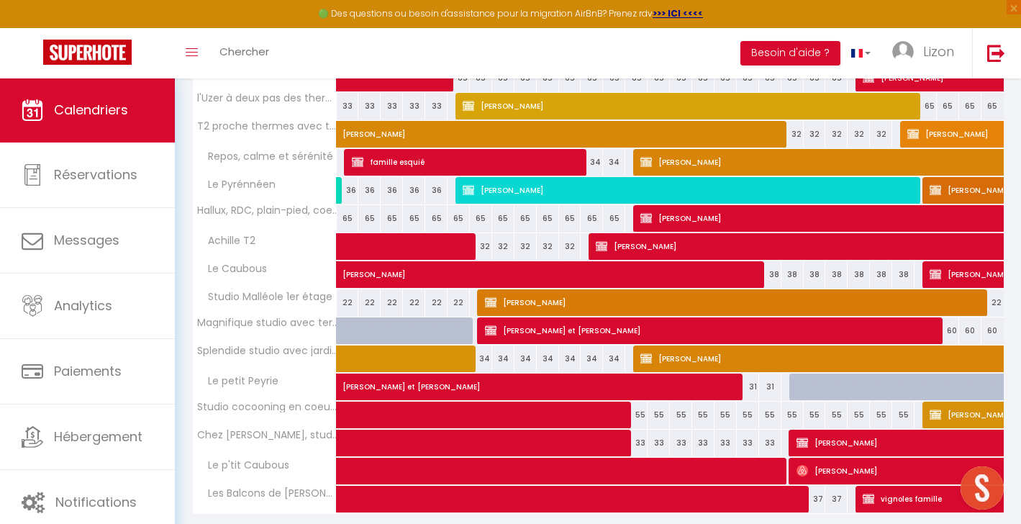
scroll to position [805, 0]
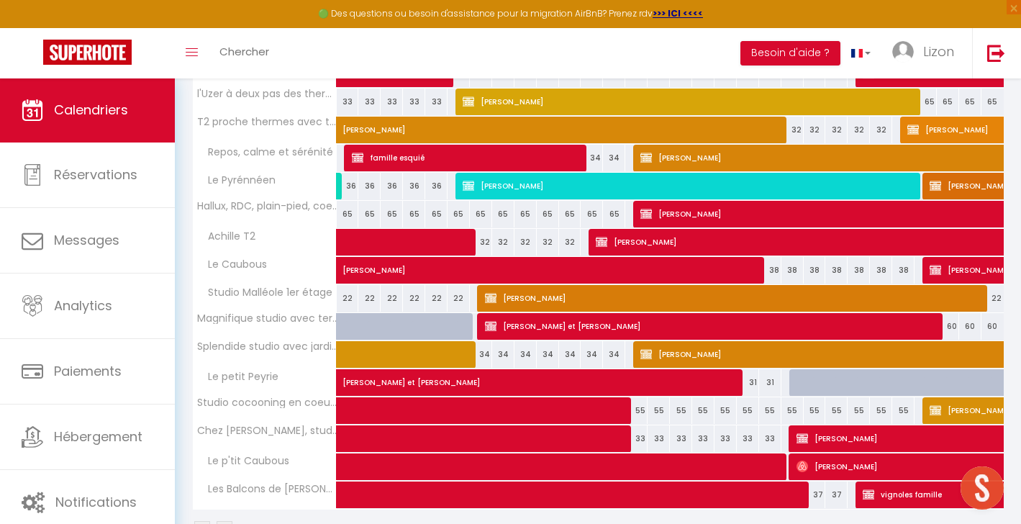
click at [536, 97] on span "[PERSON_NAME]" at bounding box center [689, 101] width 453 height 27
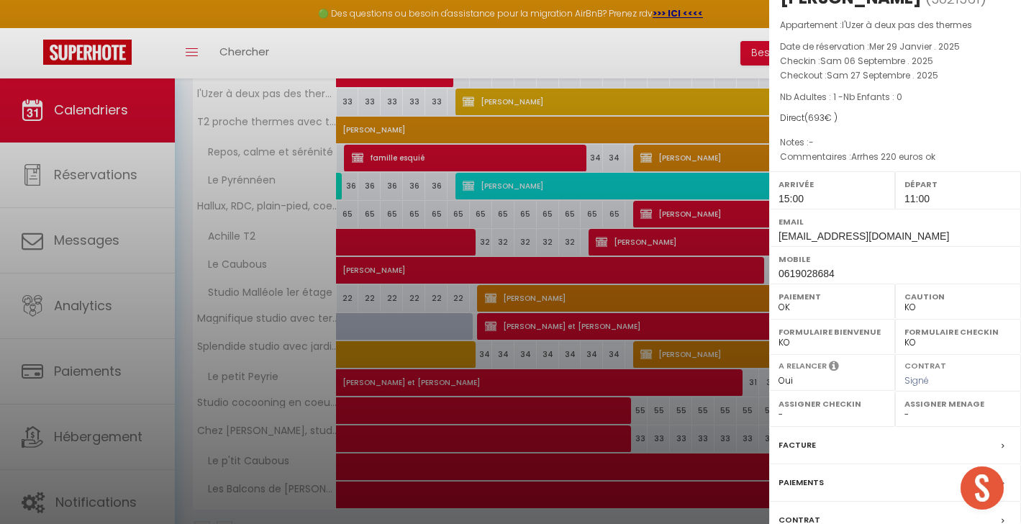
scroll to position [11, 0]
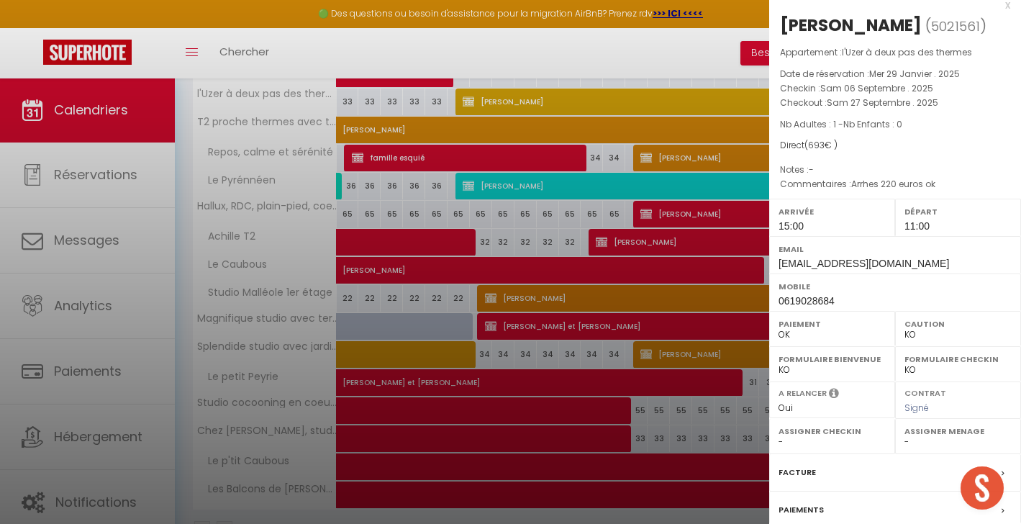
click at [373, 240] on div at bounding box center [510, 262] width 1021 height 524
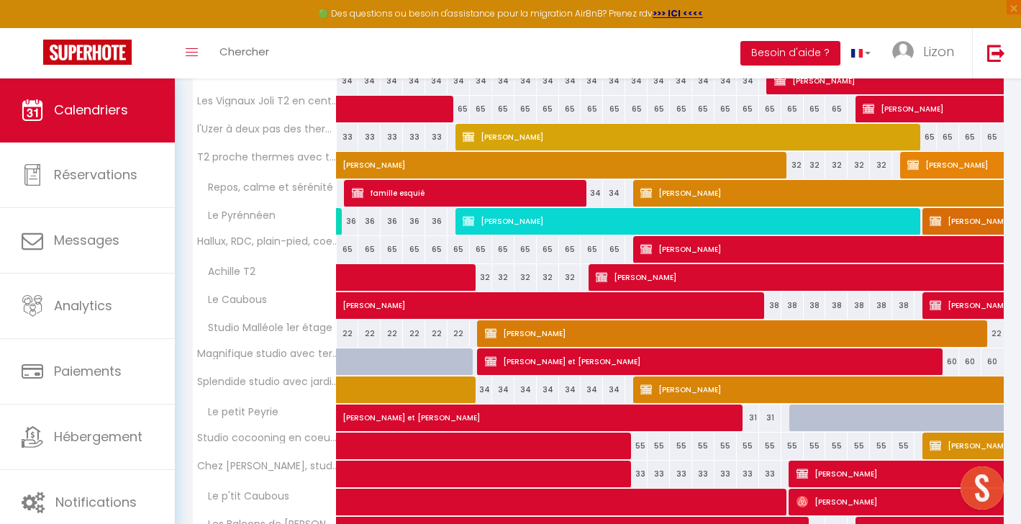
scroll to position [769, 0]
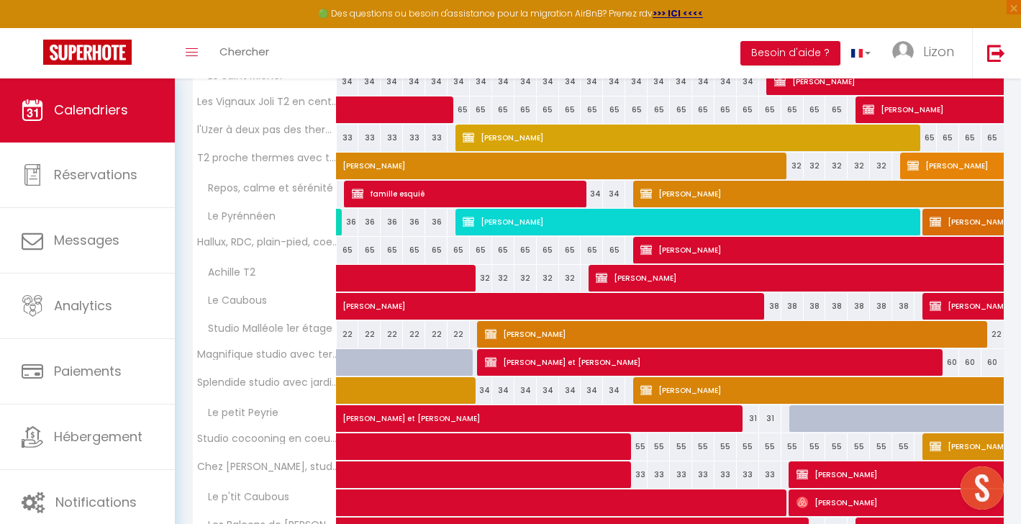
click at [387, 163] on span "[PERSON_NAME]" at bounding box center [673, 158] width 662 height 27
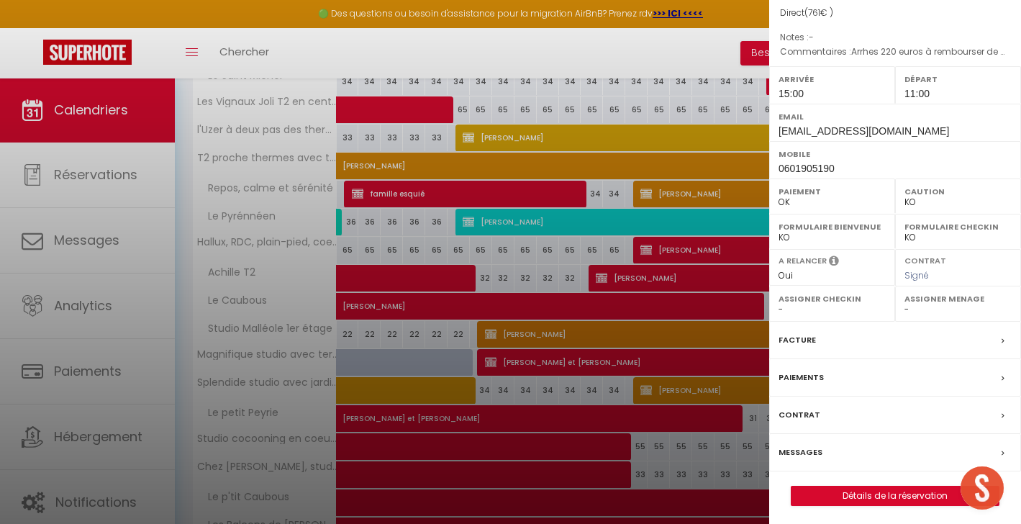
scroll to position [157, 0]
click at [847, 494] on link "Détails de la réservation" at bounding box center [894, 496] width 207 height 19
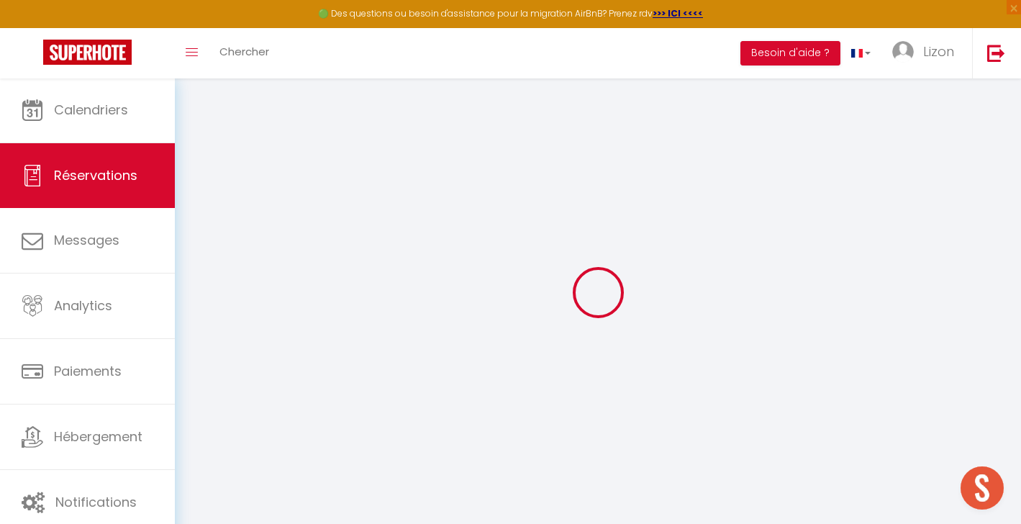
type input "Valérie"
type input "Rouxel"
type input "[EMAIL_ADDRESS][DOMAIN_NAME]"
type input "0601905190"
type input "35510"
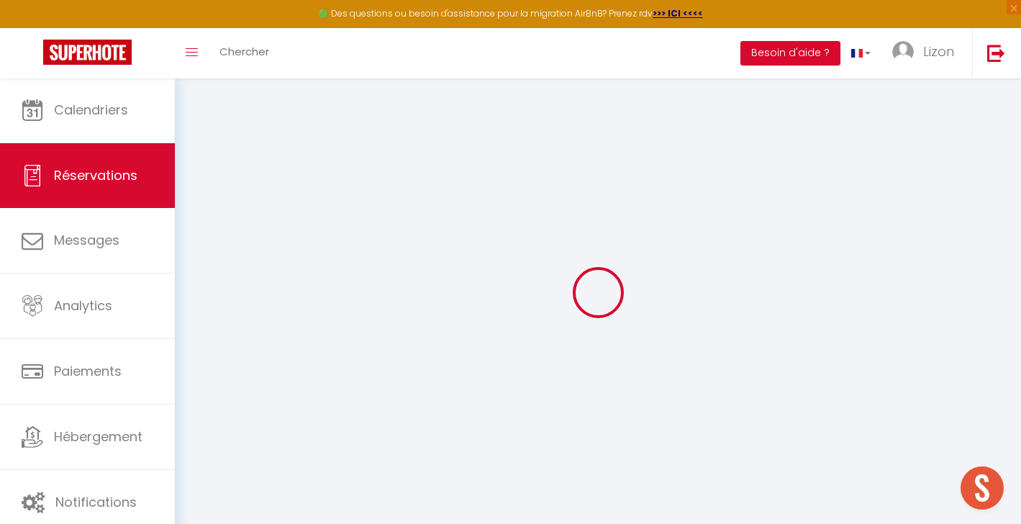
type input "[STREET_ADDRESS][GEOGRAPHIC_DATA][PERSON_NAME]"
type input "[PERSON_NAME]"
select select "FR"
select select "30574"
select select "1"
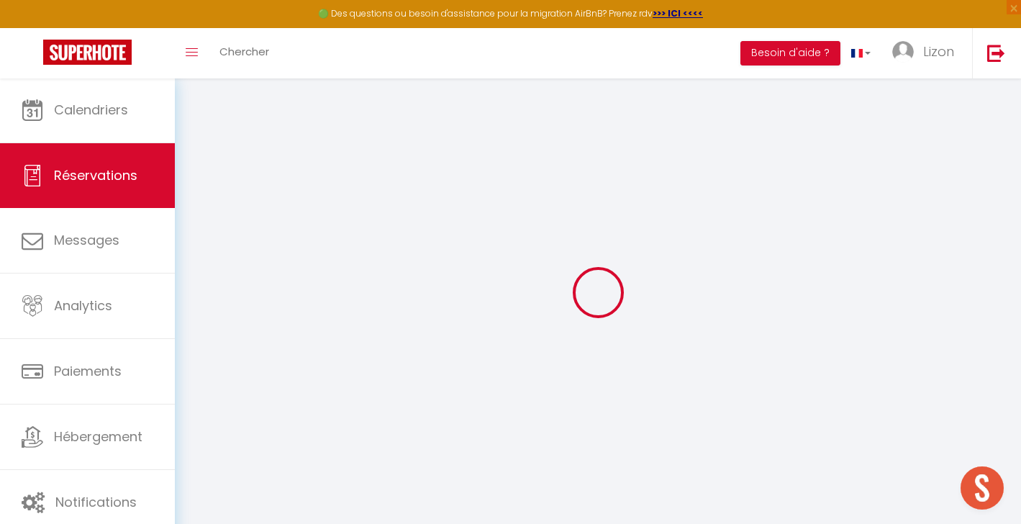
type input "Dim 31 Août 2025"
select select
type input "Dim 21 Septembre 2025"
select select
type input "2"
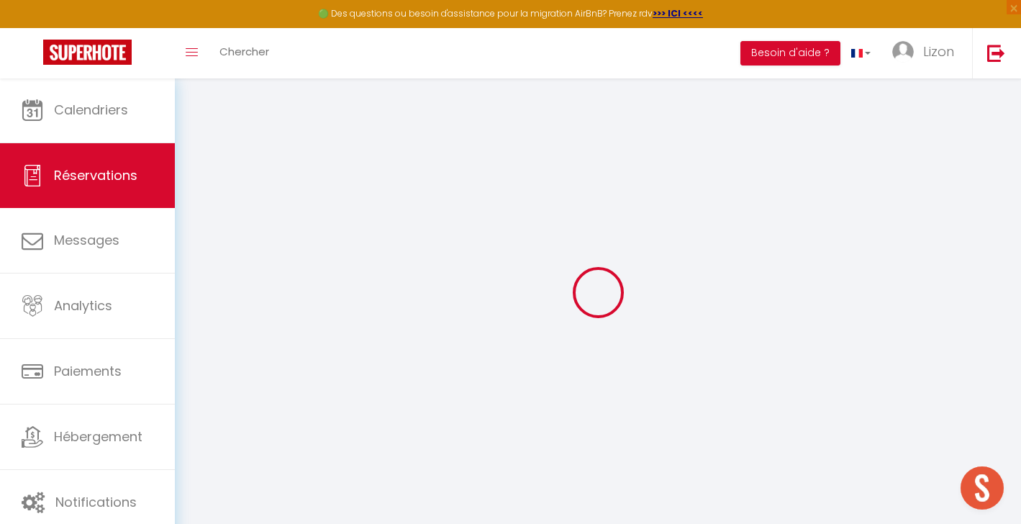
select select "12"
select select
type input "690"
checkbox input "true"
type input "0"
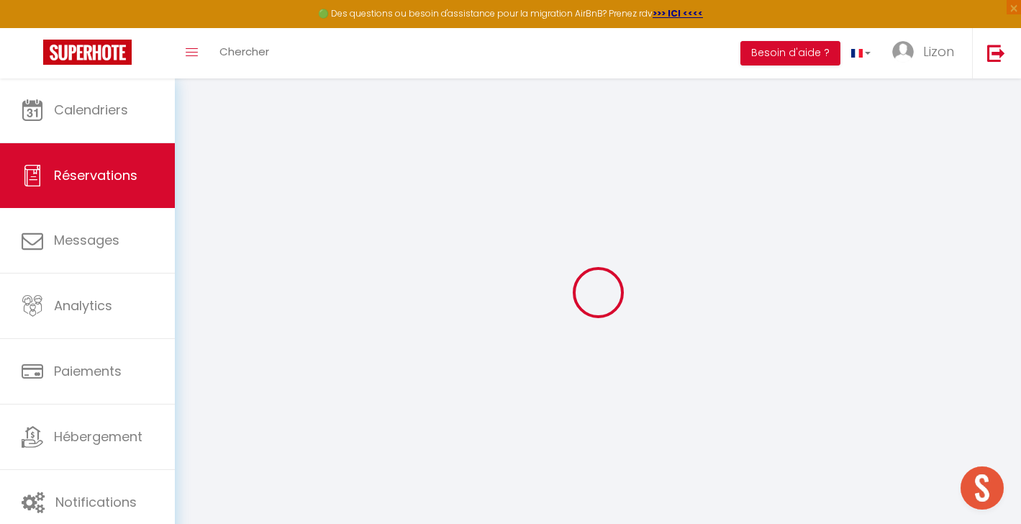
type input "0"
select select
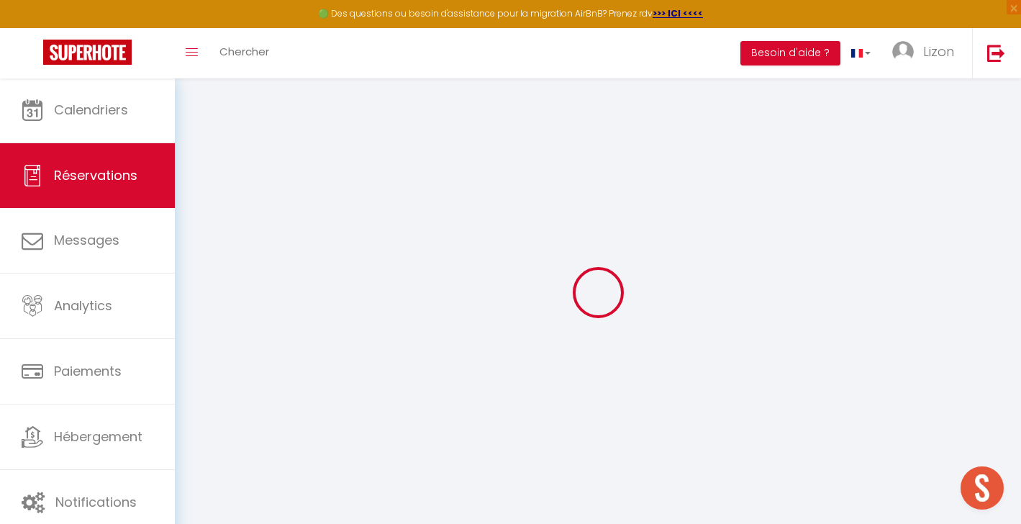
select select "14"
checkbox input "true"
select select
checkbox input "true"
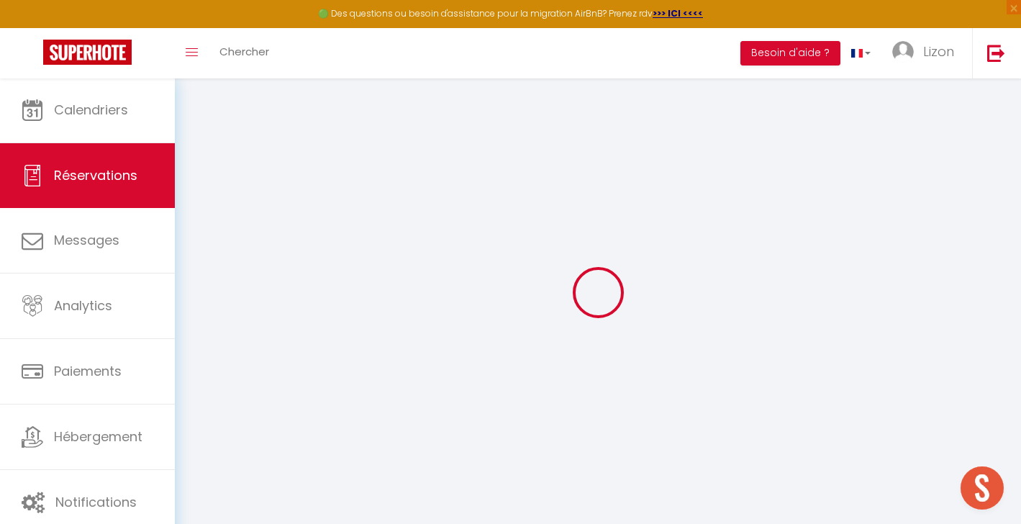
select select
checkbox input "true"
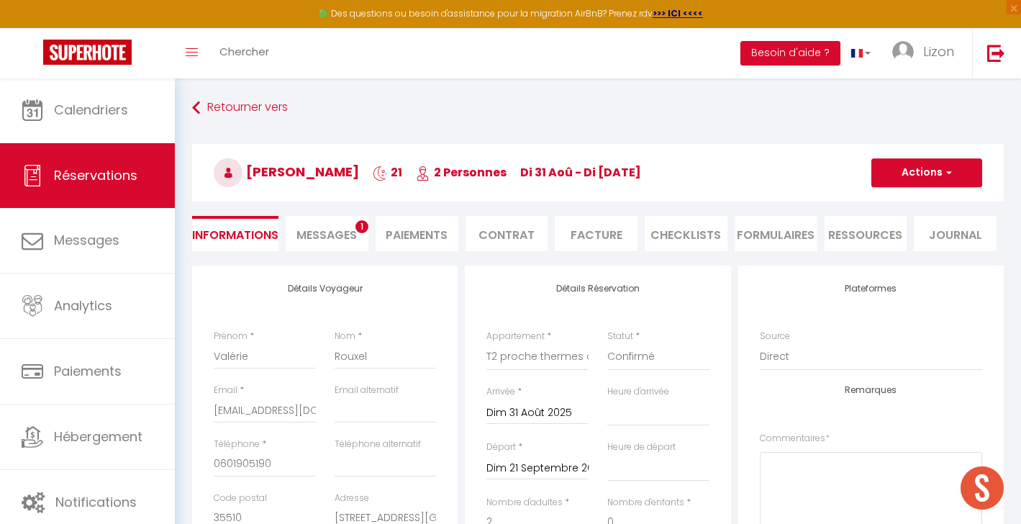
select select
checkbox input "true"
type textarea "Arrhes 220 euros à rembourser de Mme Baynat solde reçu [PERSON_NAME] reçus"
type input "71"
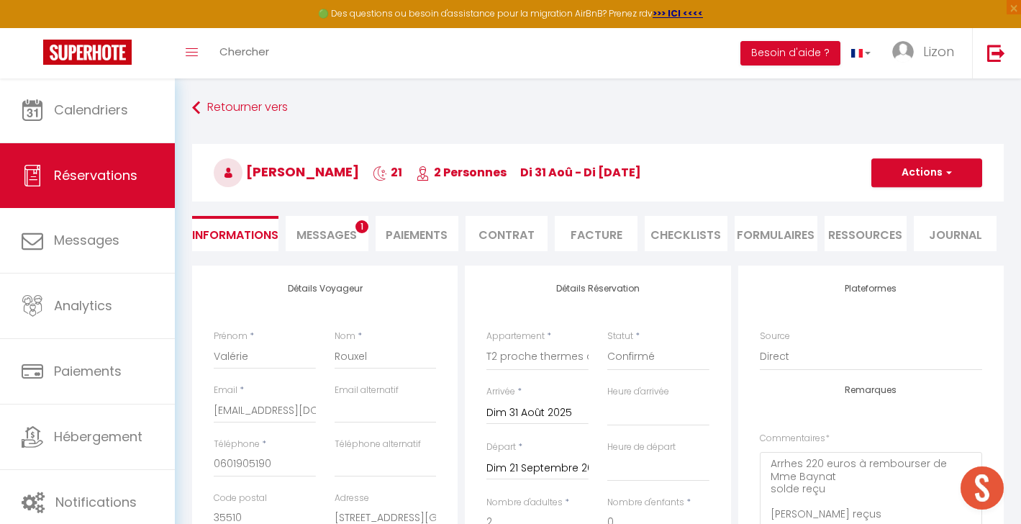
select select
checkbox input "true"
select select "15:00"
select select "11:00"
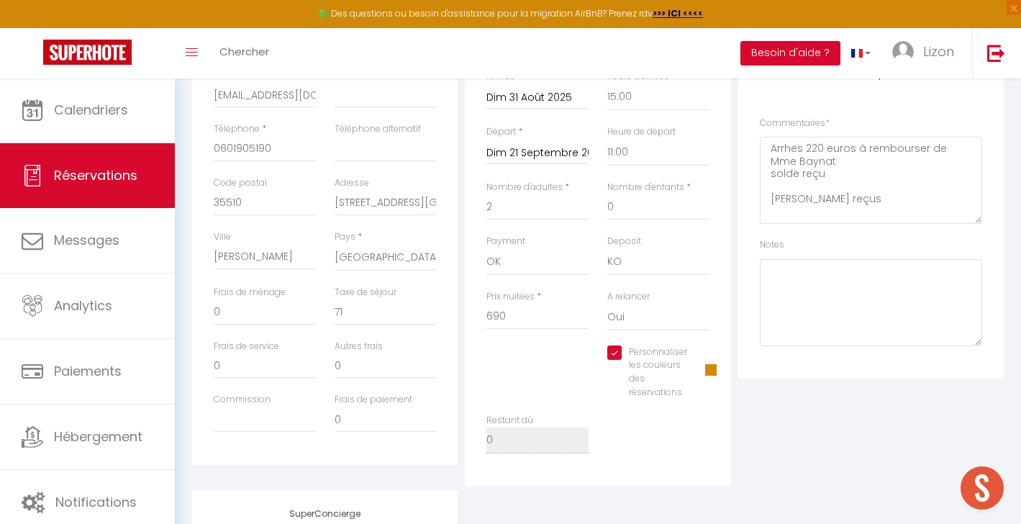
scroll to position [359, 0]
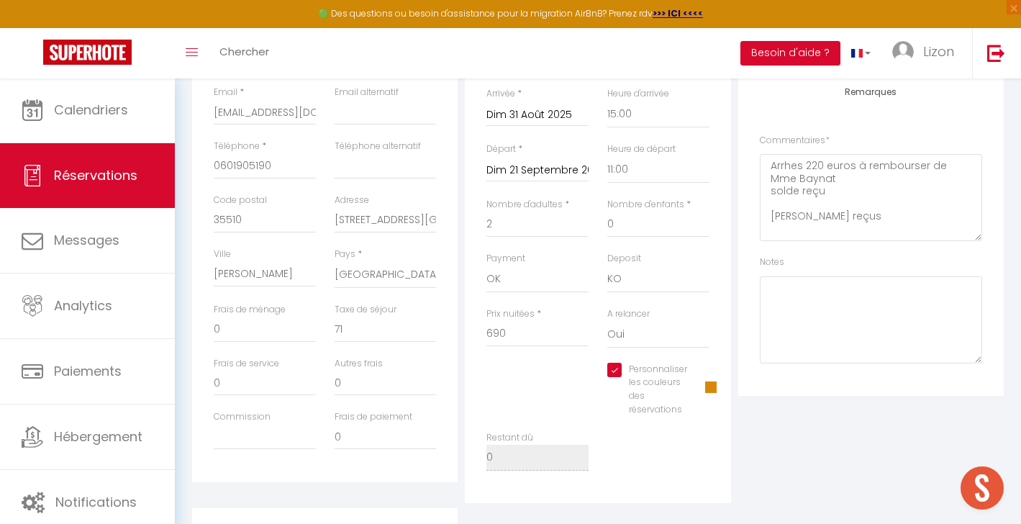
click at [96, 169] on span "Réservations" at bounding box center [95, 175] width 83 height 18
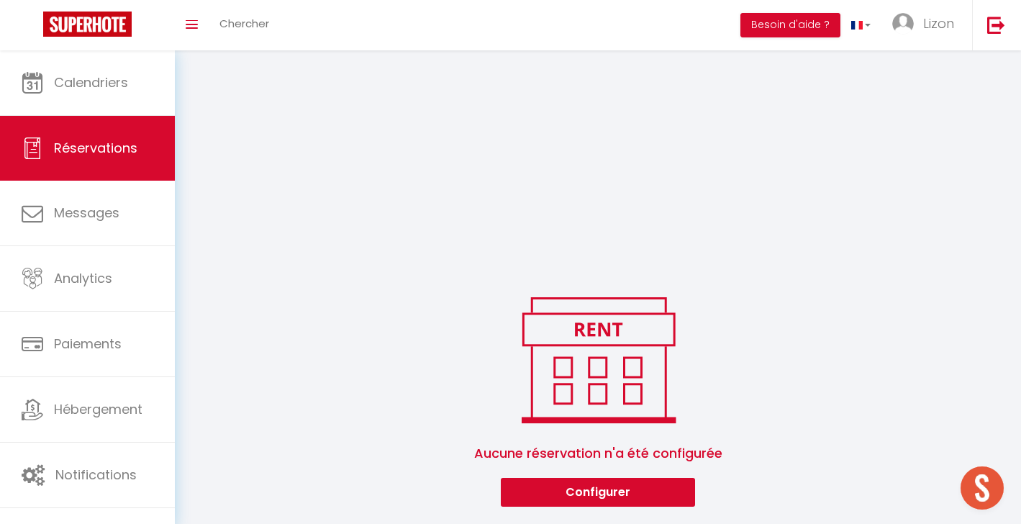
scroll to position [229, 0]
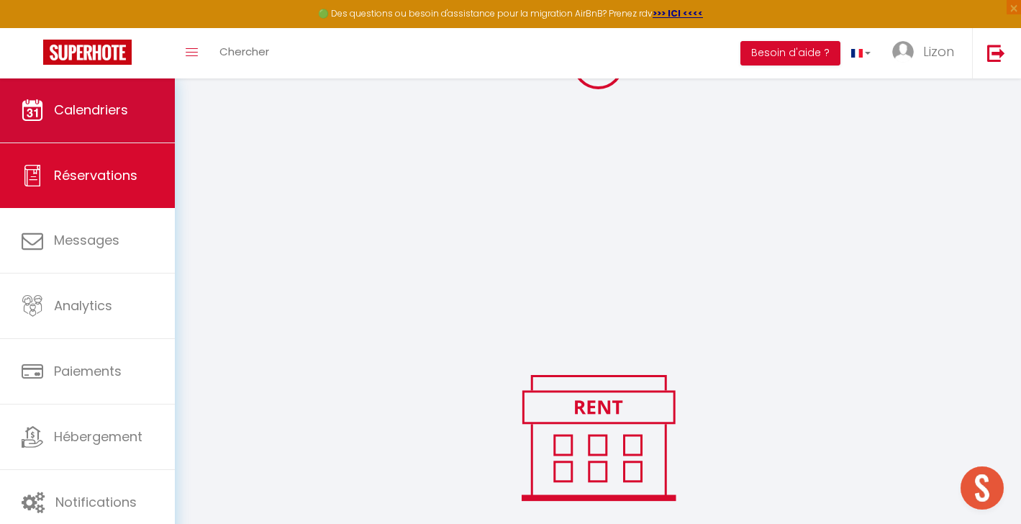
click at [97, 90] on link "Calendriers" at bounding box center [87, 110] width 175 height 65
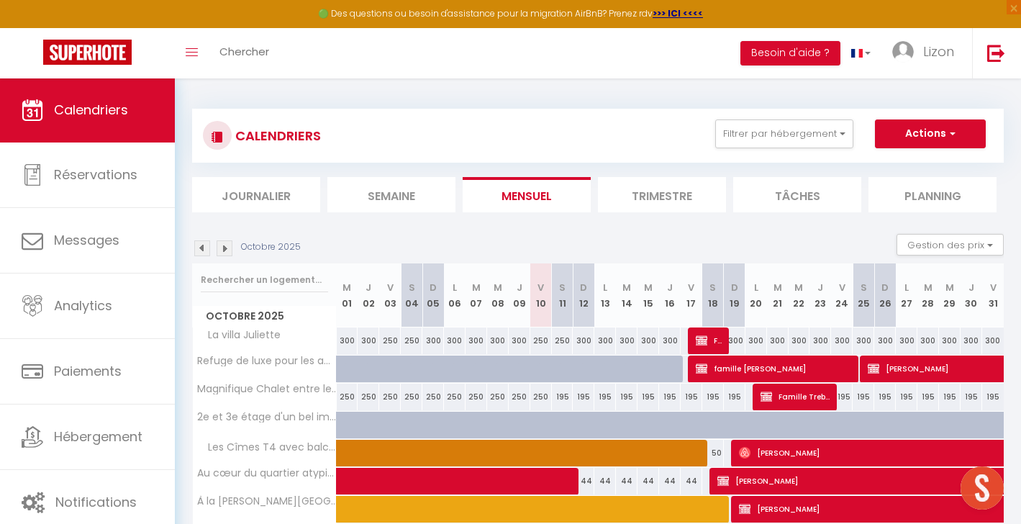
click at [201, 248] on img at bounding box center [202, 248] width 16 height 16
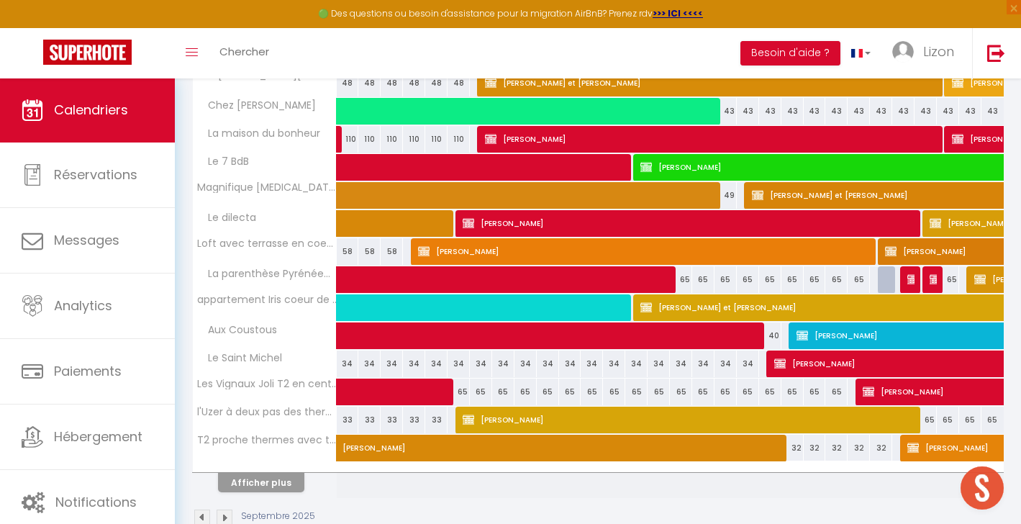
scroll to position [430, 0]
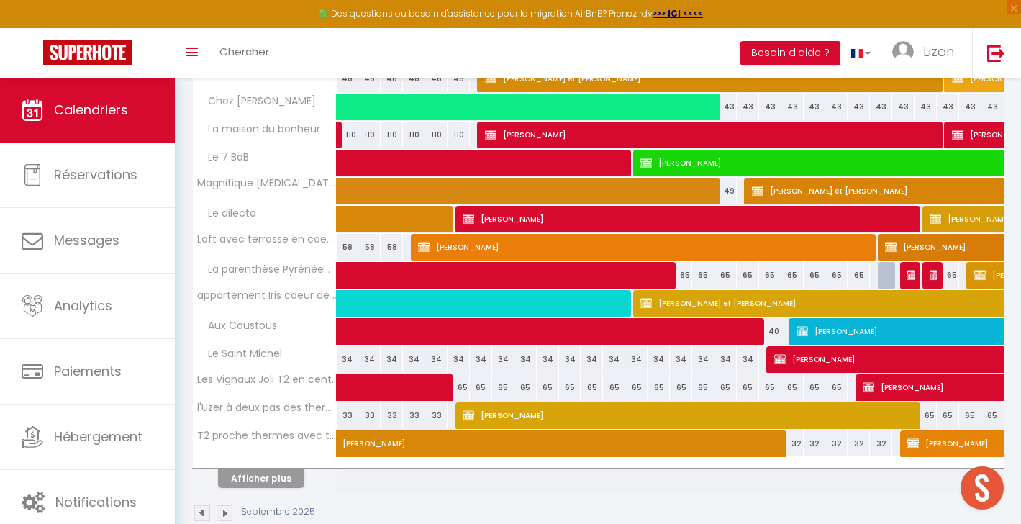
click at [294, 480] on button "Afficher plus" at bounding box center [261, 477] width 86 height 19
select select
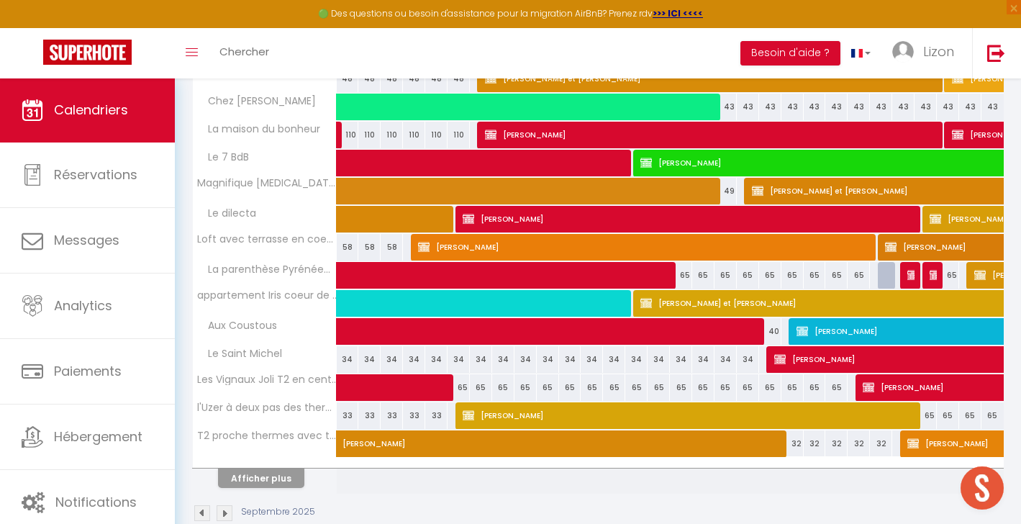
select select
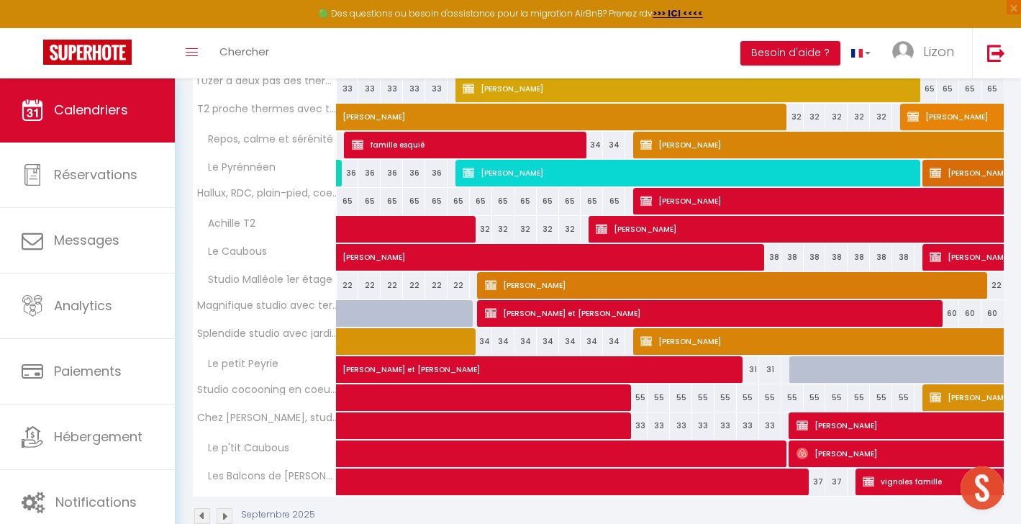
scroll to position [774, 0]
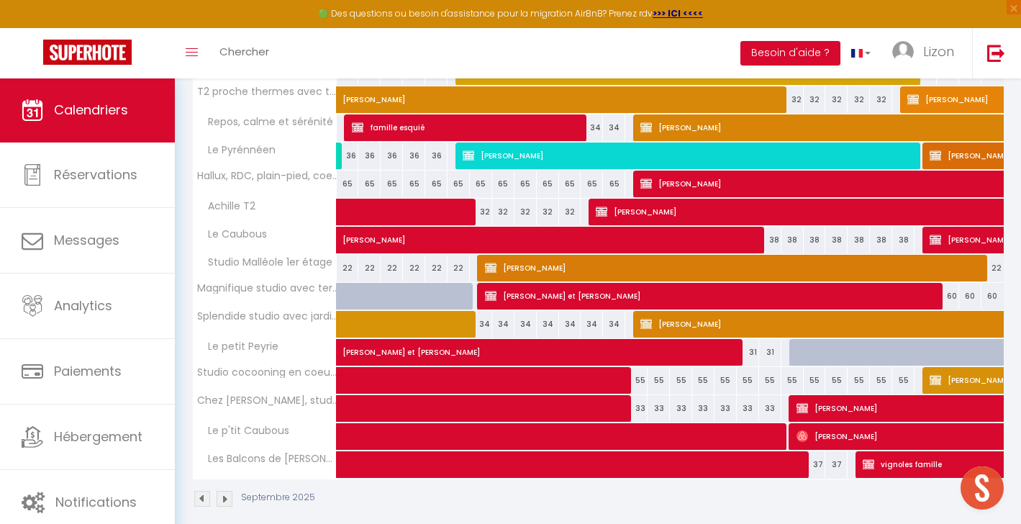
click at [598, 153] on span "[PERSON_NAME]" at bounding box center [689, 155] width 453 height 27
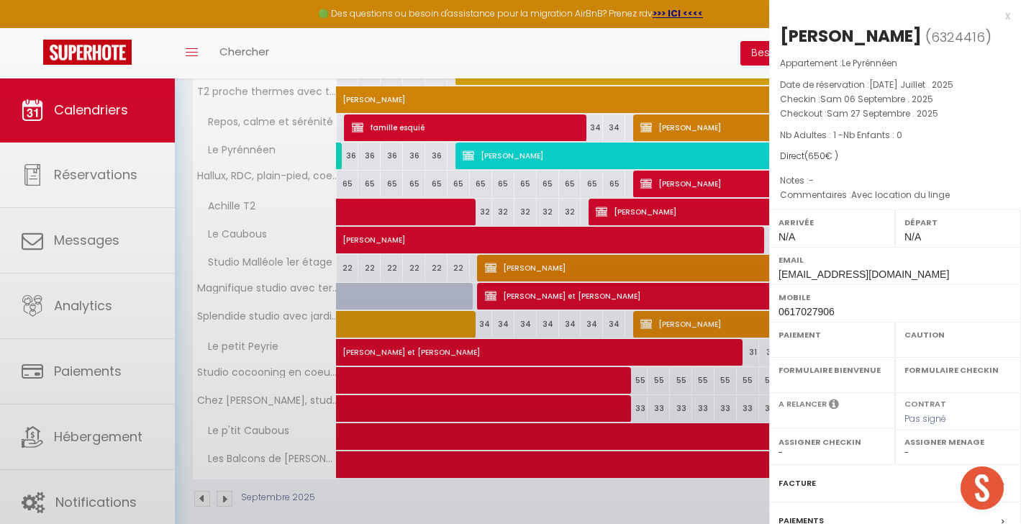
select select "KO"
select select "0"
select select "1"
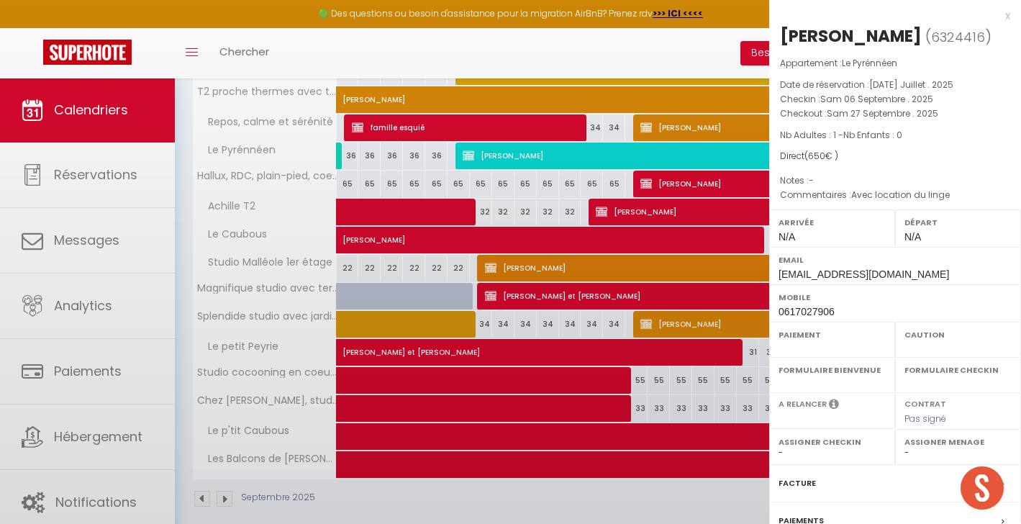
select select
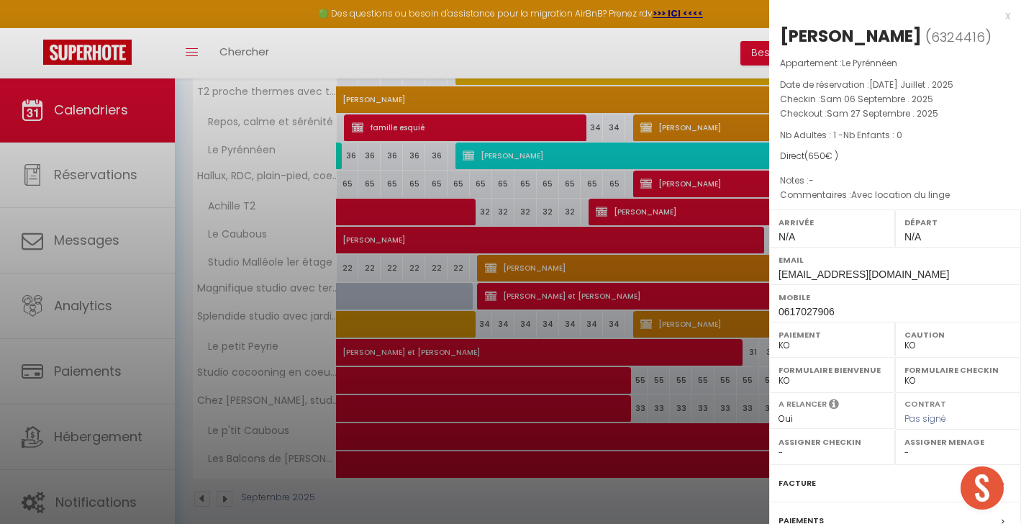
click at [363, 131] on div at bounding box center [510, 262] width 1021 height 524
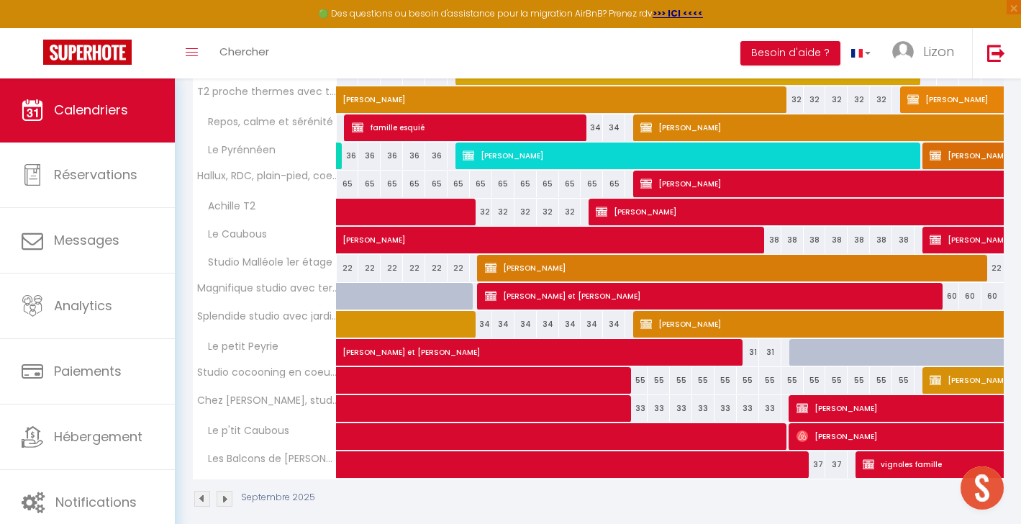
click at [340, 152] on link at bounding box center [340, 155] width 7 height 27
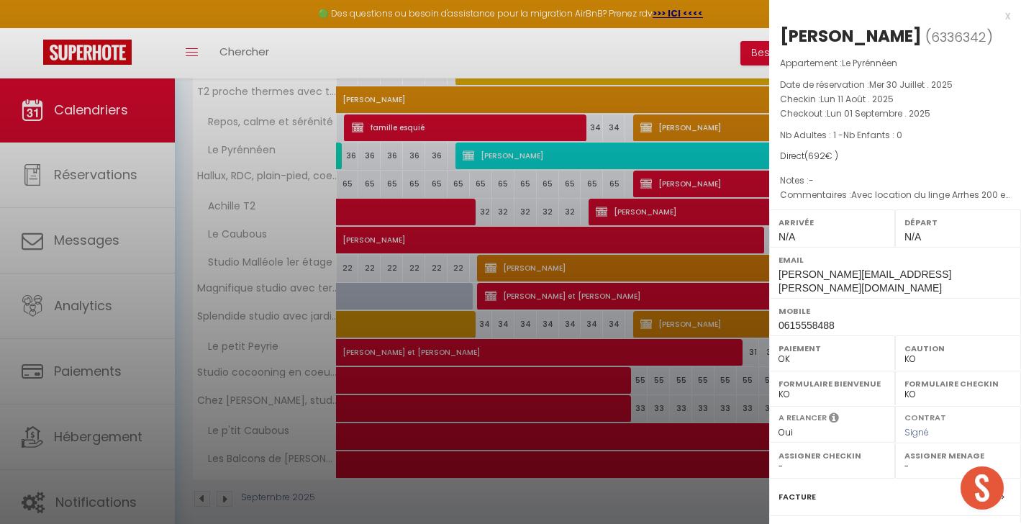
click at [135, 0] on div at bounding box center [510, 262] width 1021 height 524
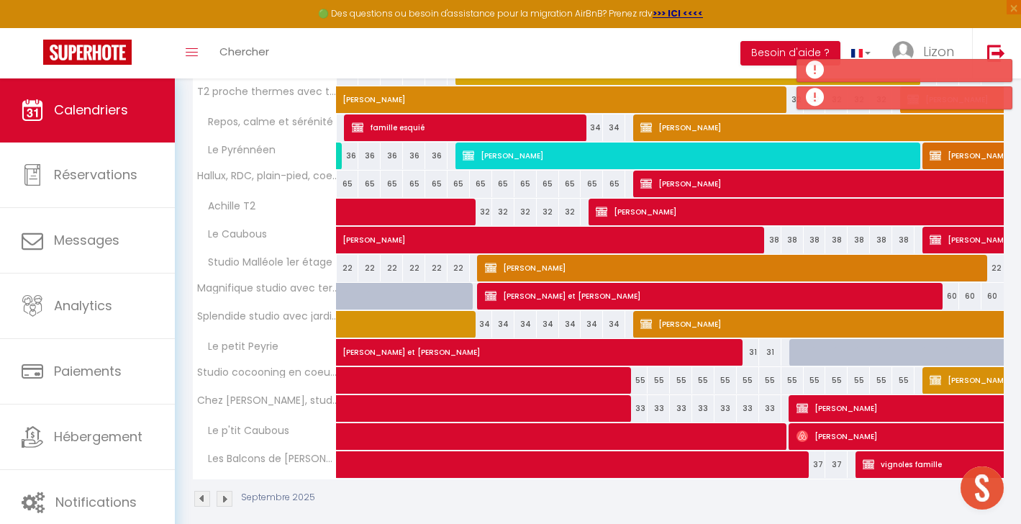
click at [339, 160] on link at bounding box center [340, 155] width 7 height 27
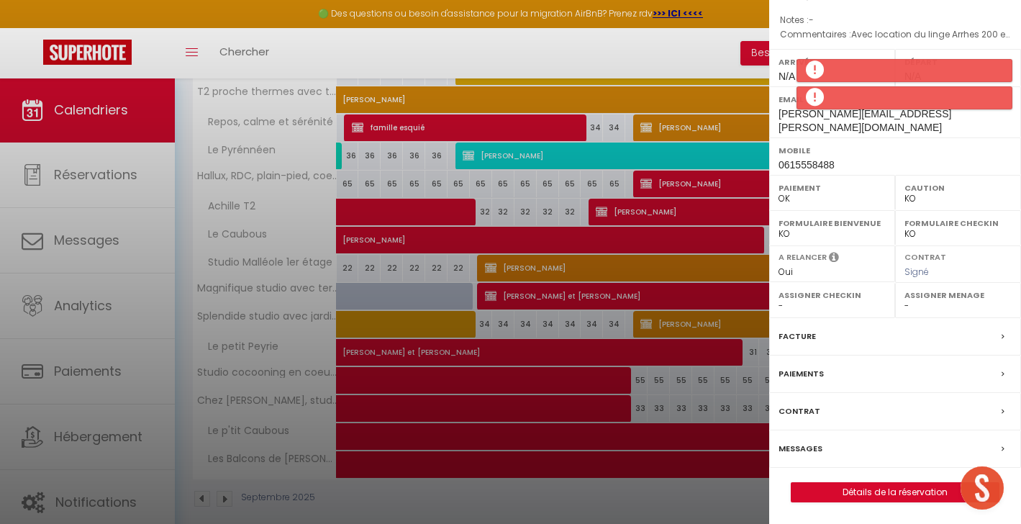
scroll to position [165, 0]
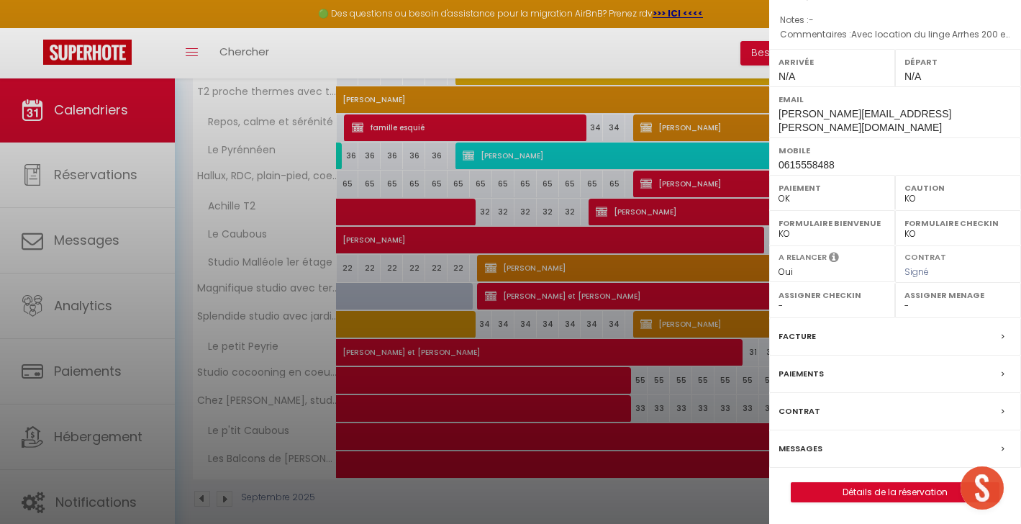
click at [596, 193] on div at bounding box center [510, 262] width 1021 height 524
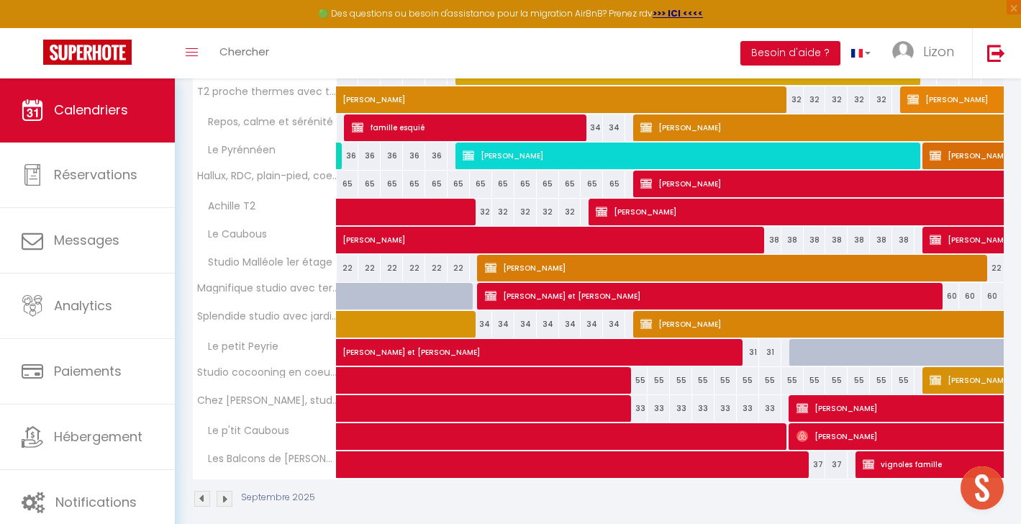
click at [576, 153] on span "[PERSON_NAME]" at bounding box center [689, 155] width 453 height 27
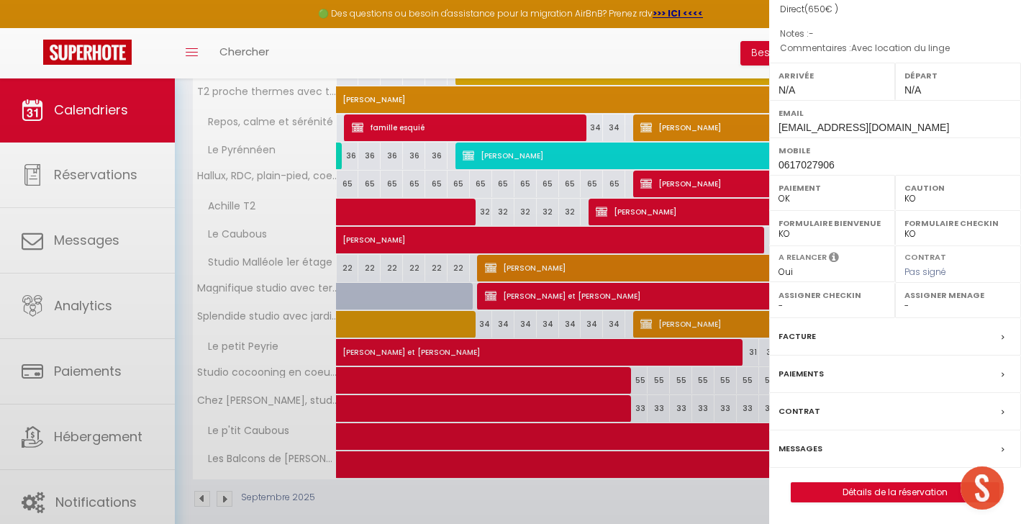
select select "KO"
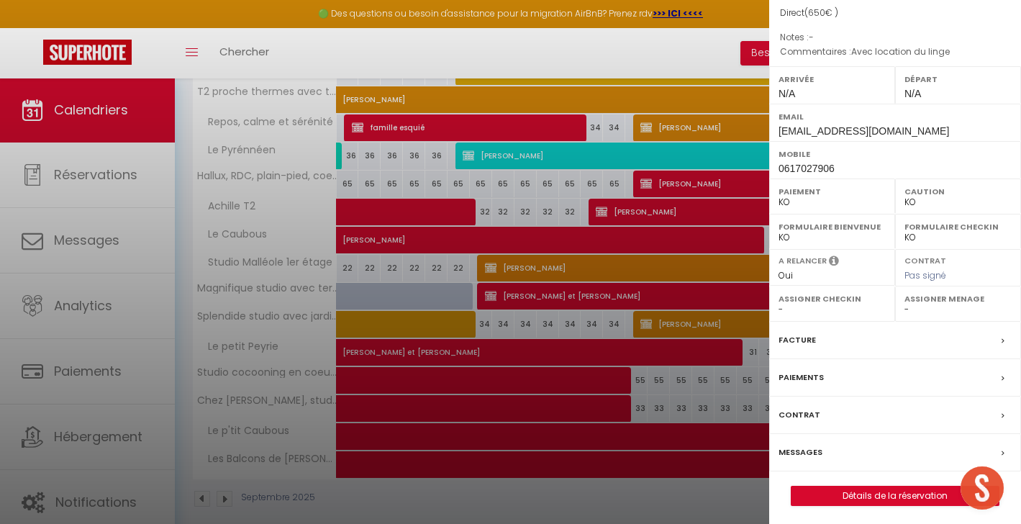
scroll to position [142, 0]
click at [863, 499] on link "Détails de la réservation" at bounding box center [894, 496] width 207 height 19
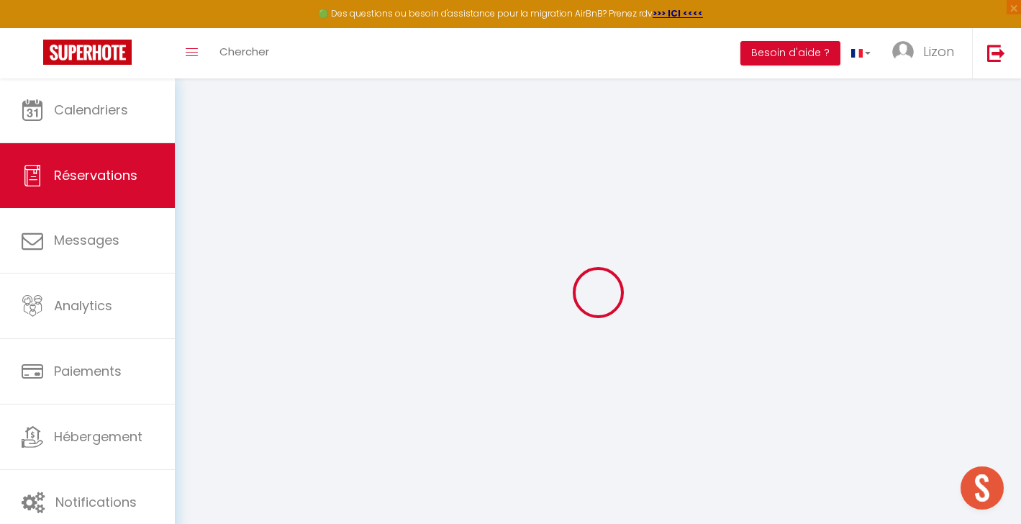
type input "Oria"
type input "Noui"
type input "[EMAIL_ADDRESS][DOMAIN_NAME]"
type input "0617027906"
type input "59650"
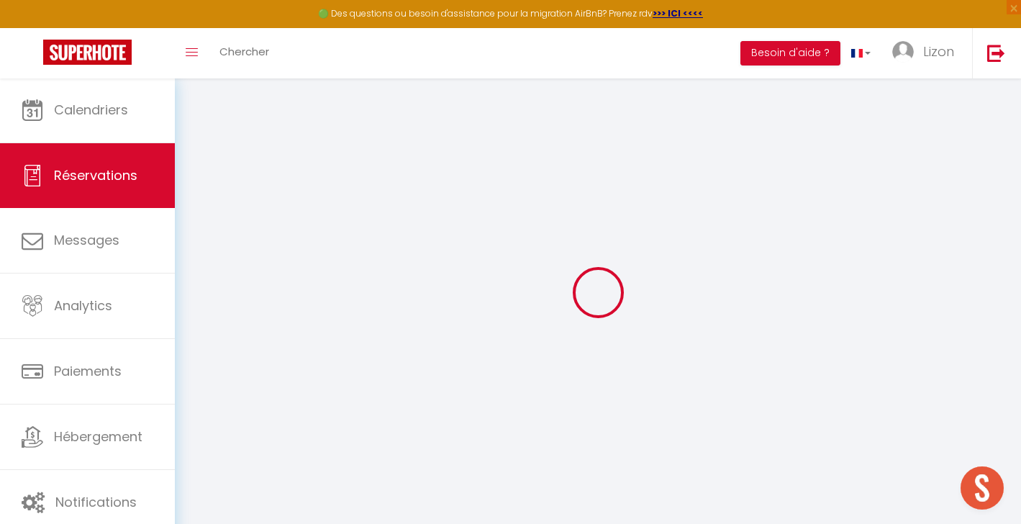
type input "[STREET_ADDRESS]"
type input "Villeneuve D'Ascq"
select select "FR"
select select "58922"
select select "2"
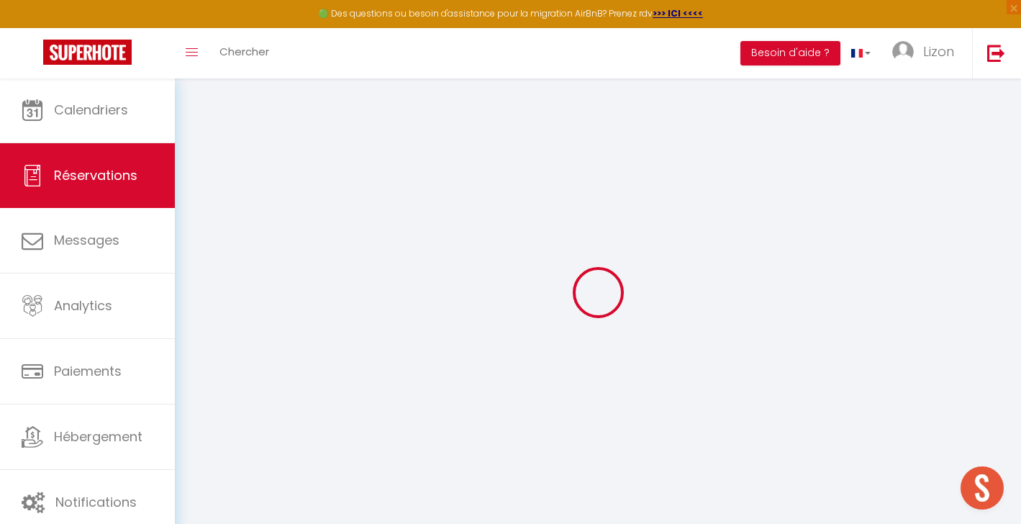
type input "Sam 06 Septembre 2025"
select select
type input "[PERSON_NAME] 27 Septembre 2025"
select select
type input "1"
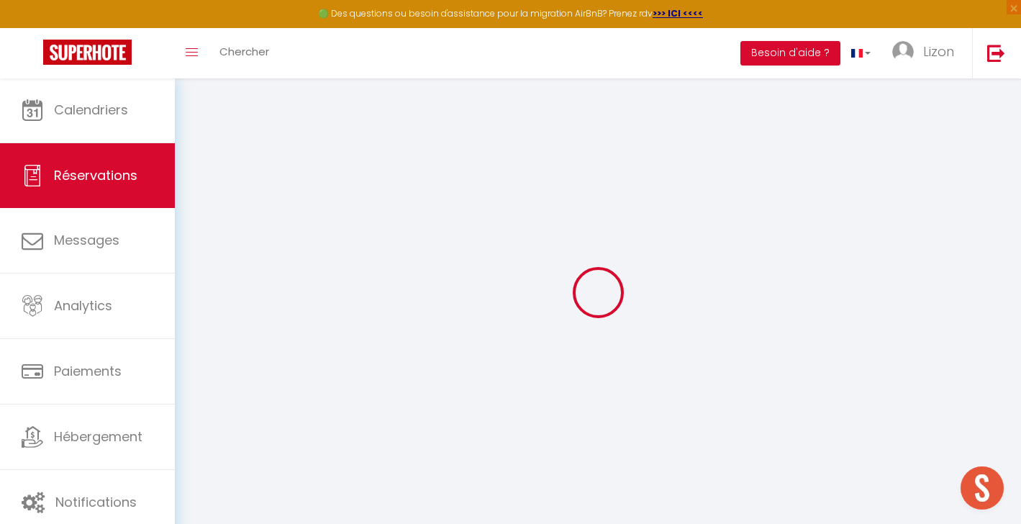
select select "10"
select select
type input "650"
checkbox input "true"
type input "650"
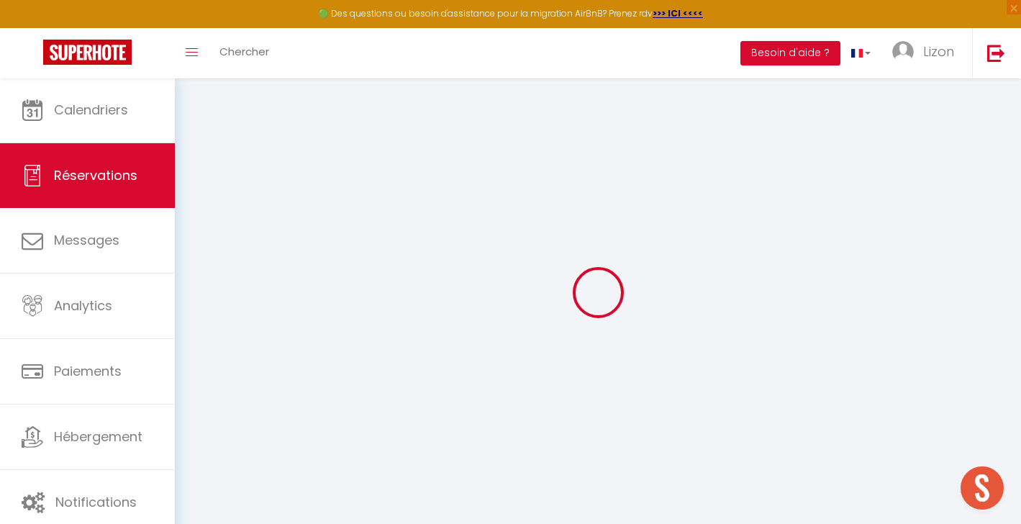
type input "0"
select select
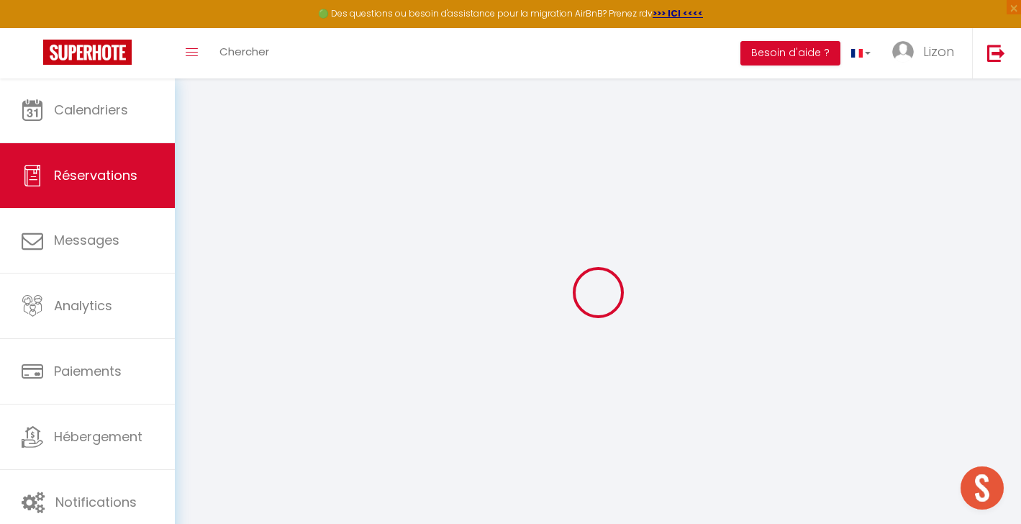
select select "14"
checkbox input "true"
select select
checkbox input "true"
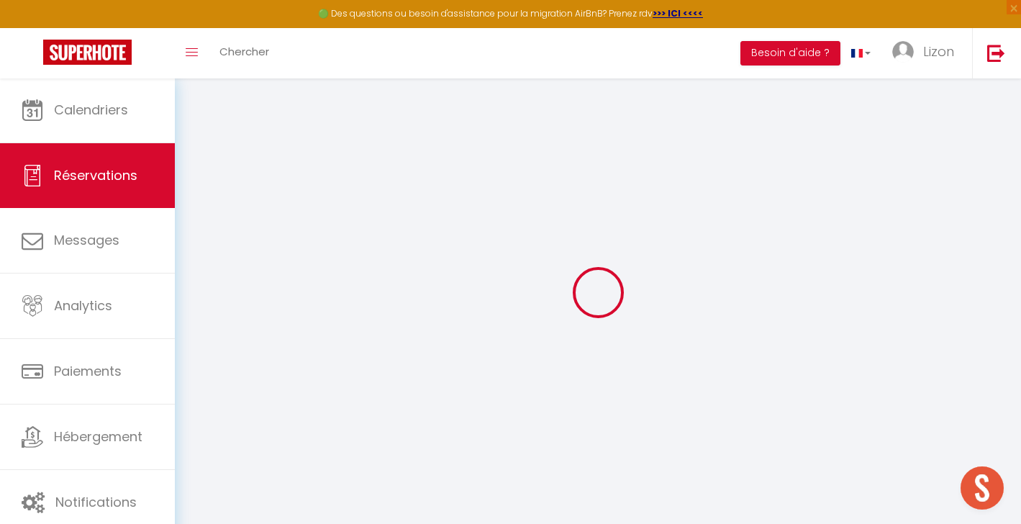
select select
checkbox input "true"
select select
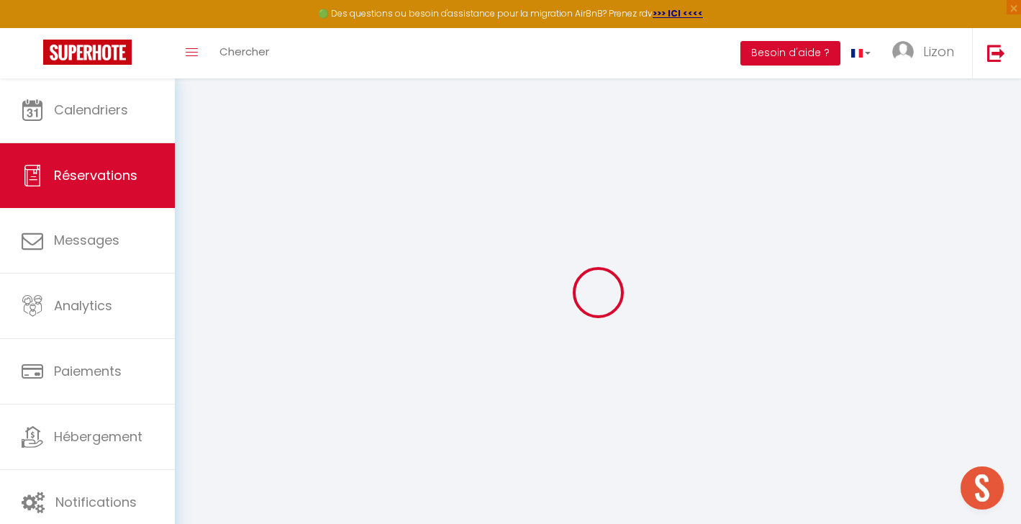
checkbox input "true"
type textarea "Avec location du linge"
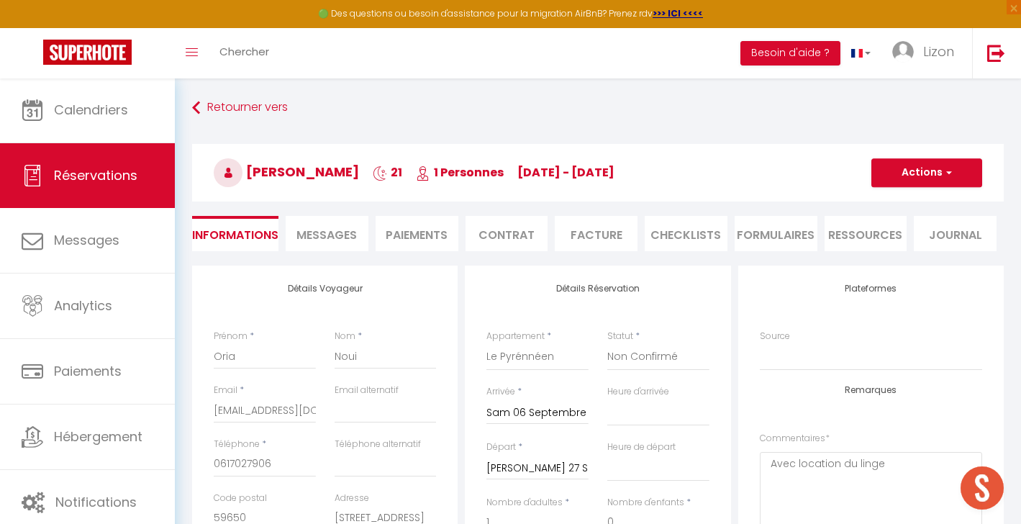
select select
checkbox input "true"
select select
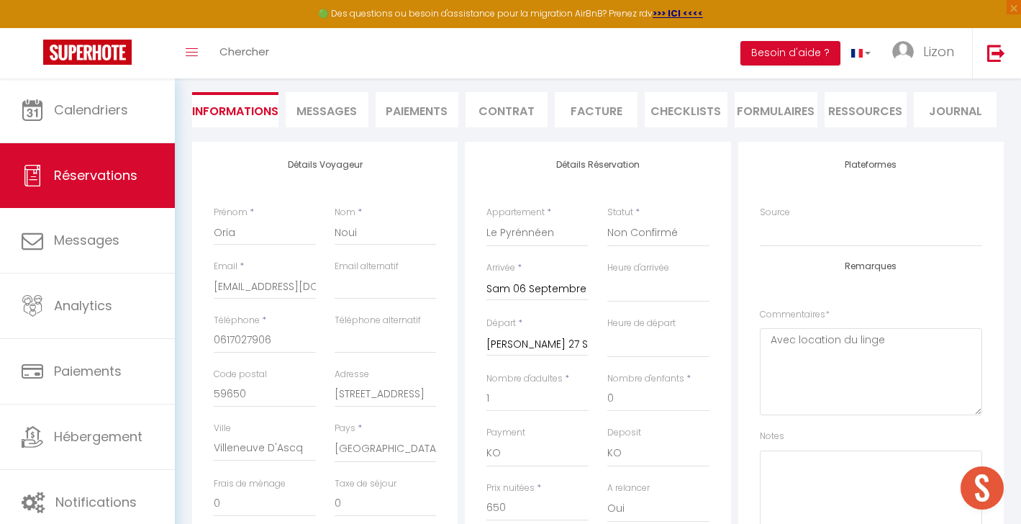
scroll to position [171, 0]
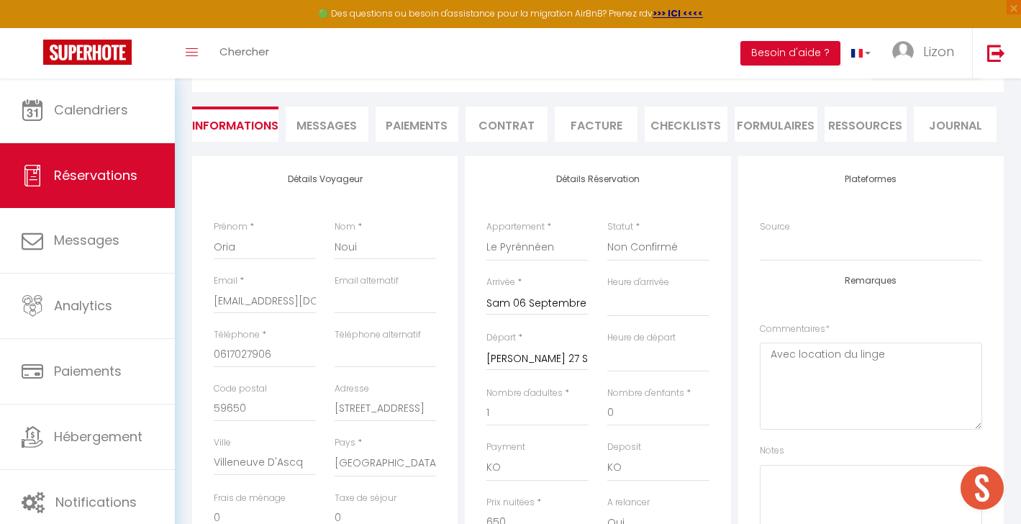
click at [104, 168] on span "Réservations" at bounding box center [95, 175] width 83 height 18
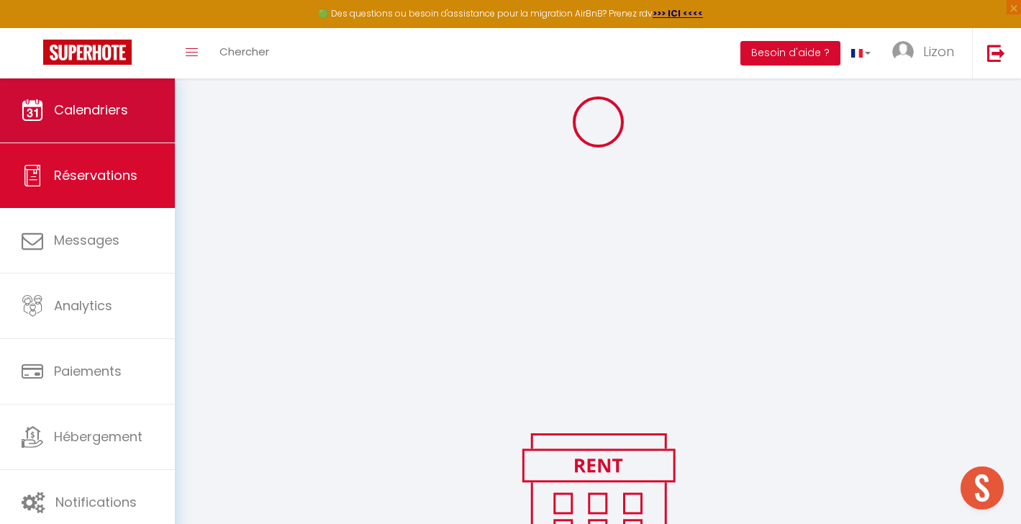
click at [138, 91] on link "Calendriers" at bounding box center [87, 110] width 175 height 65
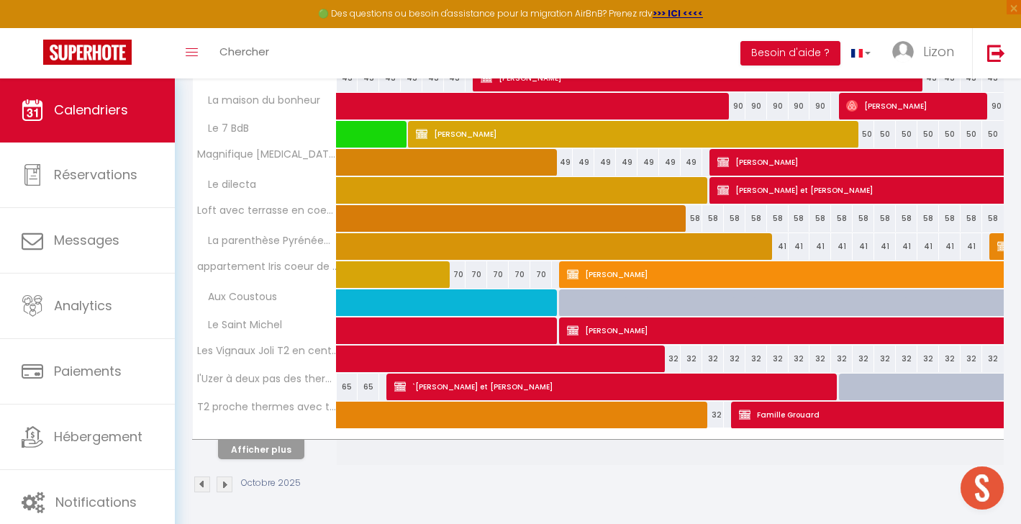
scroll to position [458, 0]
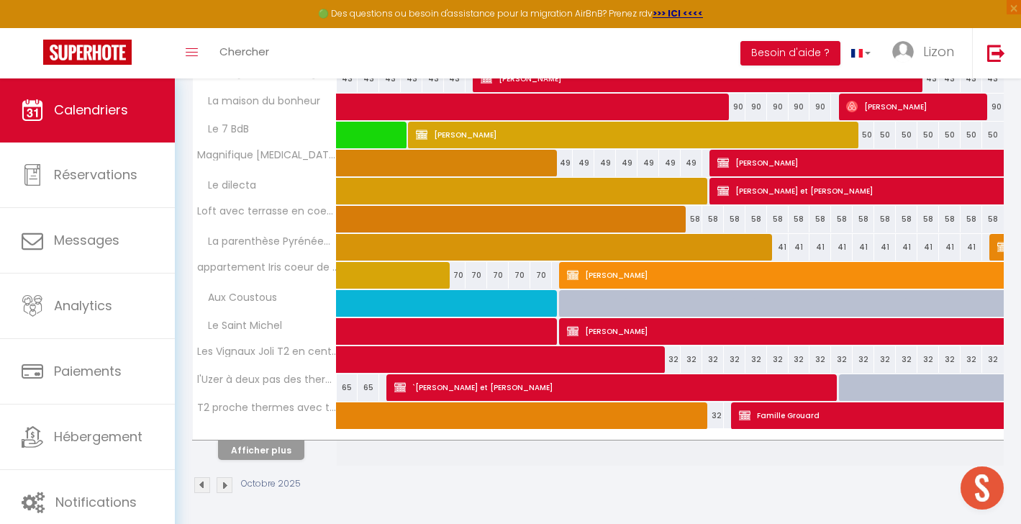
click at [260, 449] on button "Afficher plus" at bounding box center [261, 449] width 86 height 19
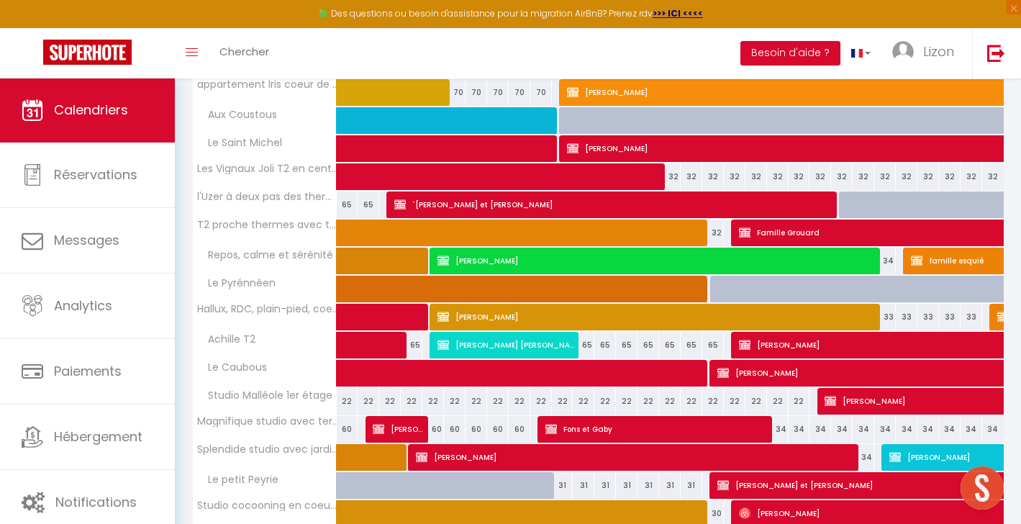
scroll to position [678, 0]
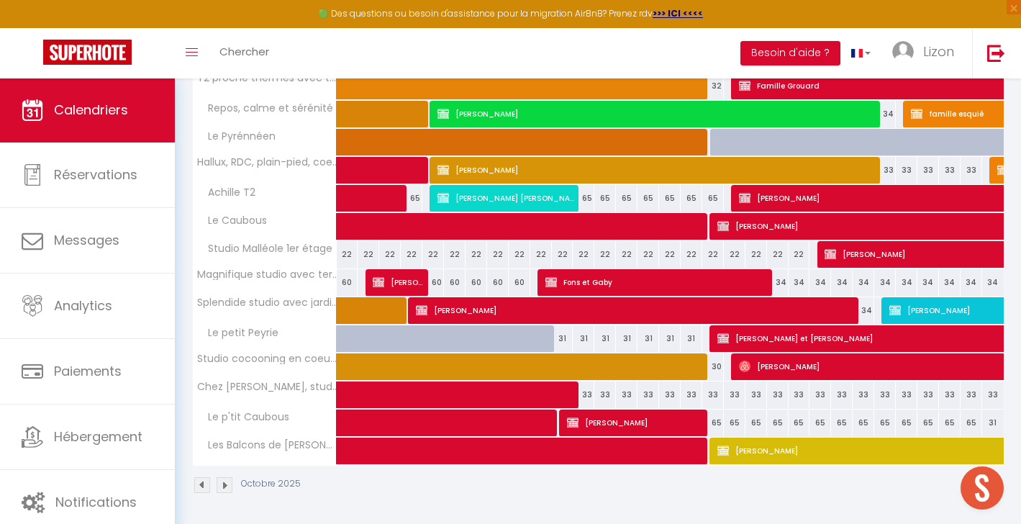
click at [205, 483] on img at bounding box center [202, 485] width 16 height 16
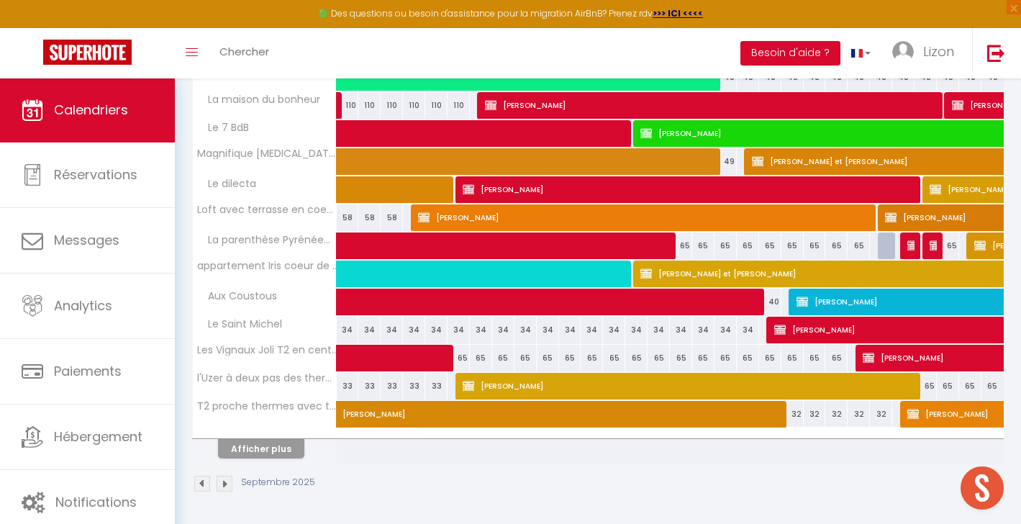
scroll to position [458, 0]
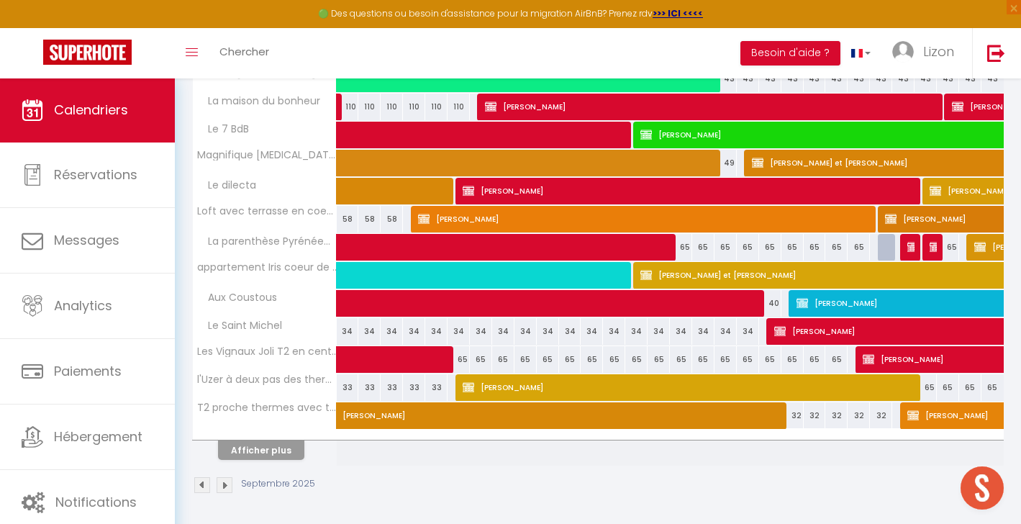
click at [290, 448] on button "Afficher plus" at bounding box center [261, 449] width 86 height 19
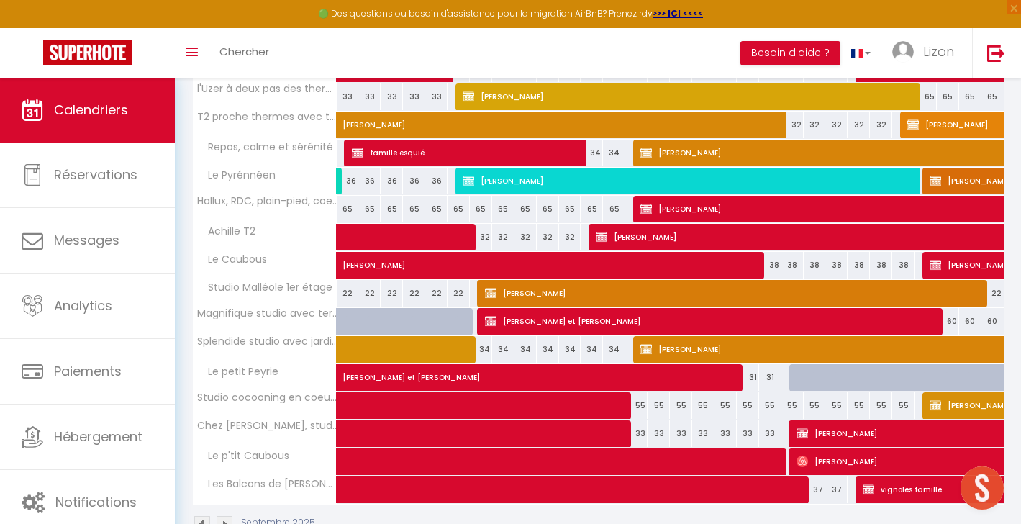
scroll to position [750, 0]
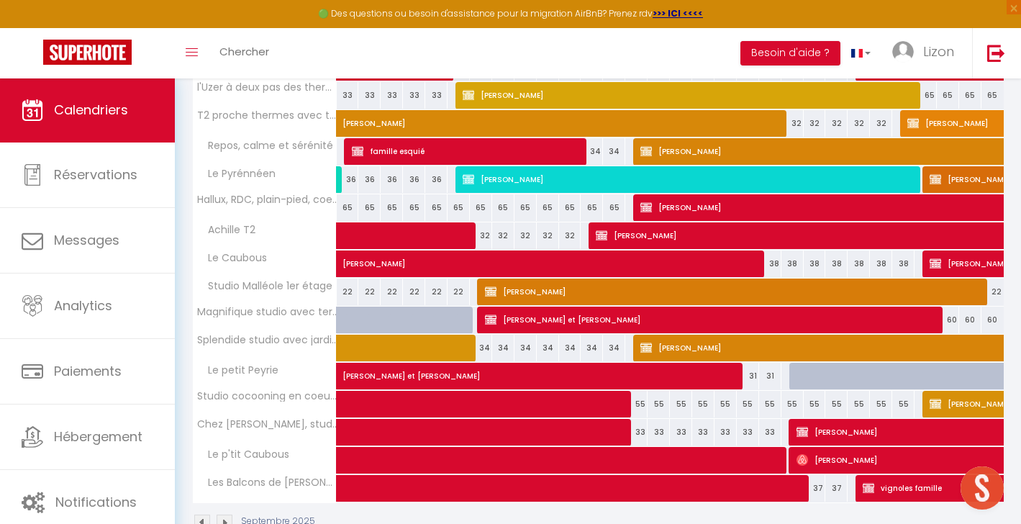
click at [437, 246] on span "[PERSON_NAME]" at bounding box center [656, 255] width 629 height 27
select select "OK"
select select "0"
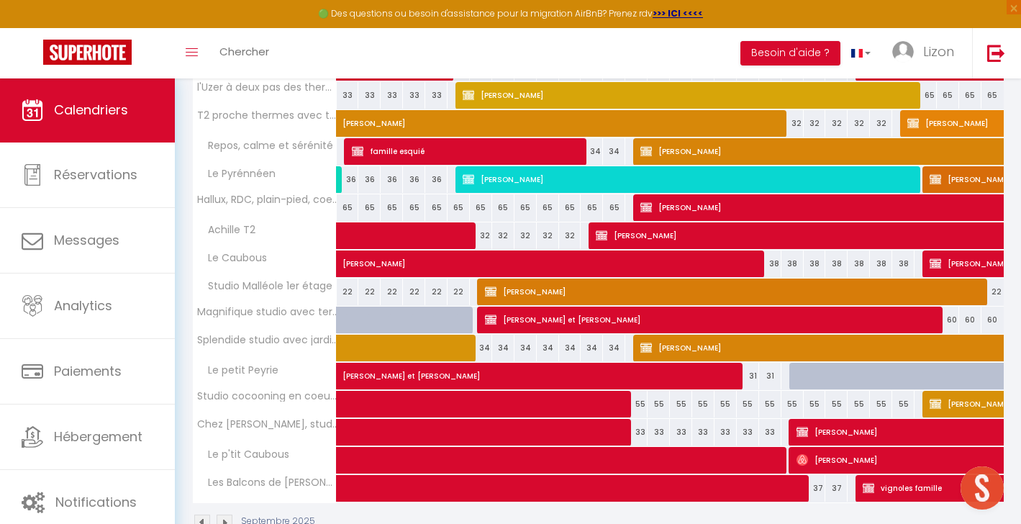
select select "1"
select select
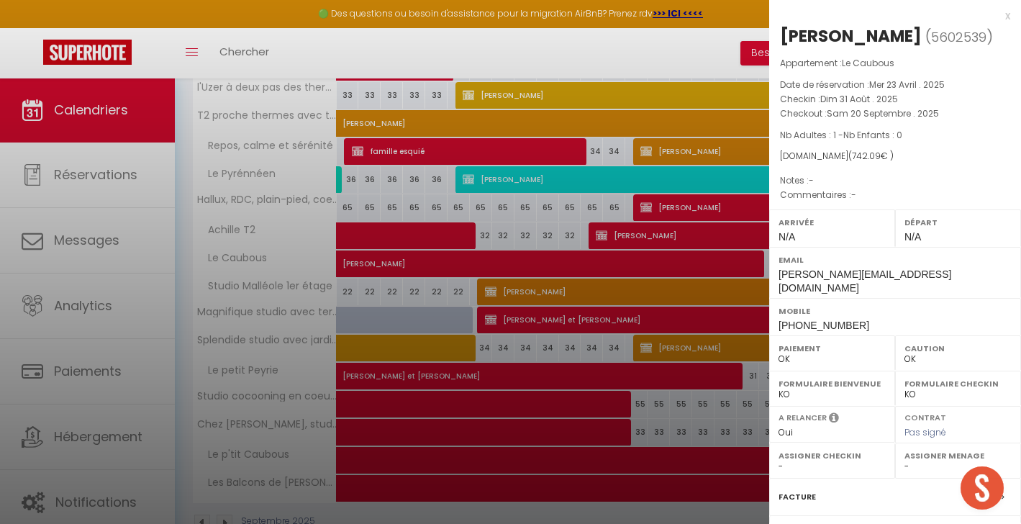
click at [398, 180] on div at bounding box center [510, 262] width 1021 height 524
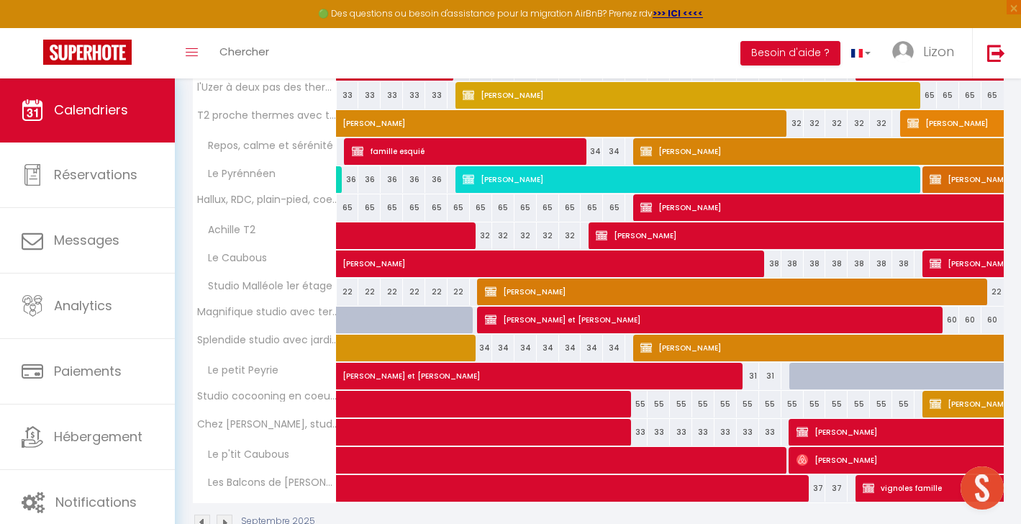
click at [413, 232] on span at bounding box center [451, 235] width 199 height 27
select select "KO"
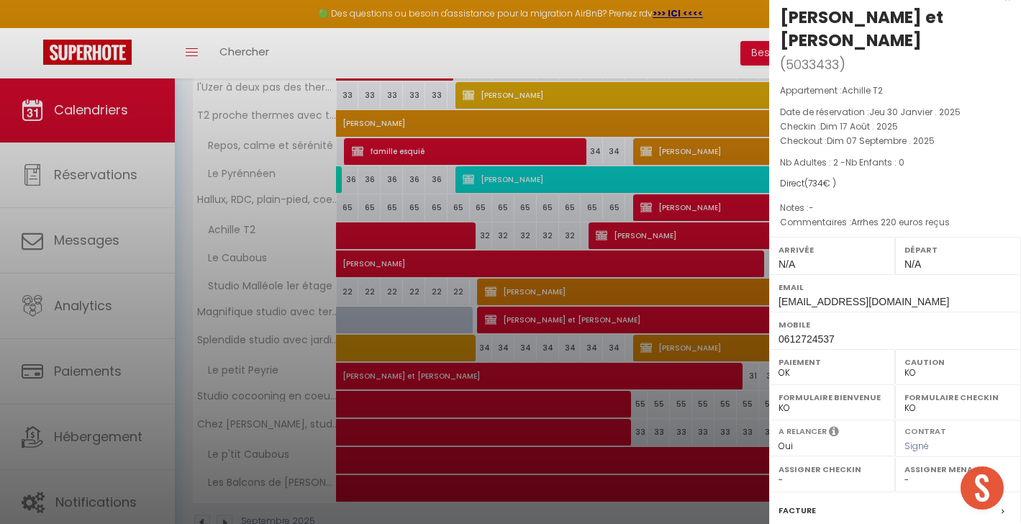
scroll to position [22, 0]
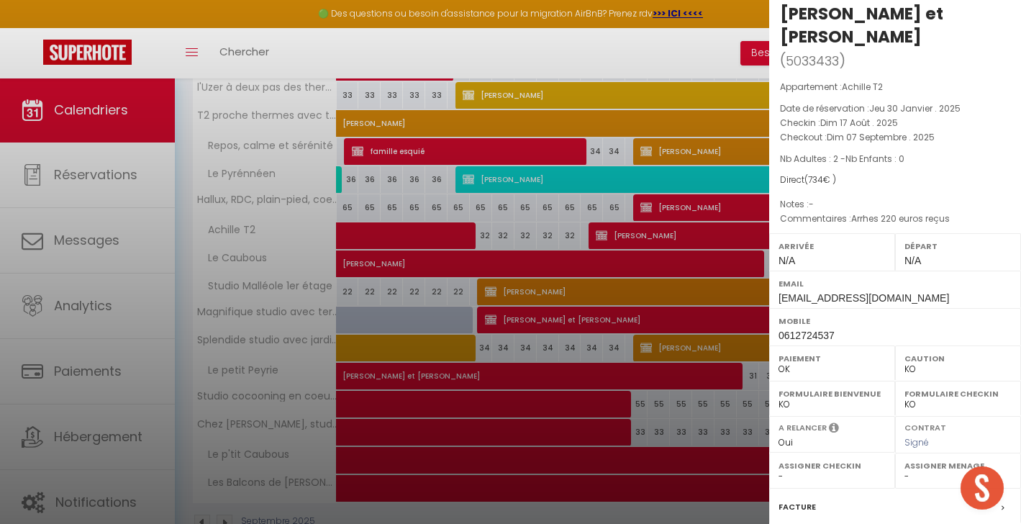
click at [421, 196] on div at bounding box center [510, 262] width 1021 height 524
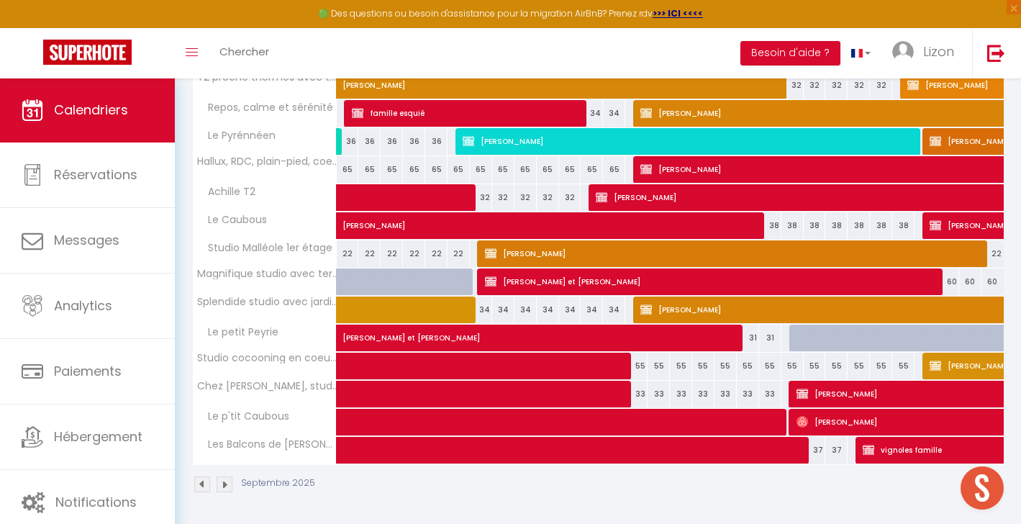
scroll to position [788, 0]
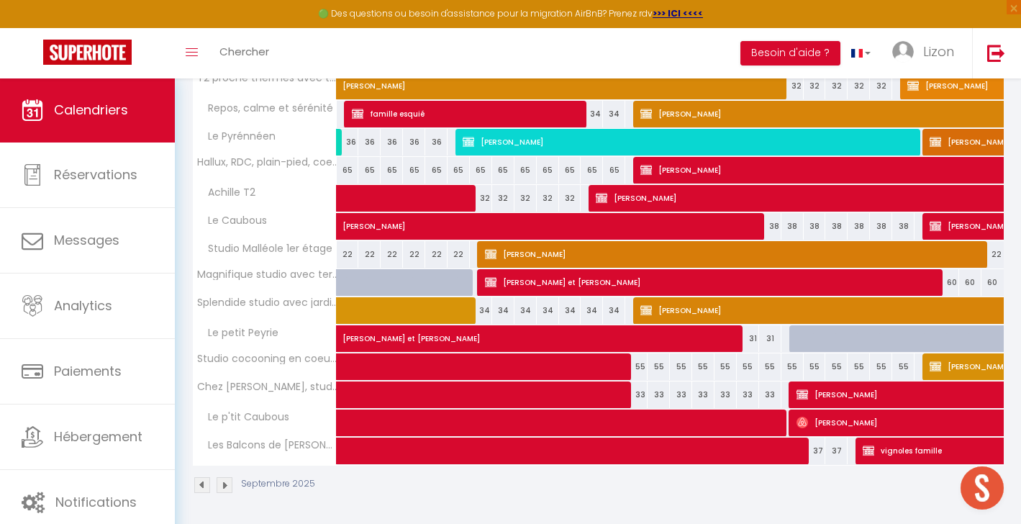
click at [525, 251] on span "[PERSON_NAME]" at bounding box center [734, 253] width 498 height 27
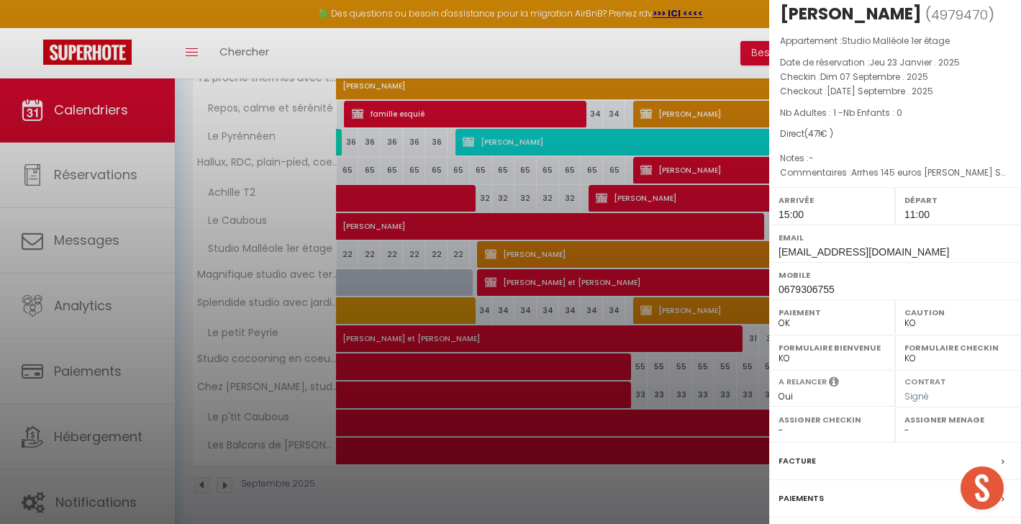
click at [358, 210] on div at bounding box center [510, 262] width 1021 height 524
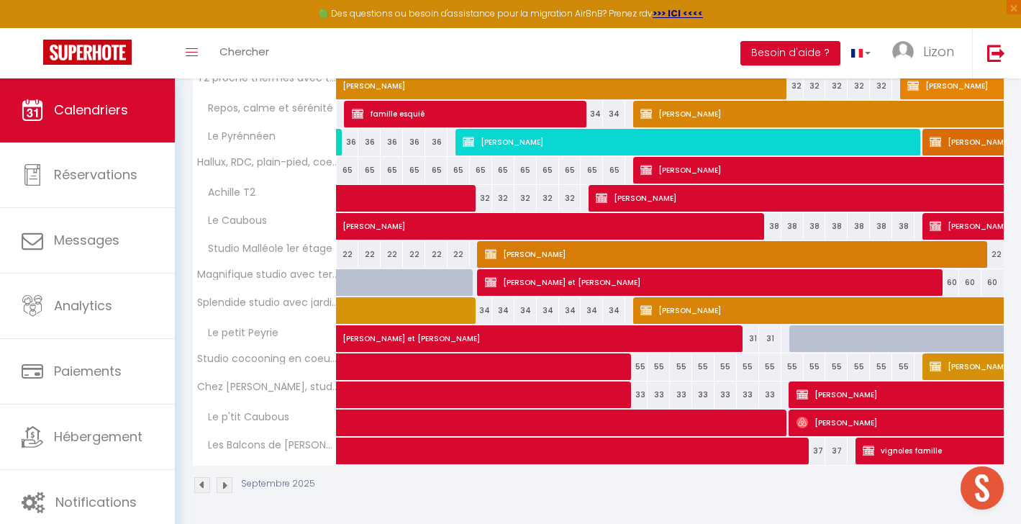
click at [419, 301] on span at bounding box center [451, 310] width 199 height 27
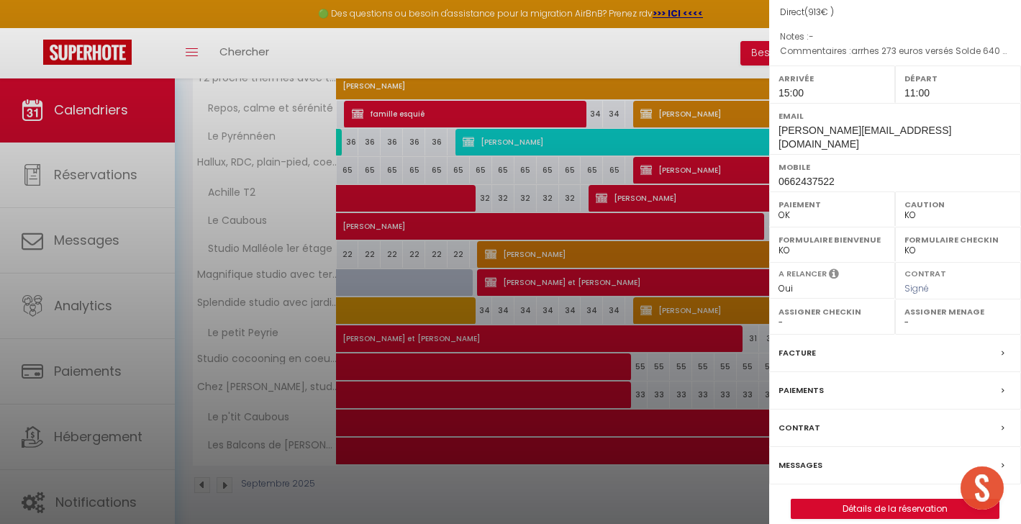
scroll to position [189, 0]
click at [853, 501] on link "Détails de la réservation" at bounding box center [894, 510] width 207 height 19
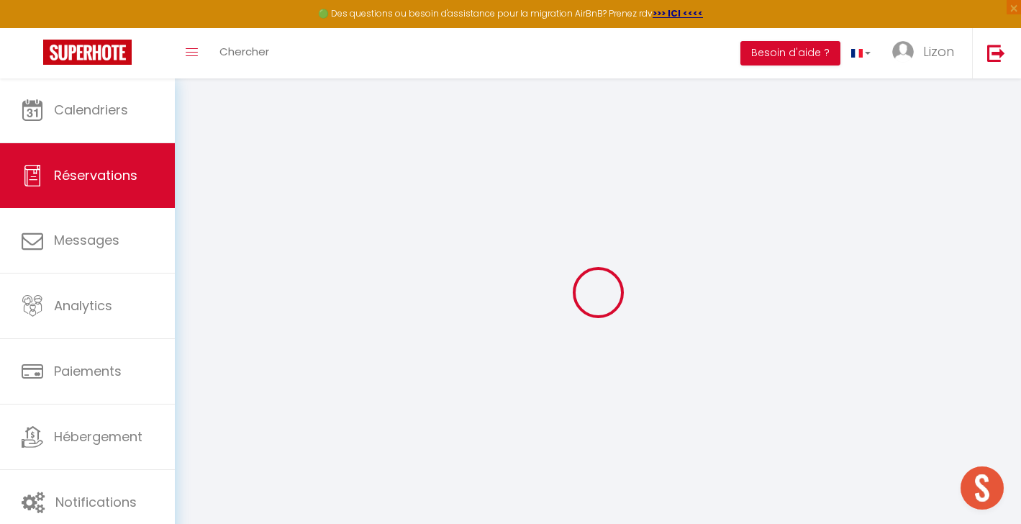
select select
checkbox input "true"
select select
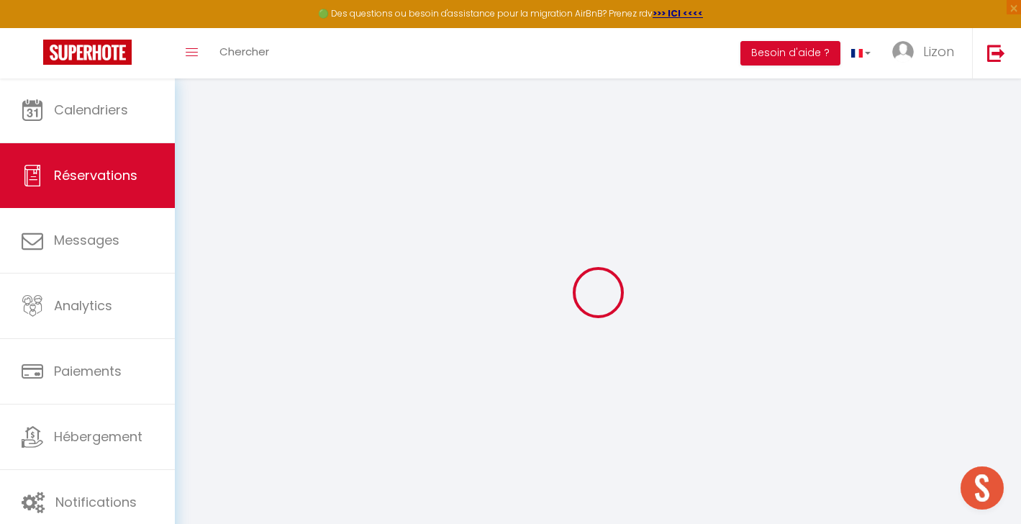
checkbox input "true"
select select
checkbox input "true"
type textarea "arrhes 273 euros versés Solde 640 euros versé"
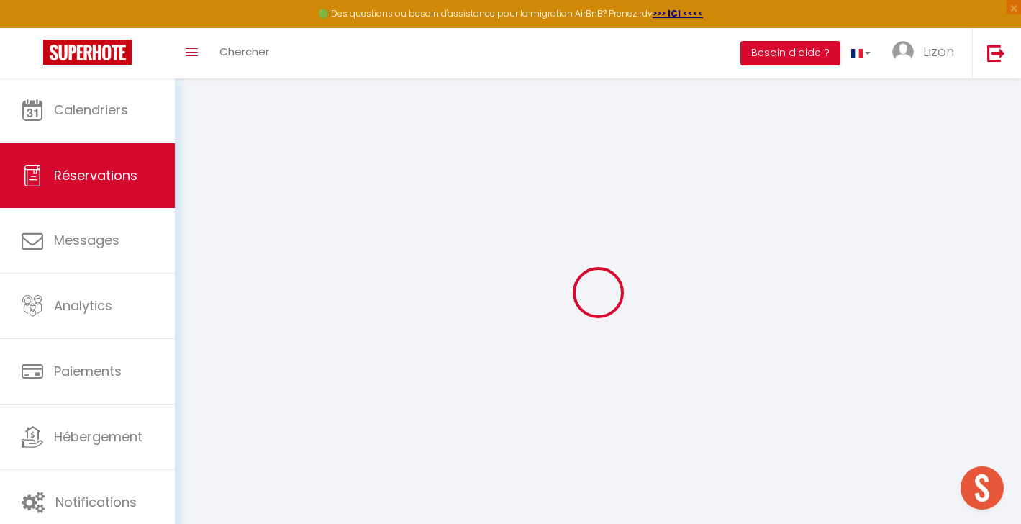
type input "88"
select select
checkbox input "true"
select select "15:00"
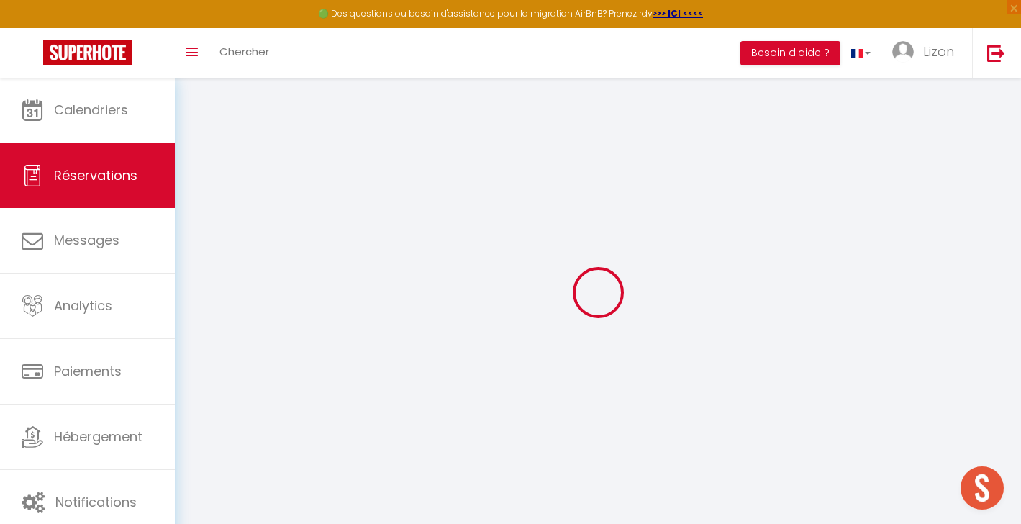
select select "11:00"
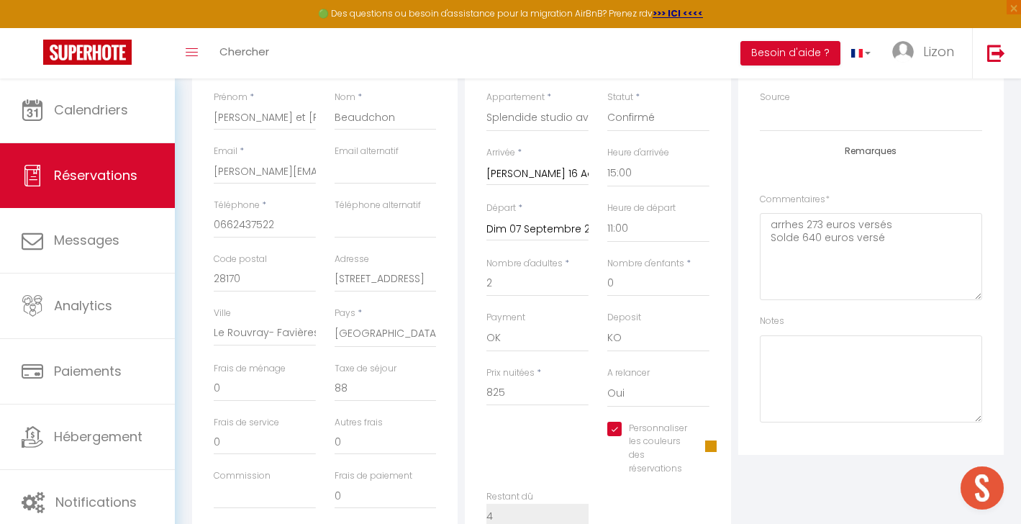
scroll to position [358, 0]
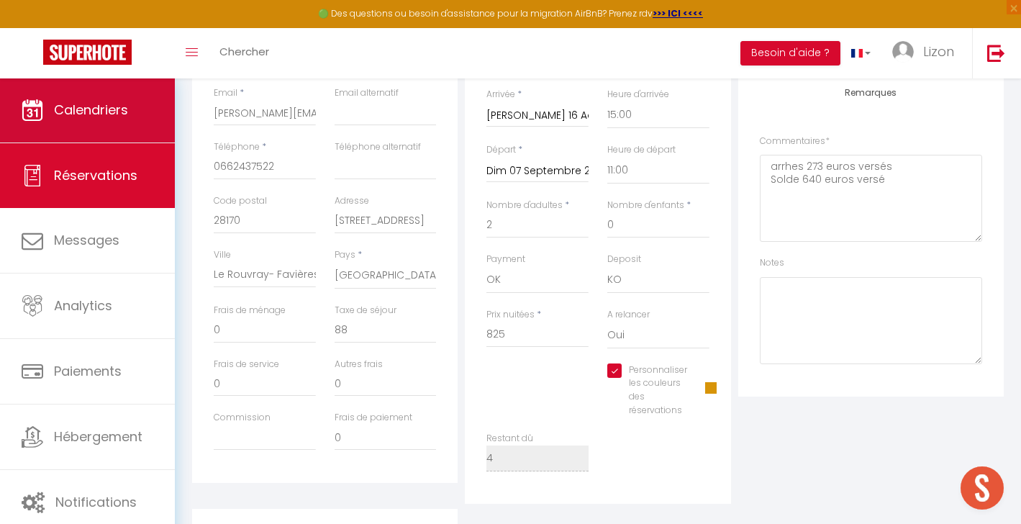
click at [117, 105] on span "Calendriers" at bounding box center [91, 110] width 74 height 18
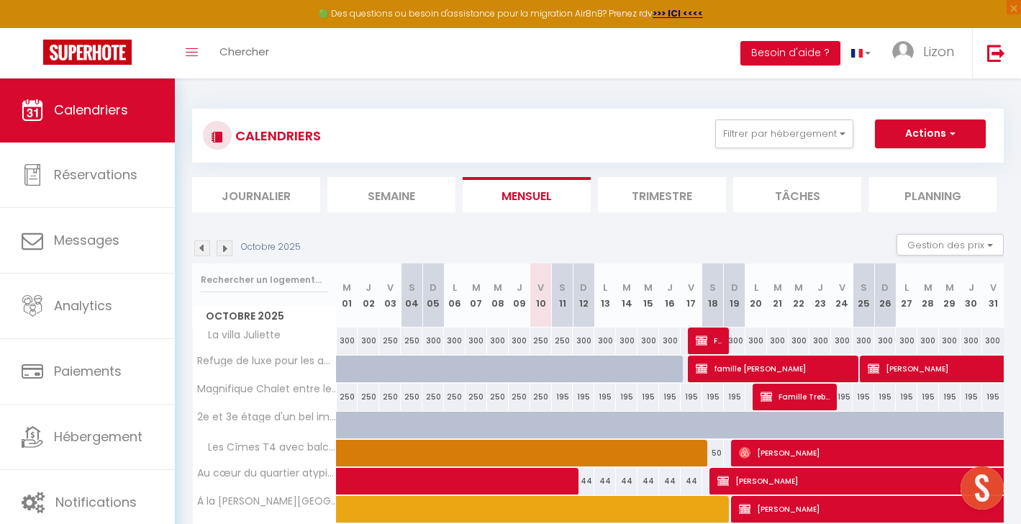
click at [199, 248] on img at bounding box center [202, 248] width 16 height 16
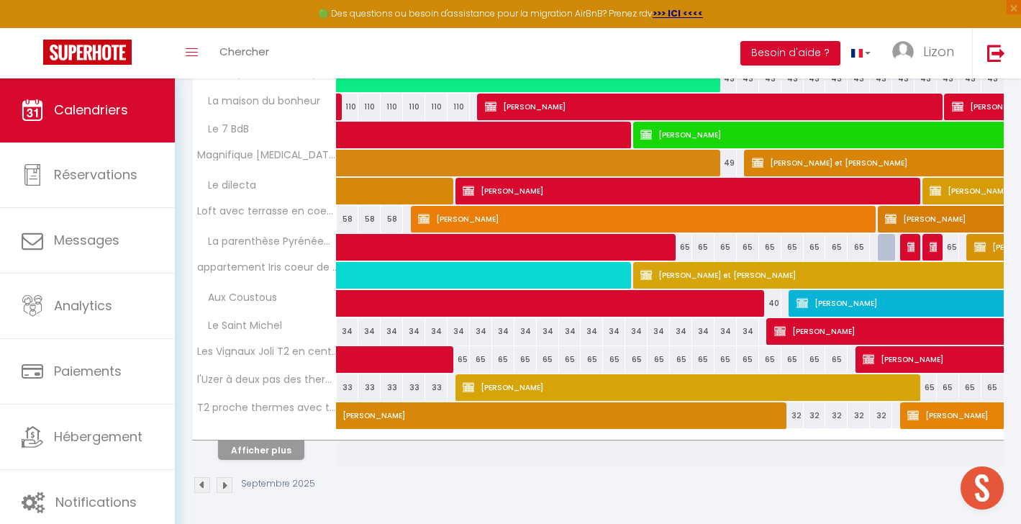
click at [270, 448] on button "Afficher plus" at bounding box center [261, 449] width 86 height 19
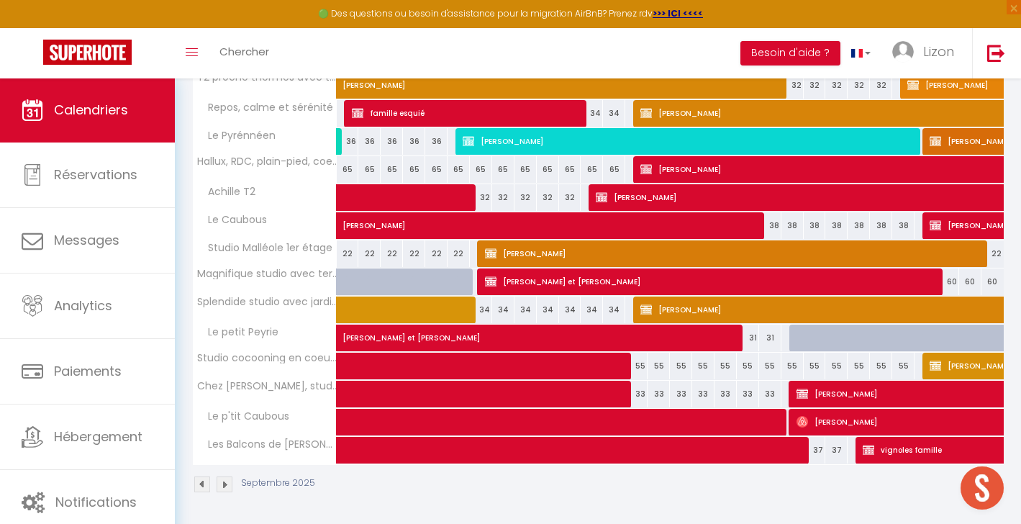
scroll to position [788, 0]
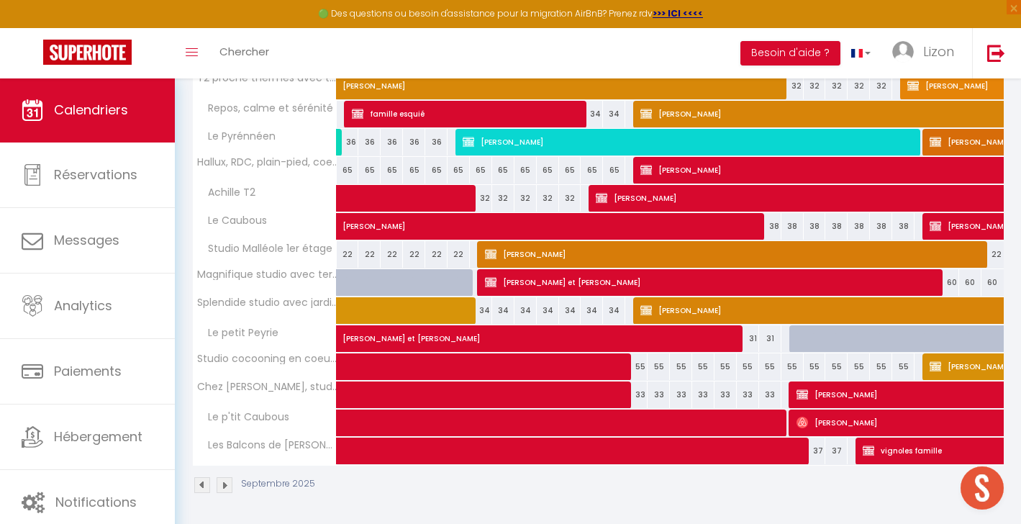
click at [408, 227] on span "[PERSON_NAME]" at bounding box center [656, 218] width 629 height 27
select select "OK"
select select "0"
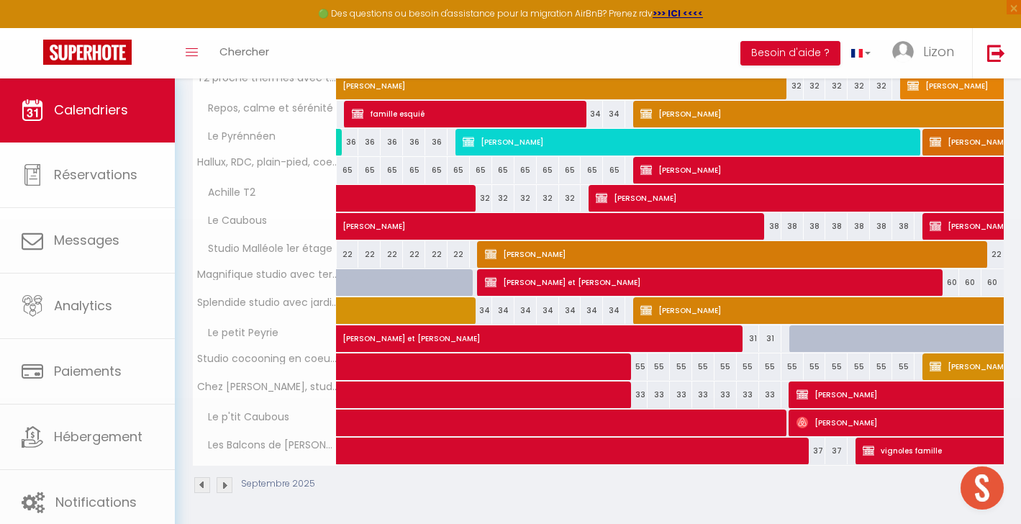
select select "1"
select select
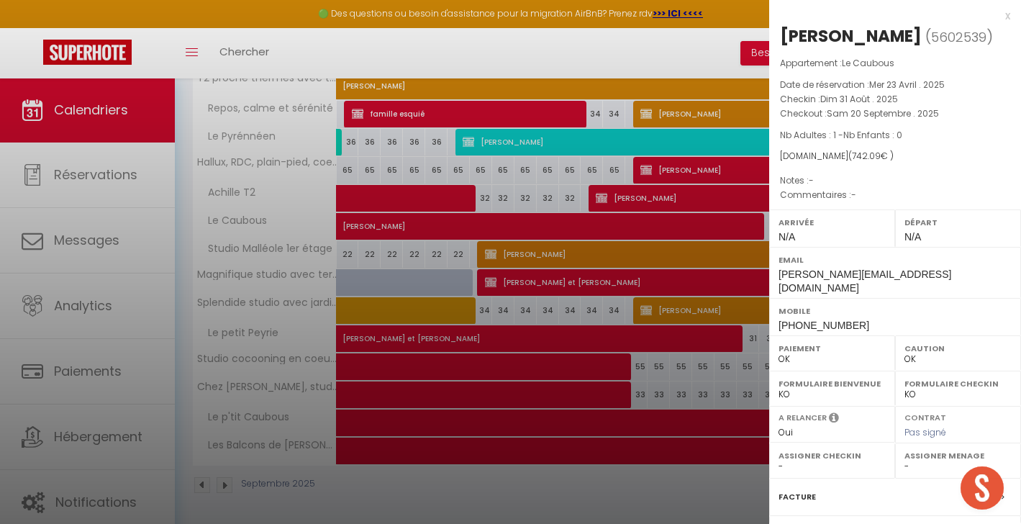
click at [379, 153] on div at bounding box center [510, 262] width 1021 height 524
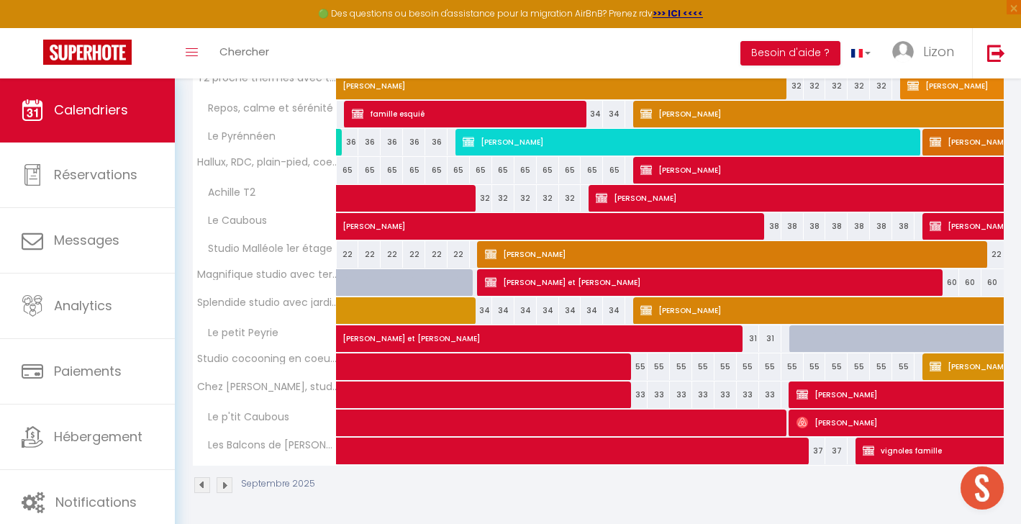
click at [420, 419] on span at bounding box center [683, 422] width 662 height 27
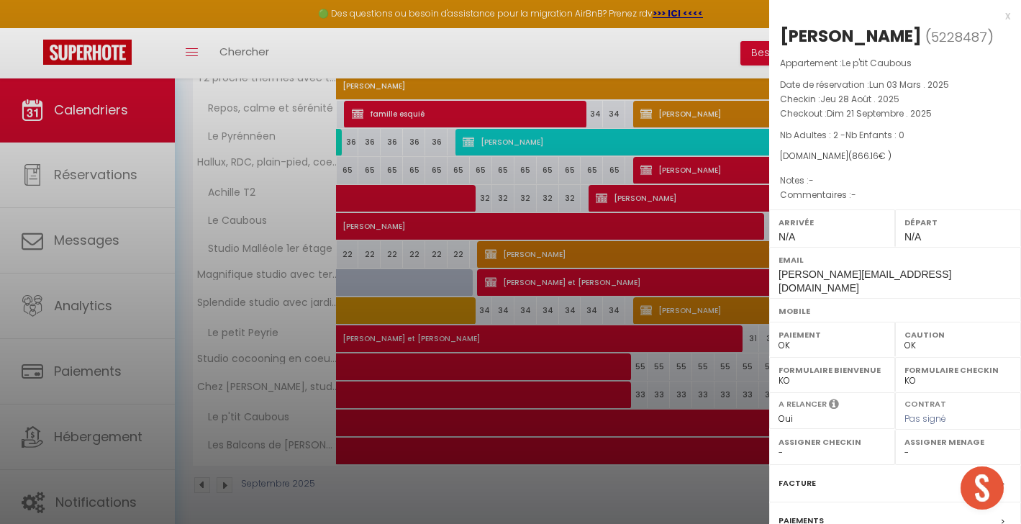
scroll to position [0, 0]
click at [534, 181] on div at bounding box center [510, 262] width 1021 height 524
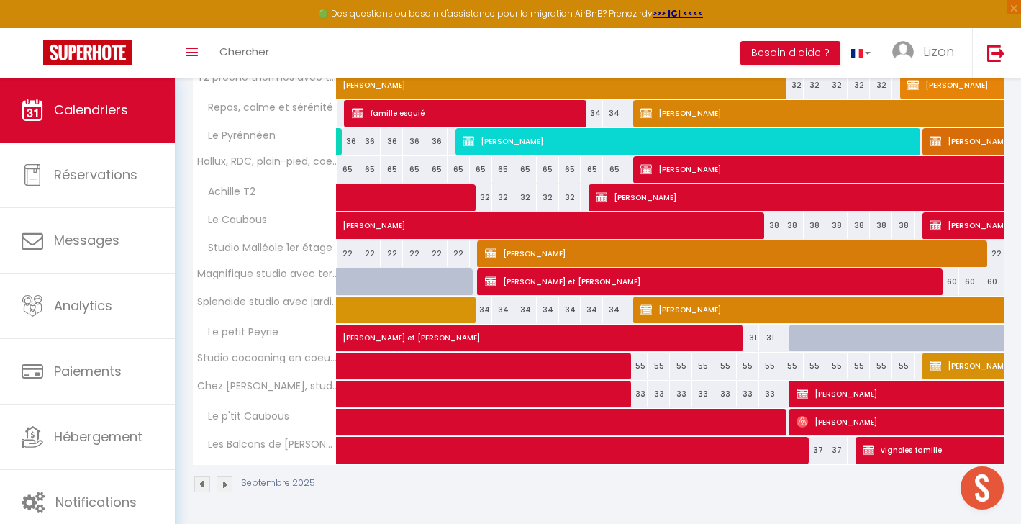
scroll to position [788, 0]
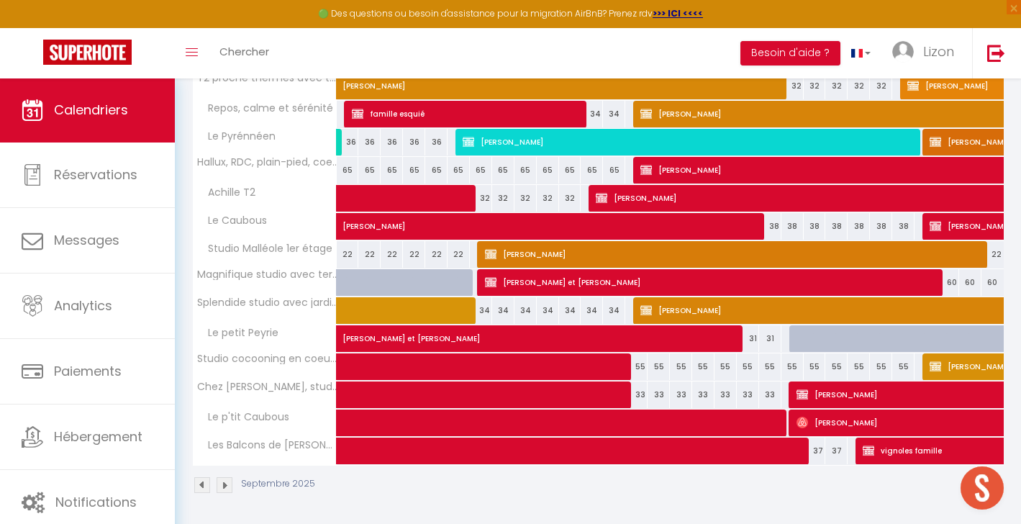
click at [528, 371] on span at bounding box center [567, 366] width 430 height 27
select select "KO"
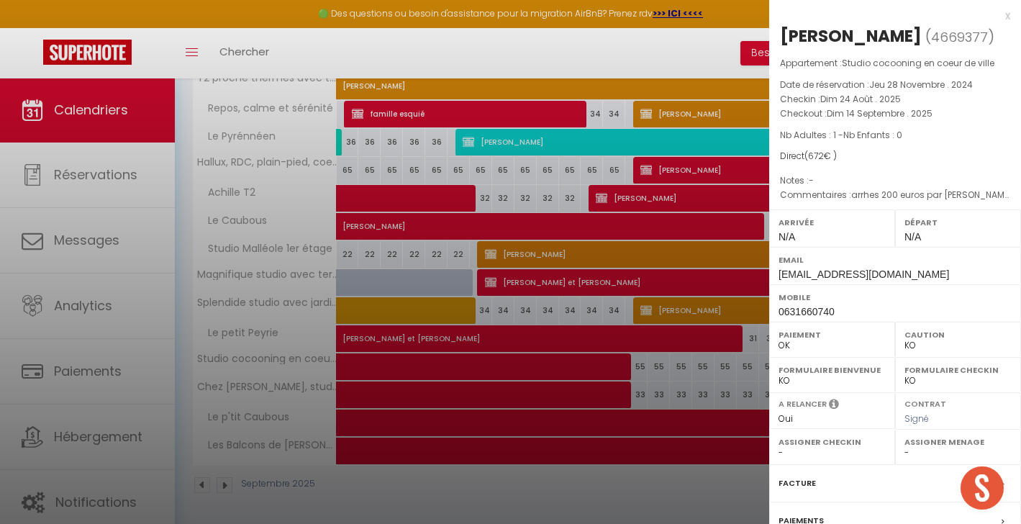
scroll to position [0, 0]
click at [619, 328] on div at bounding box center [510, 262] width 1021 height 524
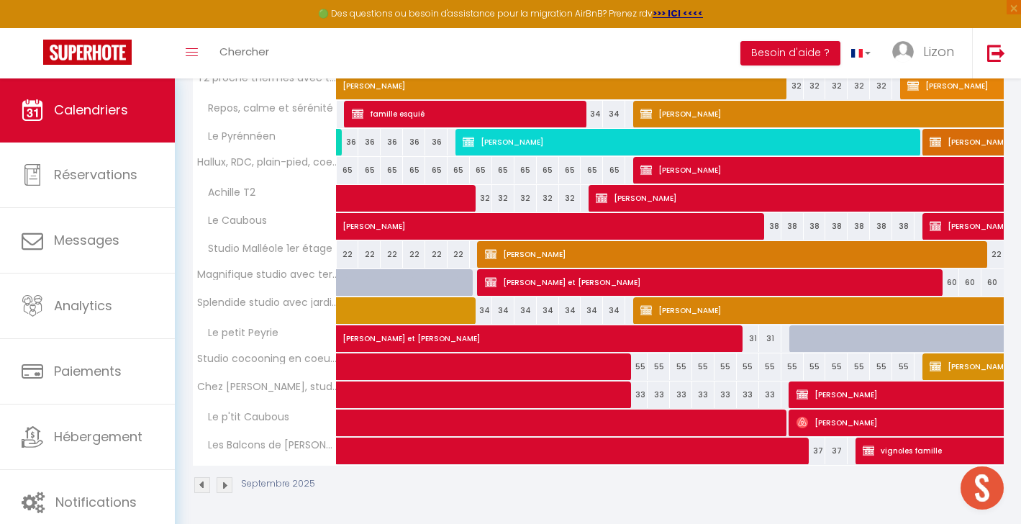
click at [357, 386] on span at bounding box center [567, 394] width 430 height 27
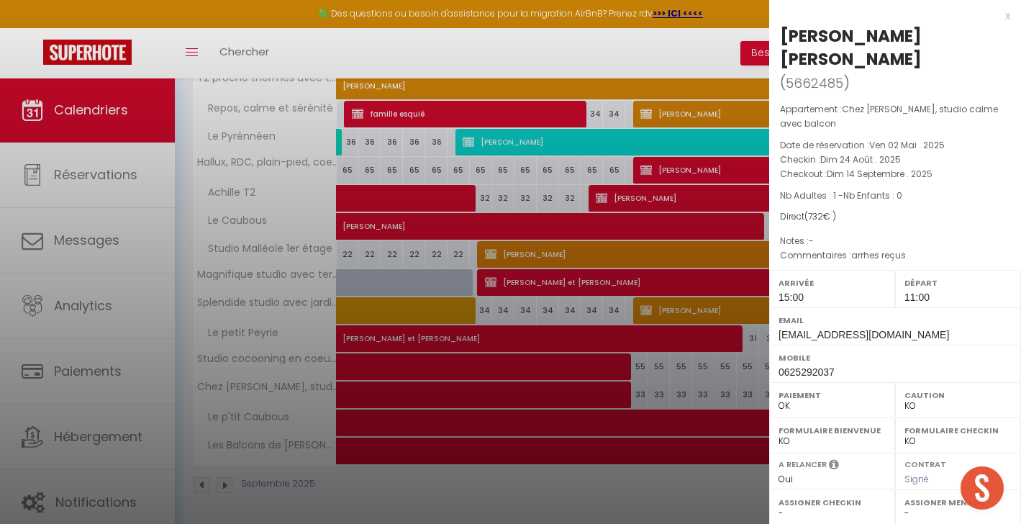
click at [445, 351] on div at bounding box center [510, 262] width 1021 height 524
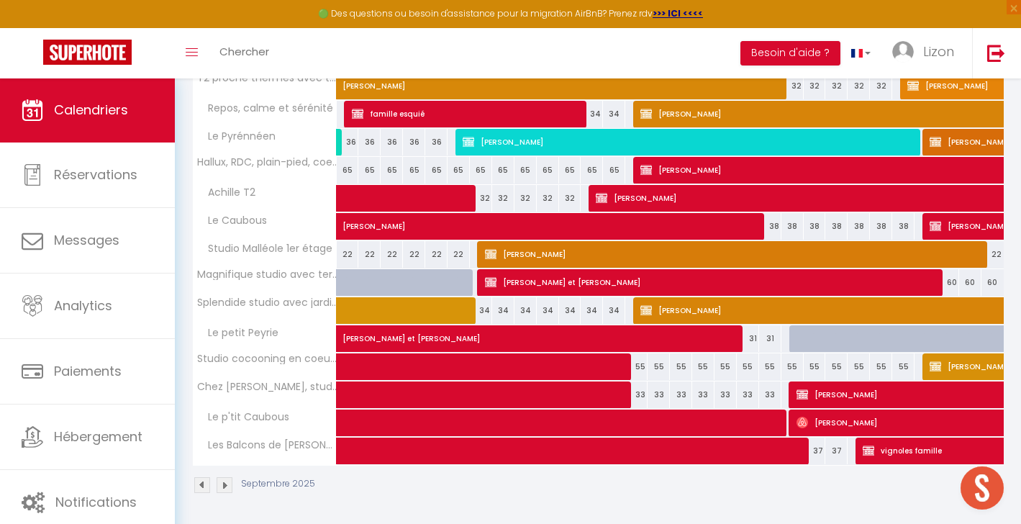
click at [466, 459] on span at bounding box center [699, 450] width 695 height 27
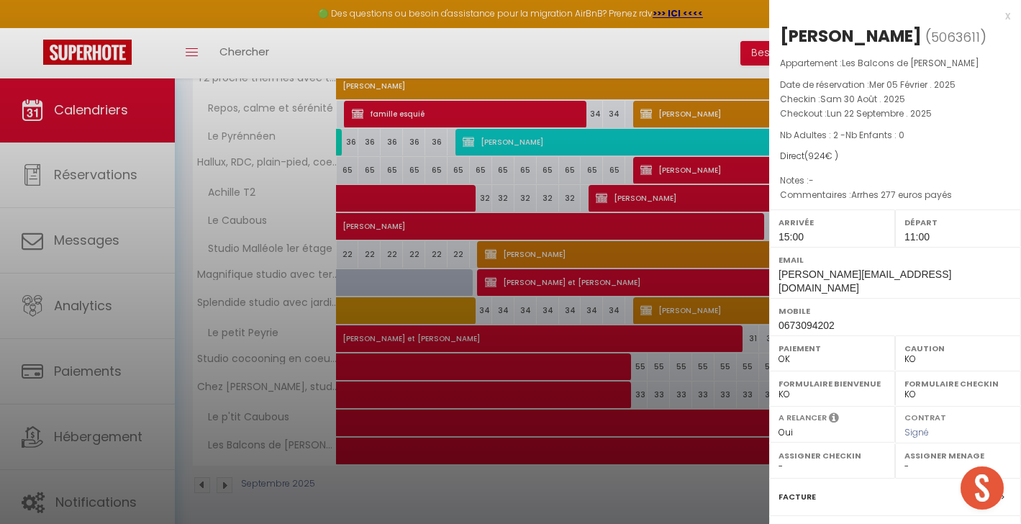
click at [131, 1] on div at bounding box center [510, 262] width 1021 height 524
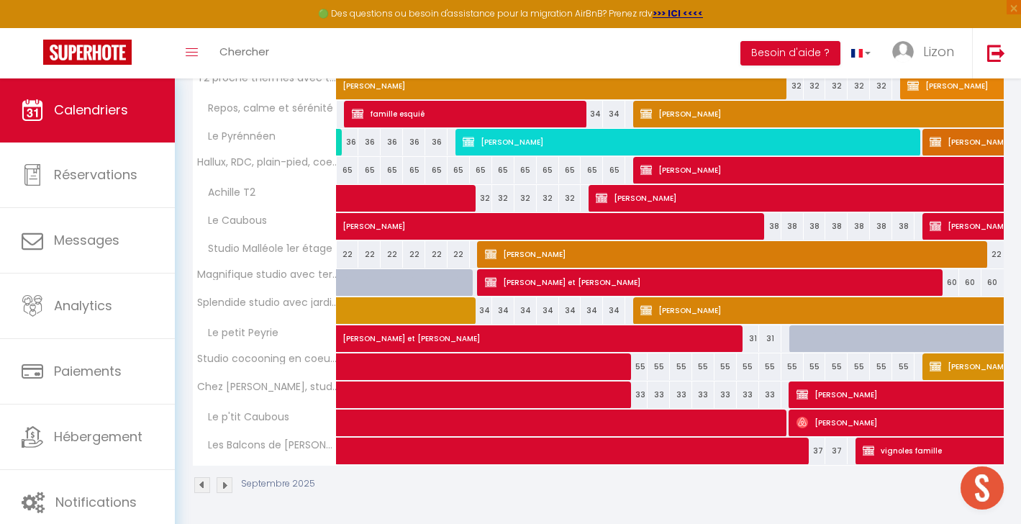
click at [466, 448] on span at bounding box center [699, 450] width 695 height 27
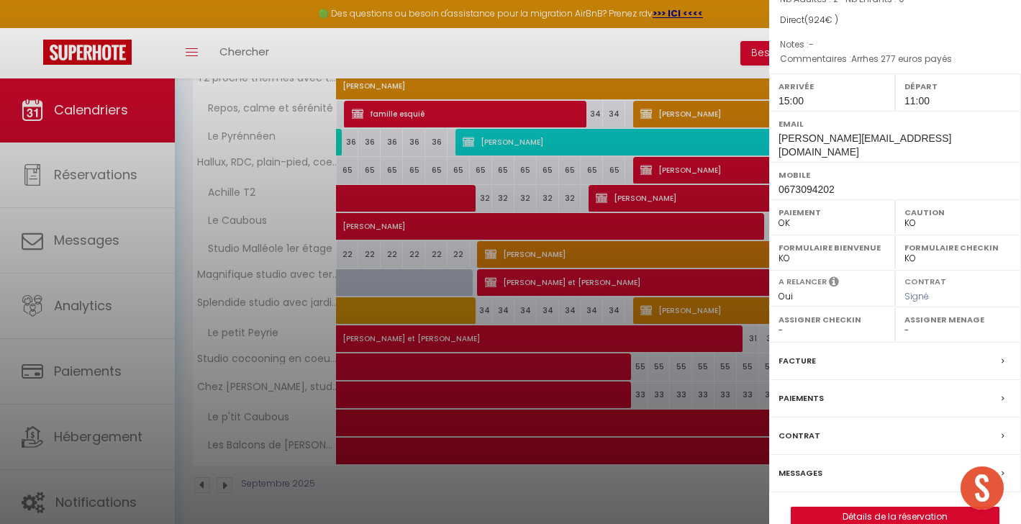
scroll to position [142, 0]
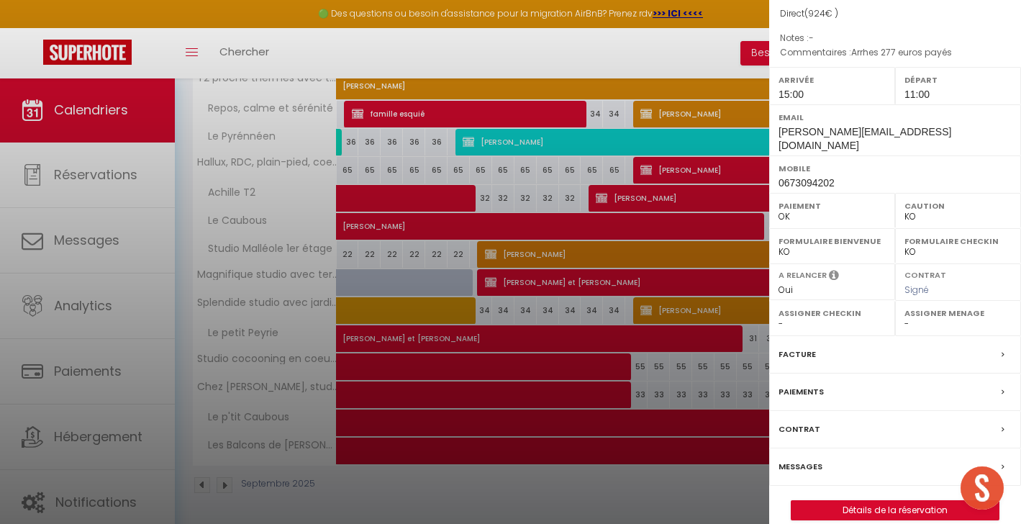
click at [861, 501] on link "Détails de la réservation" at bounding box center [894, 510] width 207 height 19
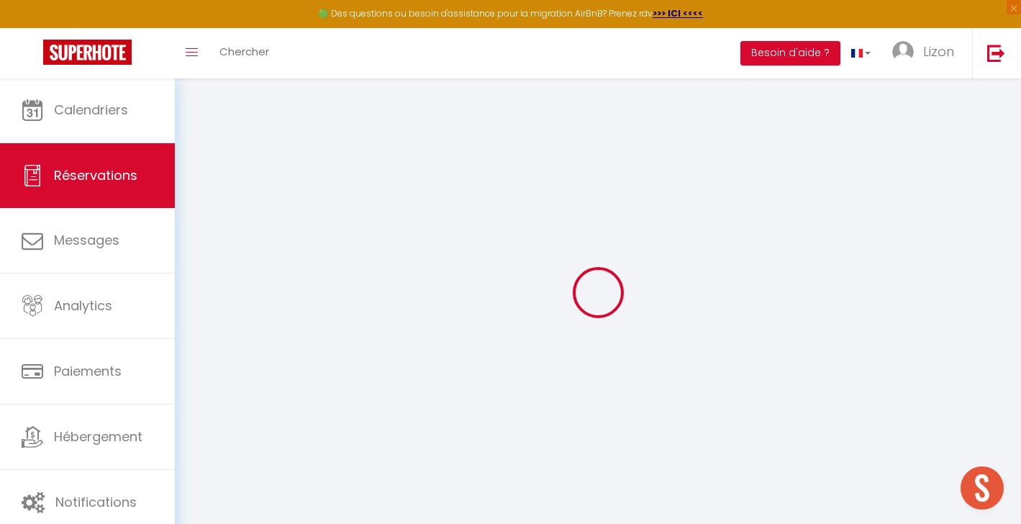
type input "[PERSON_NAME]"
type input "[PERSON_NAME][EMAIL_ADDRESS][DOMAIN_NAME]"
type input "0673094202"
type input "51520"
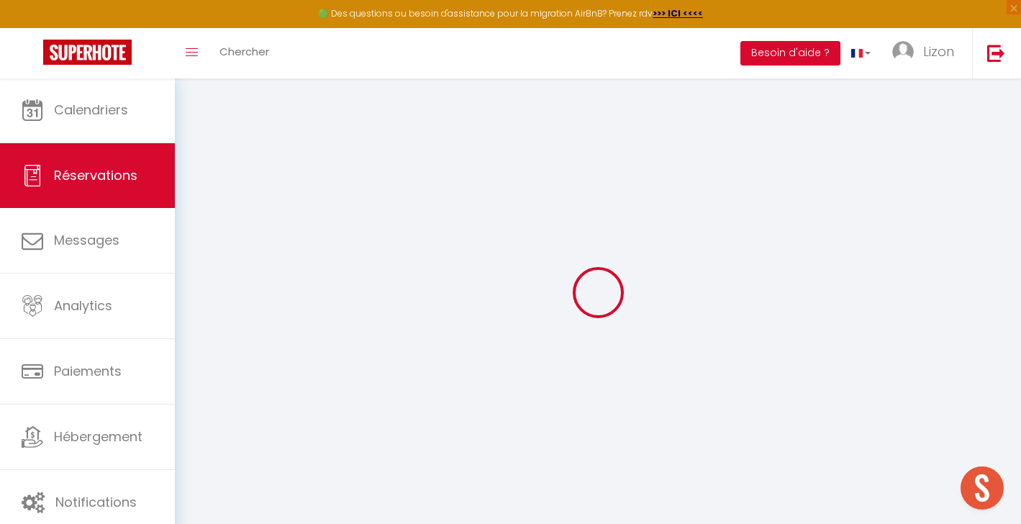
type input "[STREET_ADDRESS][PERSON_NAME]"
type input "St Martin sur le Pré"
select select "FR"
select select "58779"
select select "1"
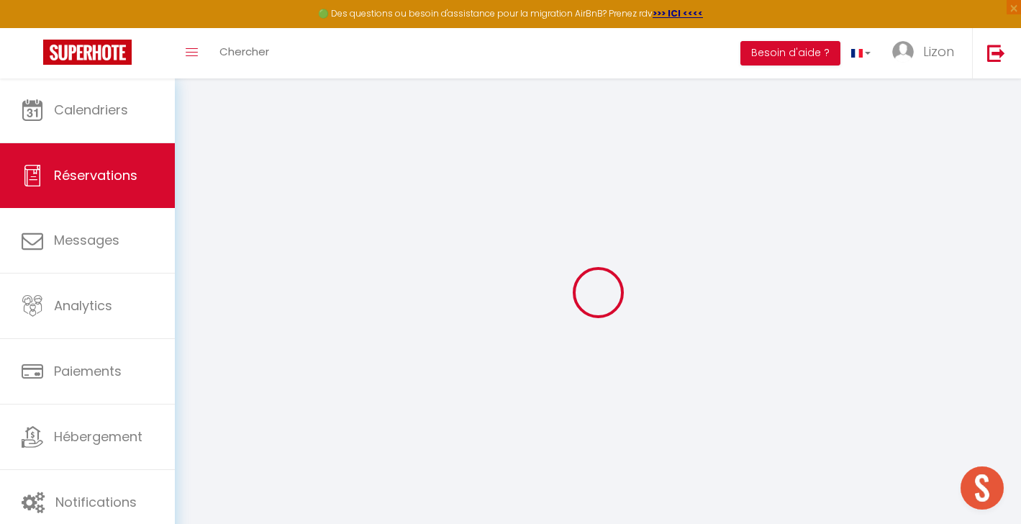
type input "Sam 30 Août 2025"
select select
type input "Lun 22 Septembre 2025"
select select
type input "2"
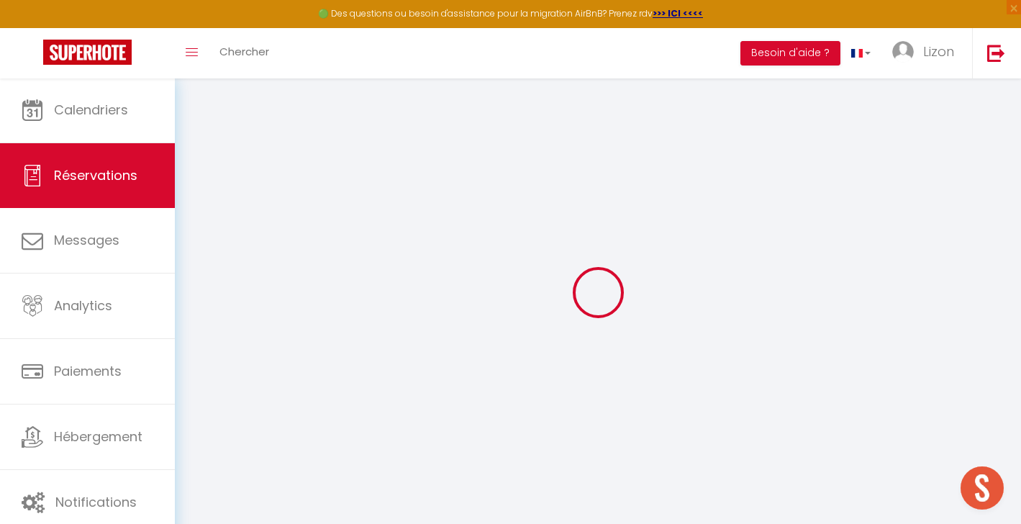
select select "12"
select select
type input "832"
checkbox input "true"
type input "0"
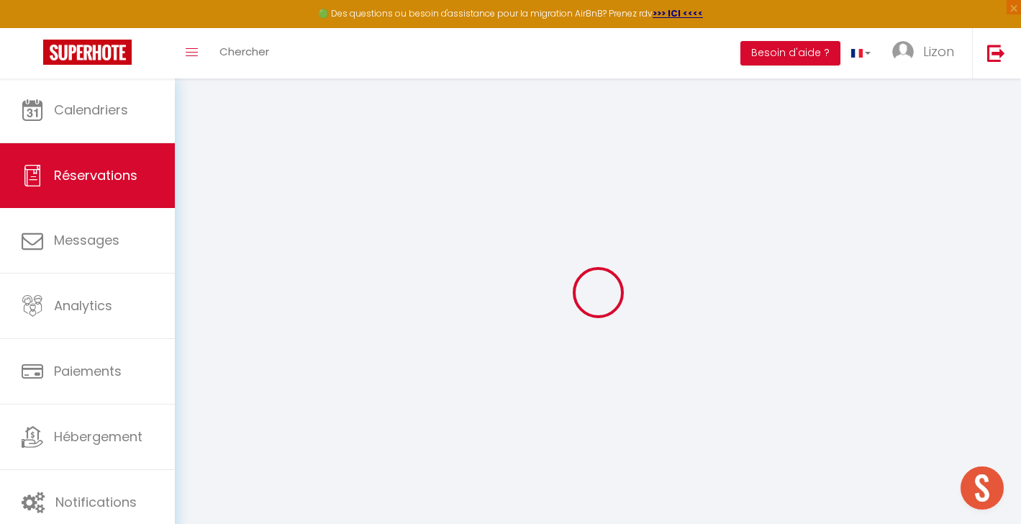
type input "0"
select select
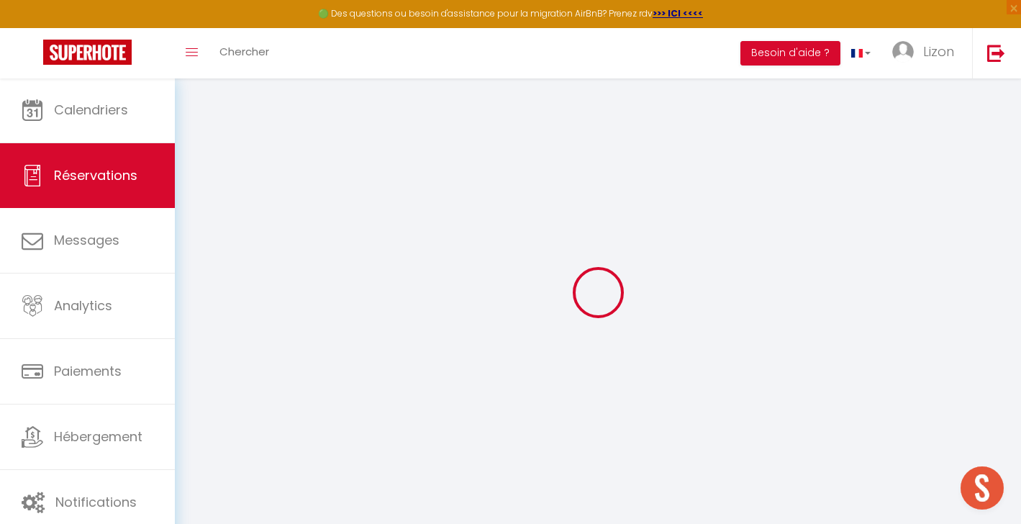
select select "14"
checkbox input "true"
select select
checkbox input "true"
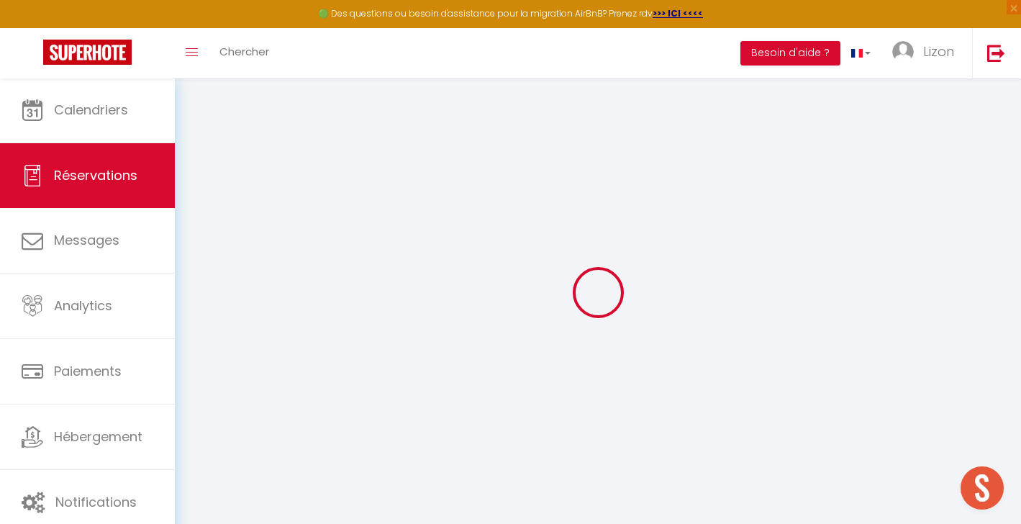
select select
checkbox input "true"
select select
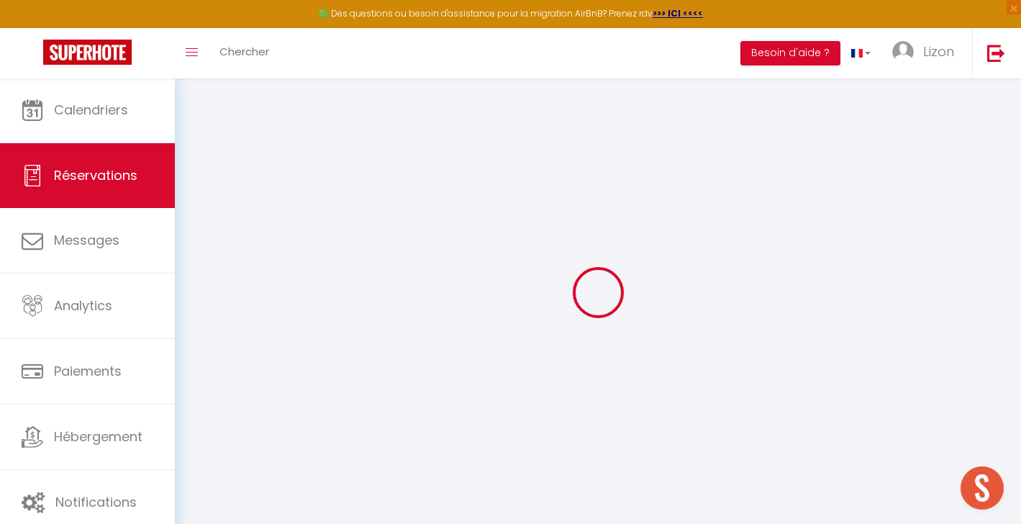
checkbox input "true"
type textarea "Arrhes 277 euros payés"
type input "92"
select select
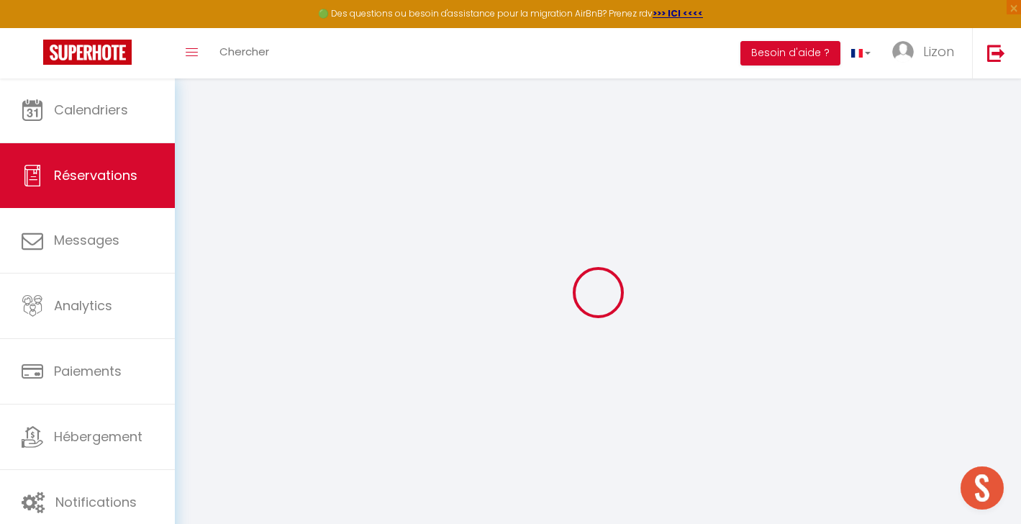
checkbox input "true"
select select "15:00"
select select "11:00"
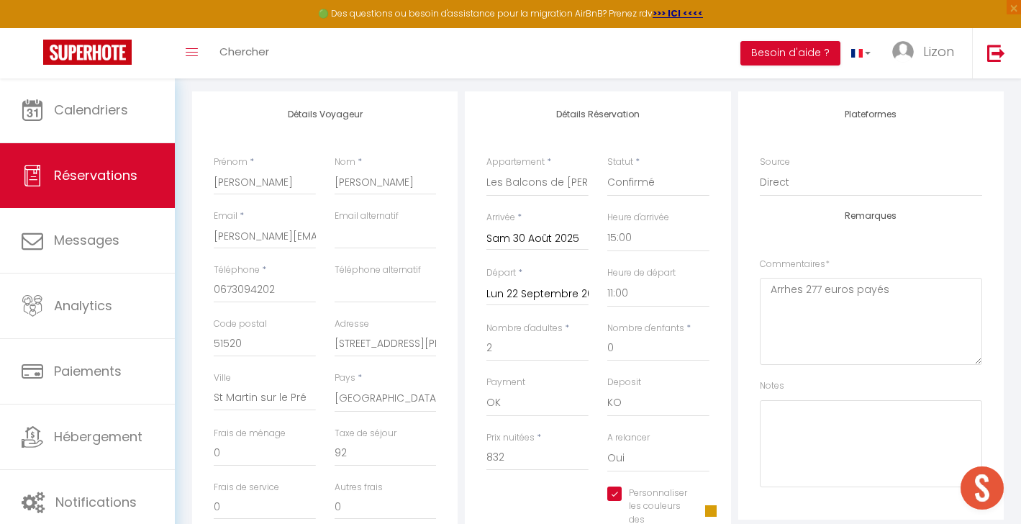
scroll to position [255, 0]
